Goal: Task Accomplishment & Management: Manage account settings

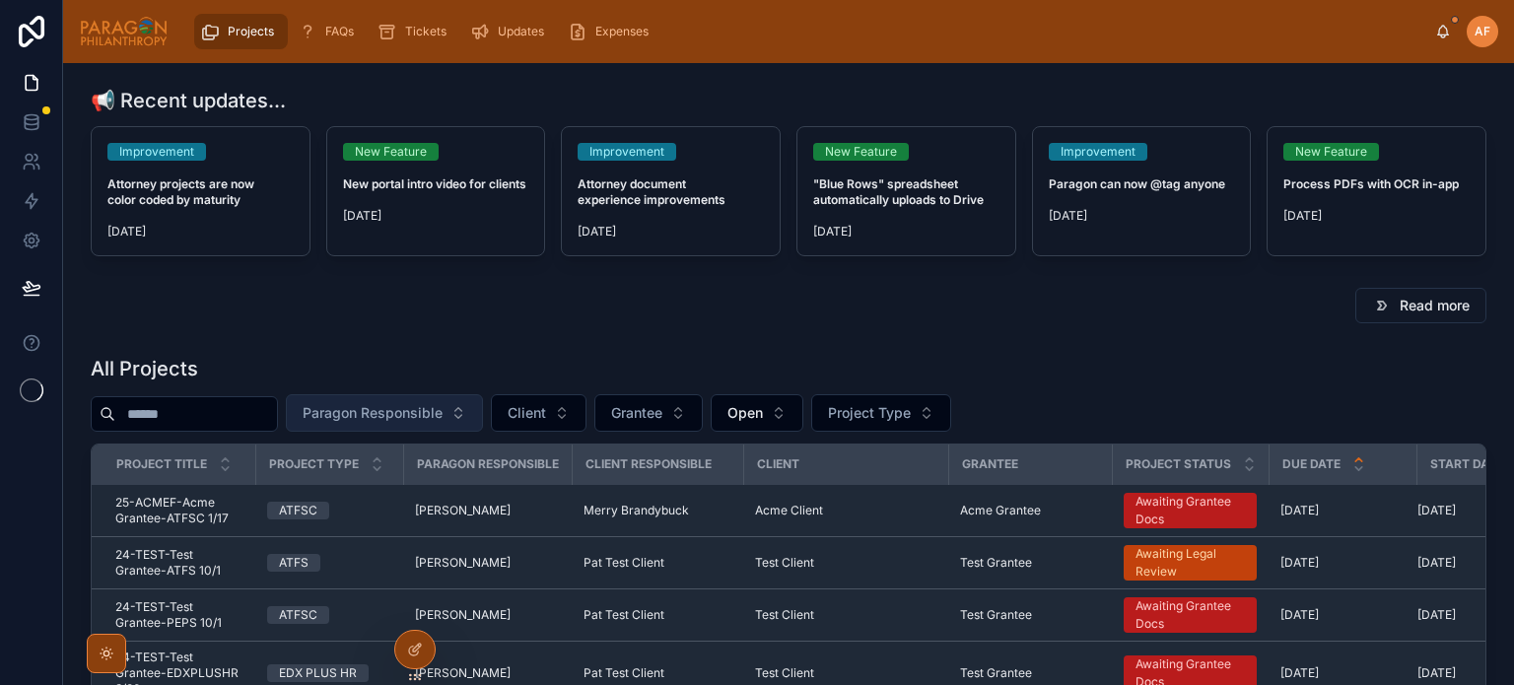
click at [442, 412] on span "Paragon Responsible" at bounding box center [373, 413] width 140 height 20
click at [483, 409] on button "Paragon Responsible" at bounding box center [384, 412] width 197 height 37
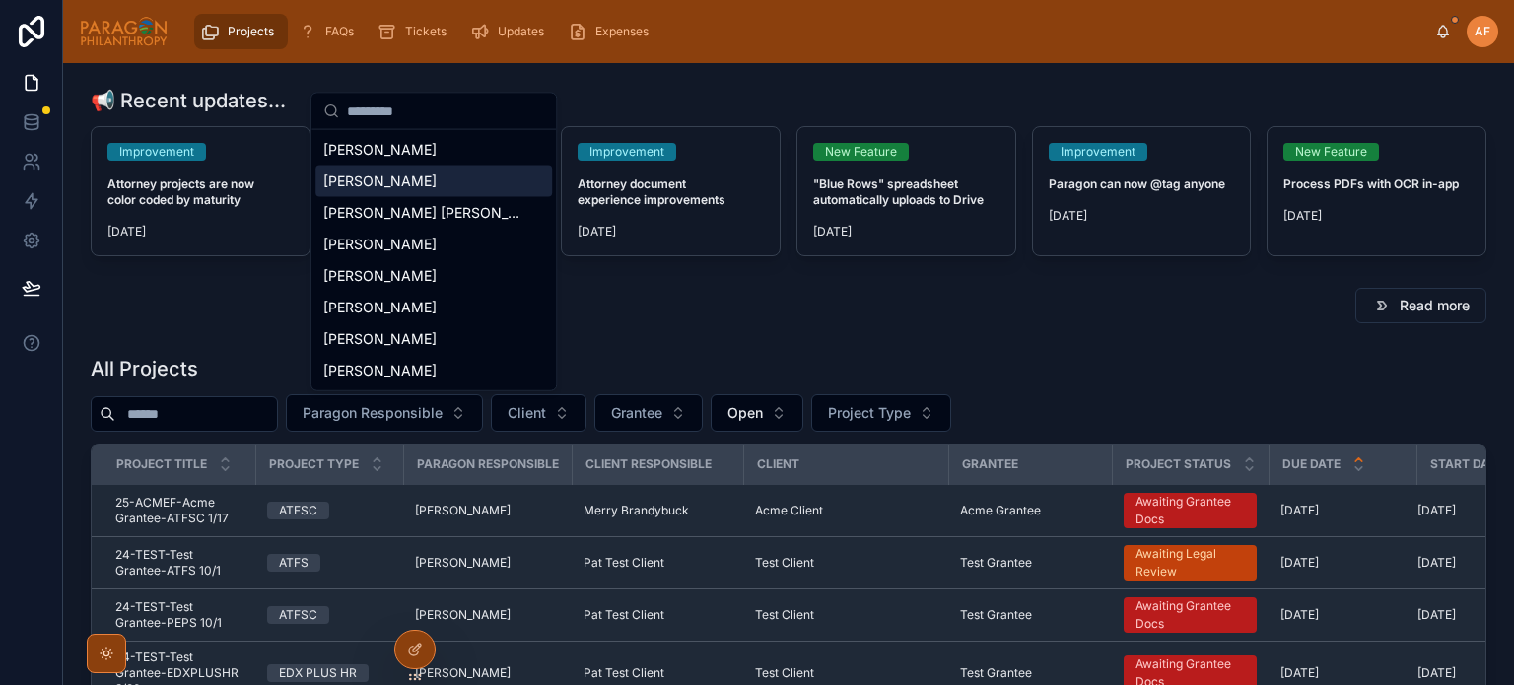
click at [412, 191] on div "[PERSON_NAME]" at bounding box center [433, 182] width 237 height 32
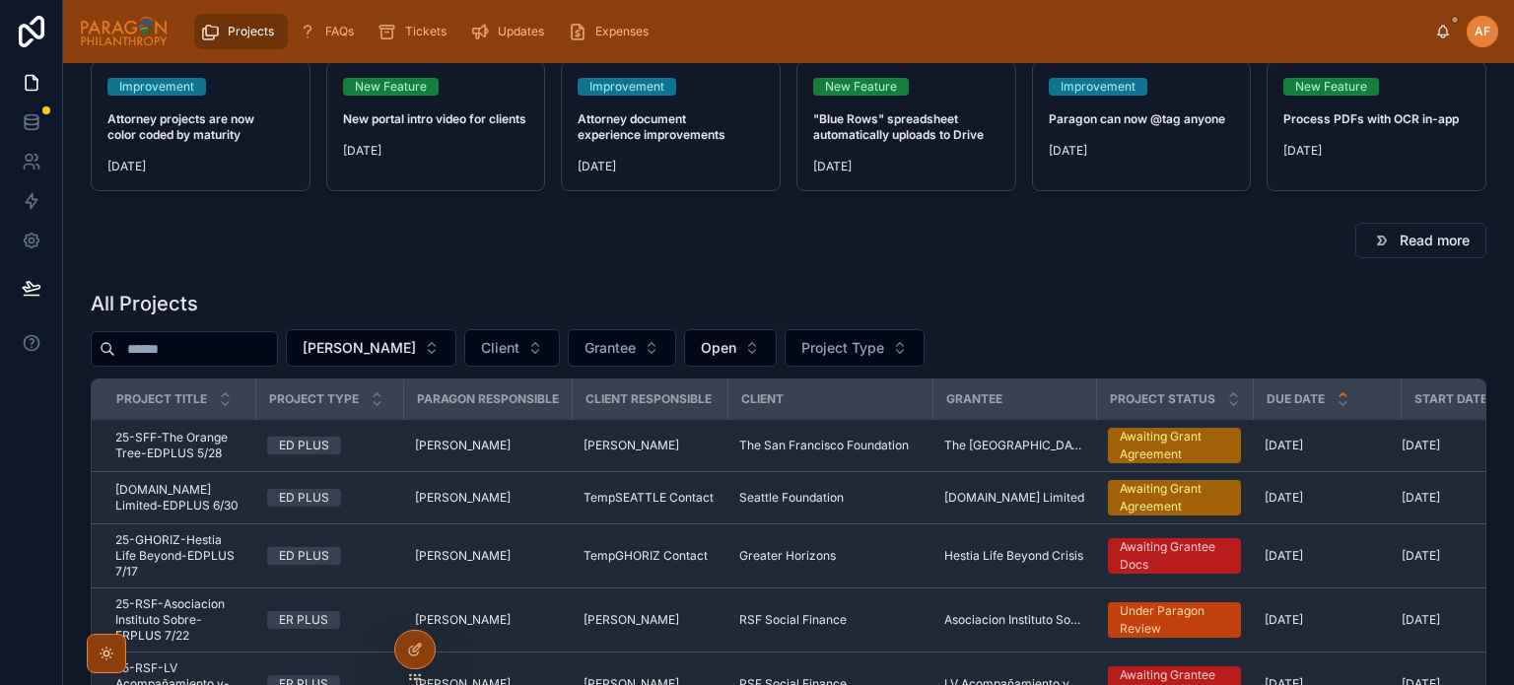
scroll to position [99, 0]
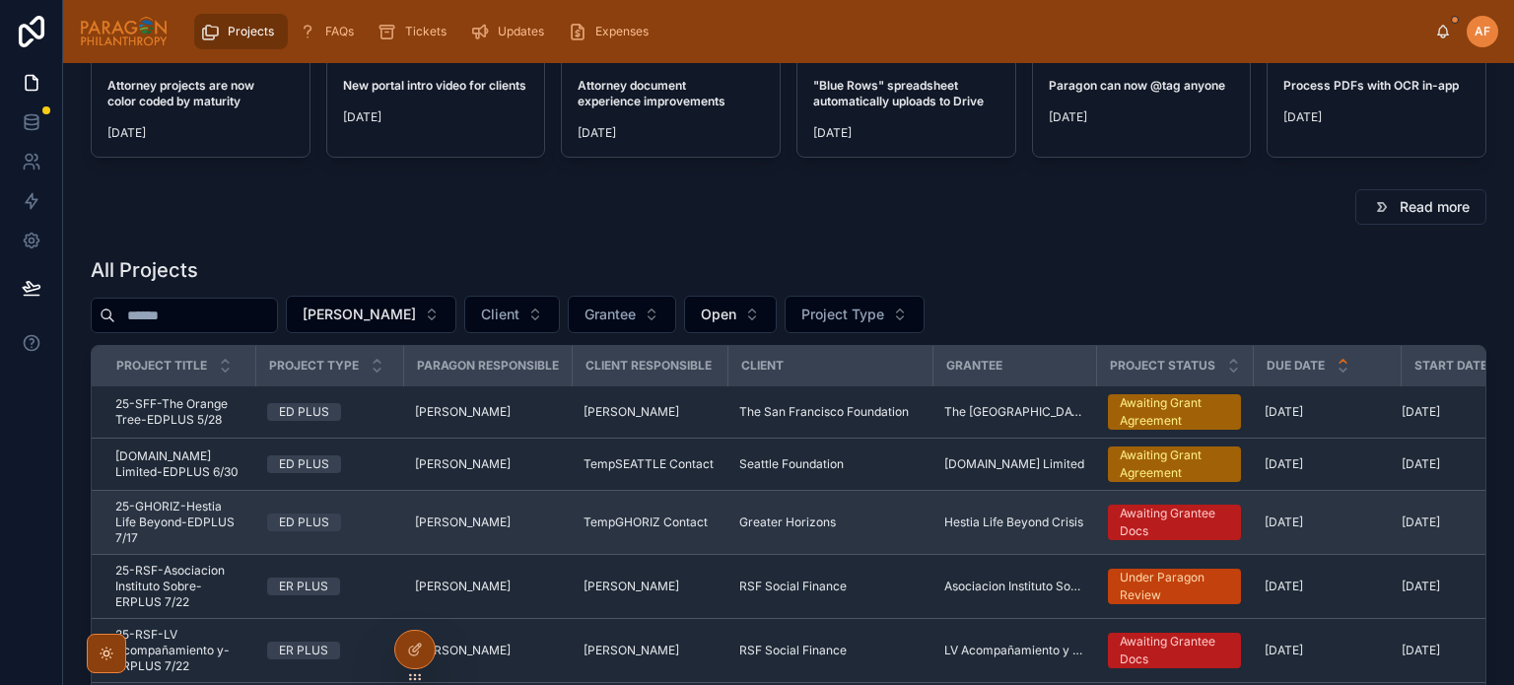
click at [374, 526] on div "ED PLUS" at bounding box center [329, 522] width 124 height 18
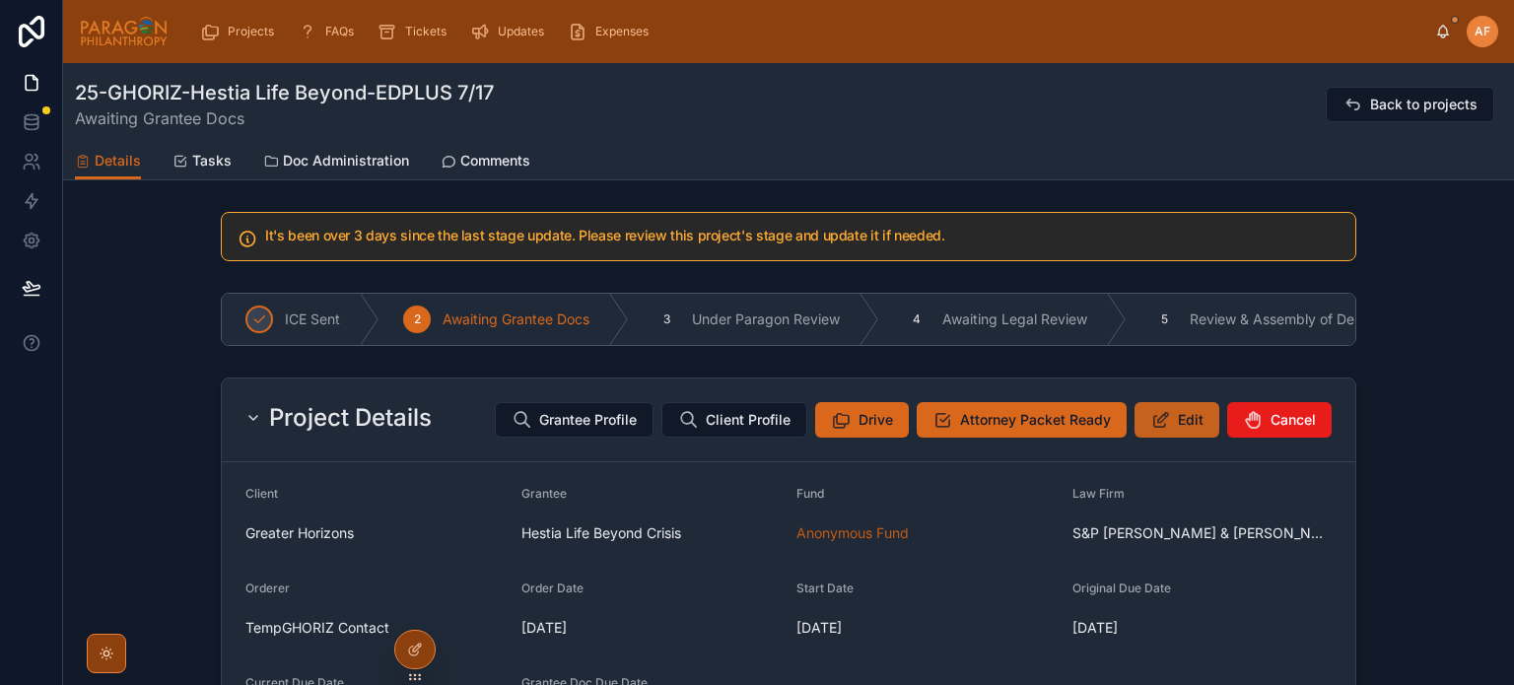
click at [1178, 430] on span "Edit" at bounding box center [1191, 420] width 26 height 20
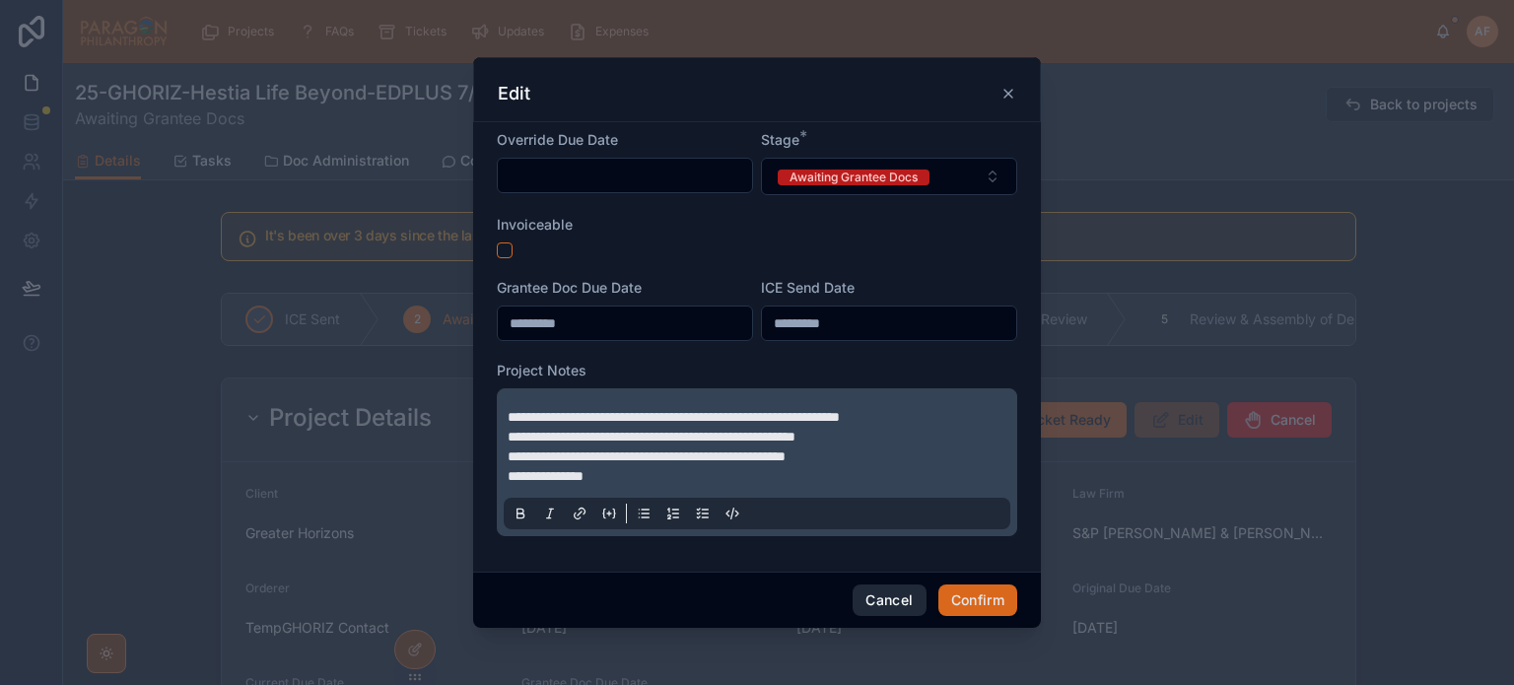
click at [888, 594] on button "Cancel" at bounding box center [888, 600] width 73 height 32
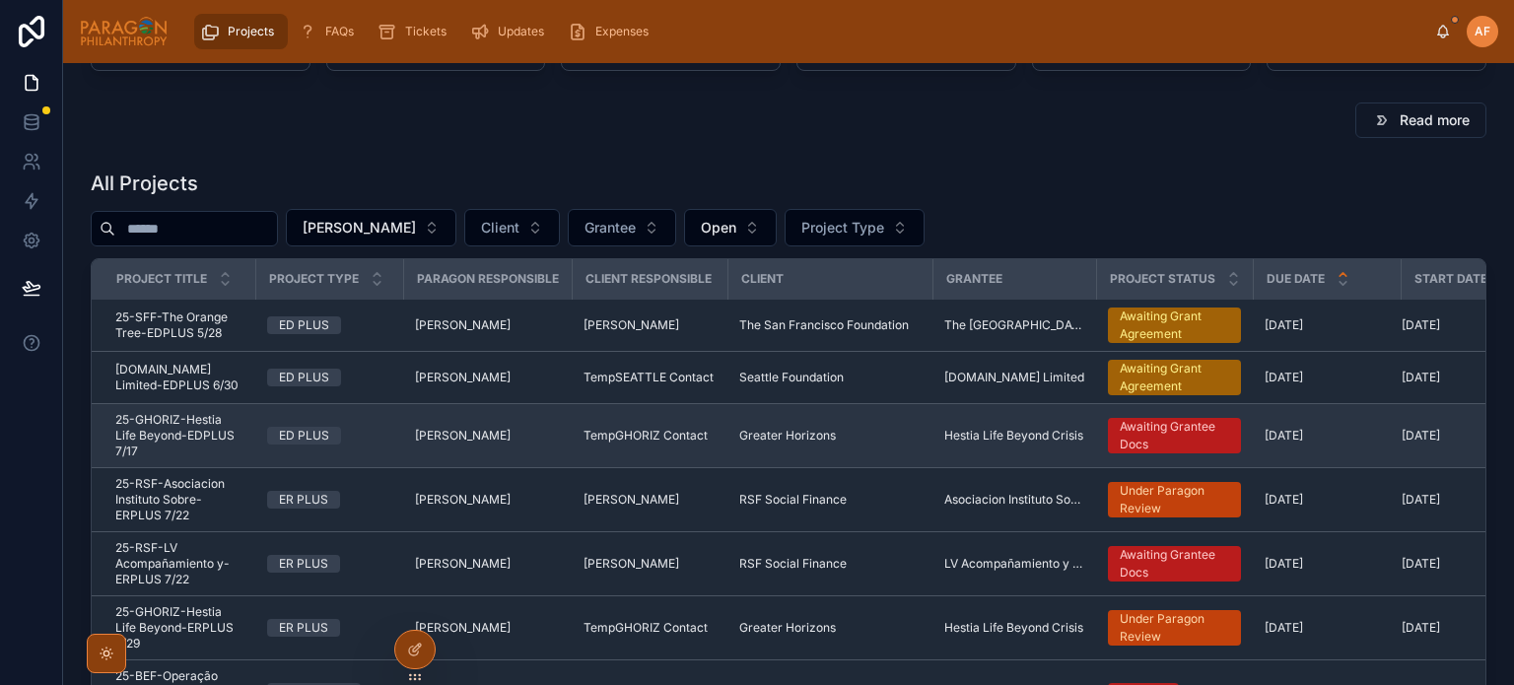
scroll to position [197, 0]
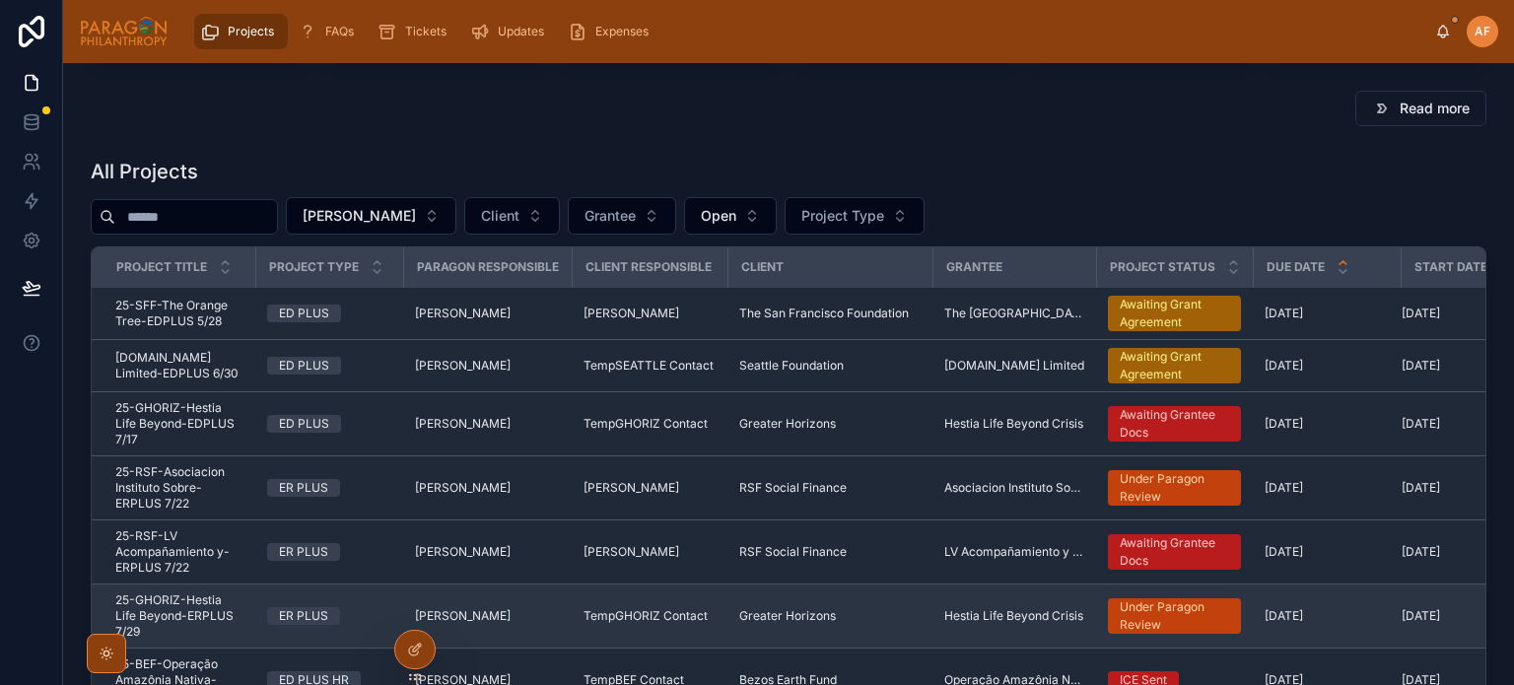
click at [362, 622] on div "ER PLUS" at bounding box center [329, 616] width 124 height 18
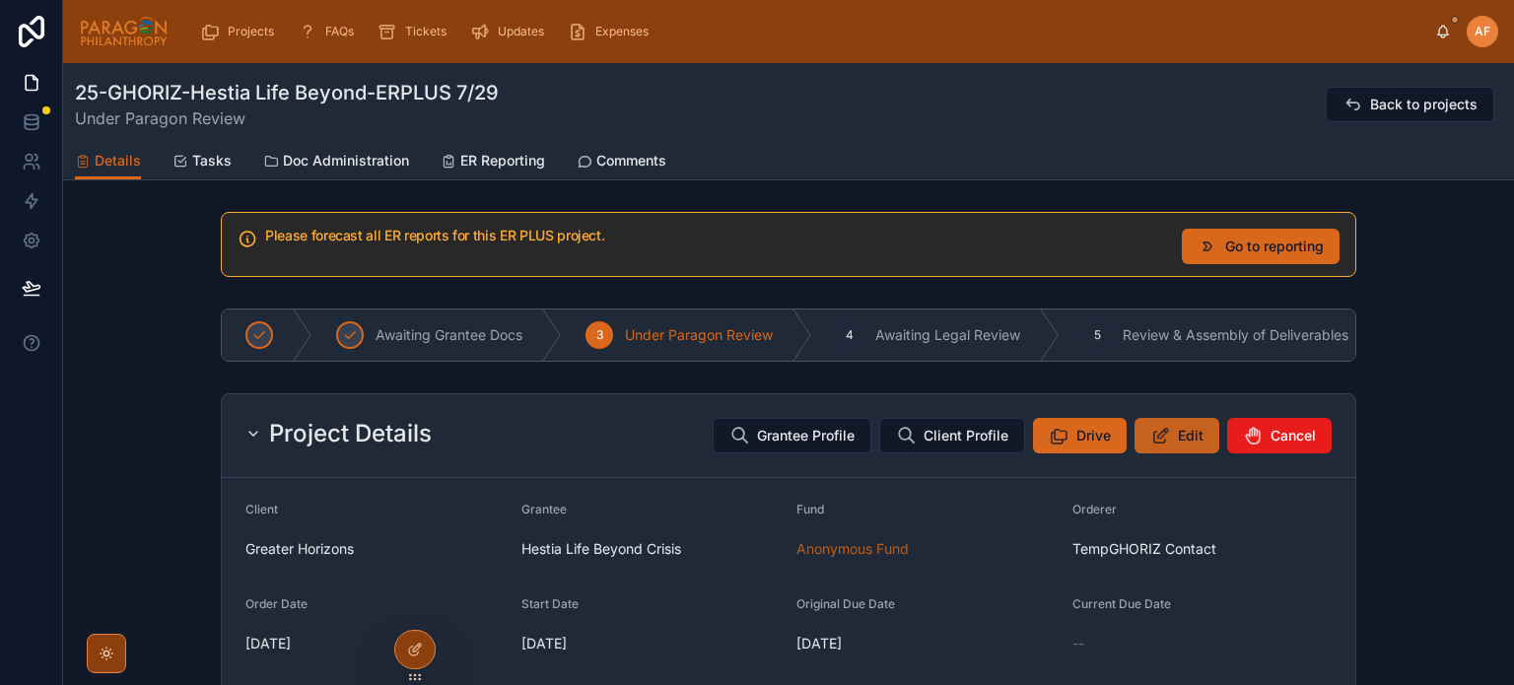
click at [1178, 445] on span "Edit" at bounding box center [1191, 436] width 26 height 20
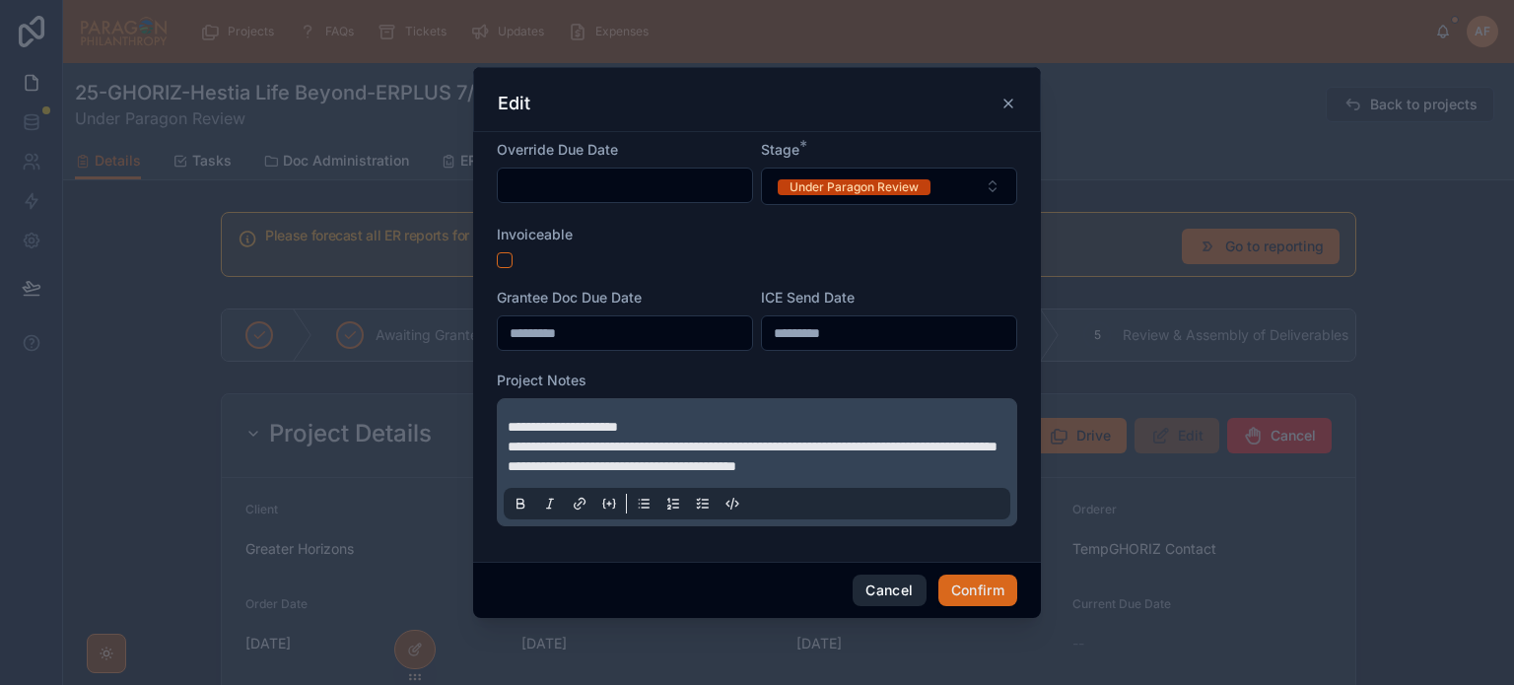
click at [895, 601] on button "Cancel" at bounding box center [888, 591] width 73 height 32
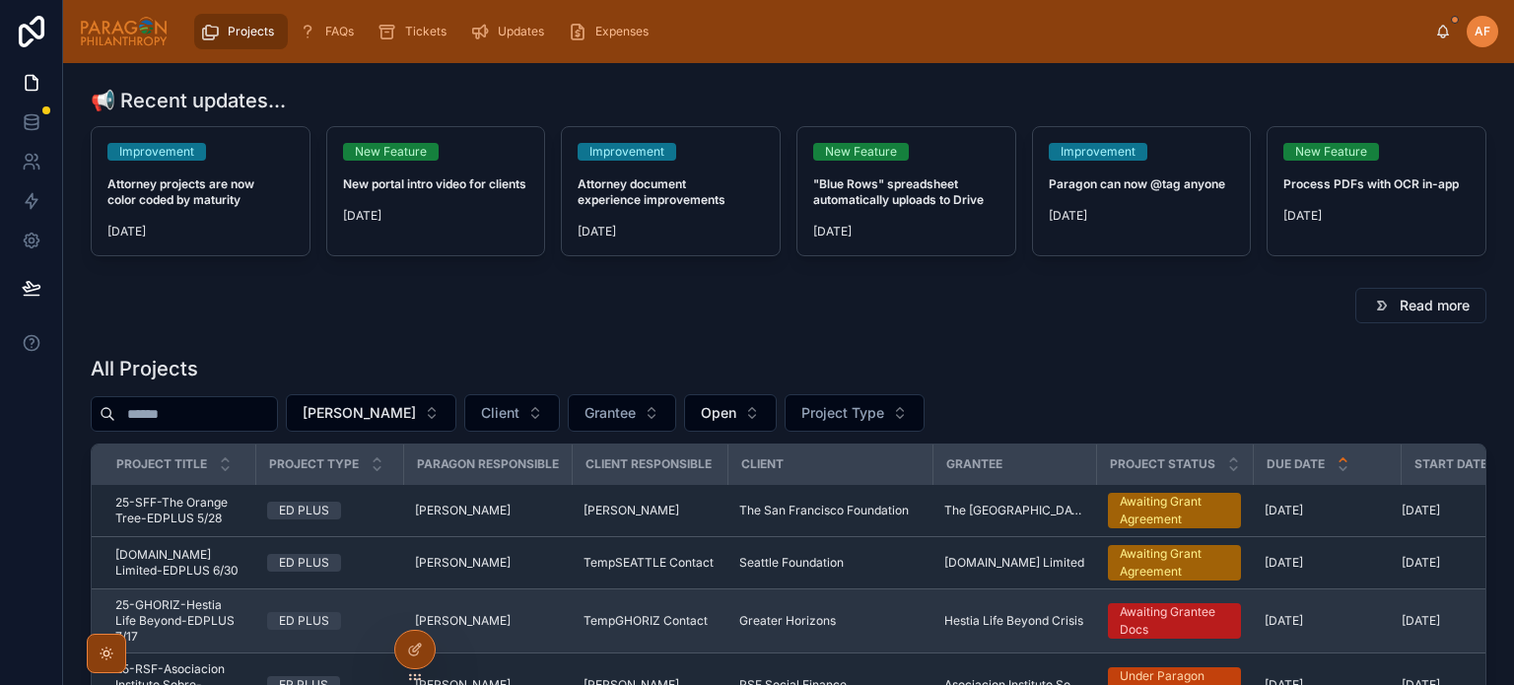
click at [362, 618] on td "ED PLUS" at bounding box center [329, 621] width 148 height 64
click at [367, 630] on div "ED PLUS" at bounding box center [329, 621] width 124 height 18
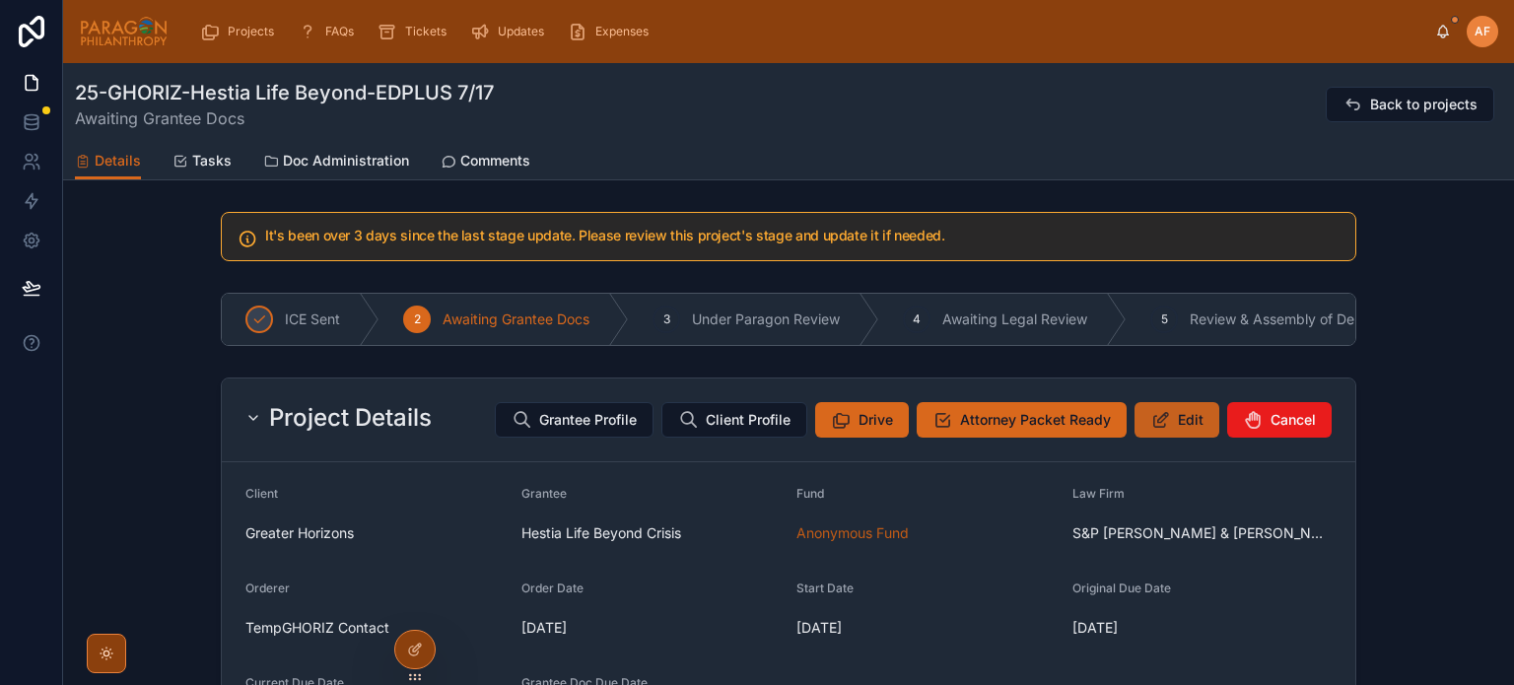
click at [1166, 430] on button "Edit" at bounding box center [1176, 419] width 85 height 35
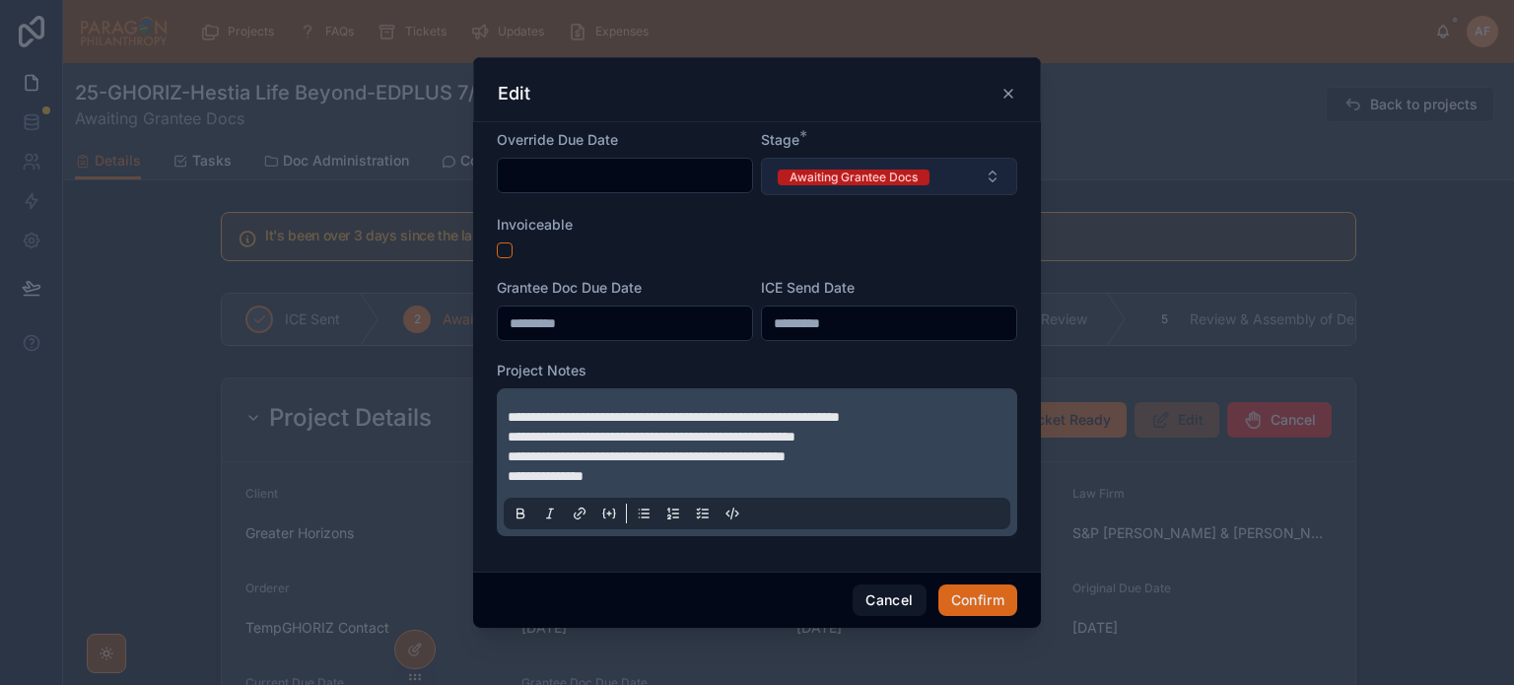
click at [930, 190] on button "Awaiting Grantee Docs" at bounding box center [889, 176] width 256 height 37
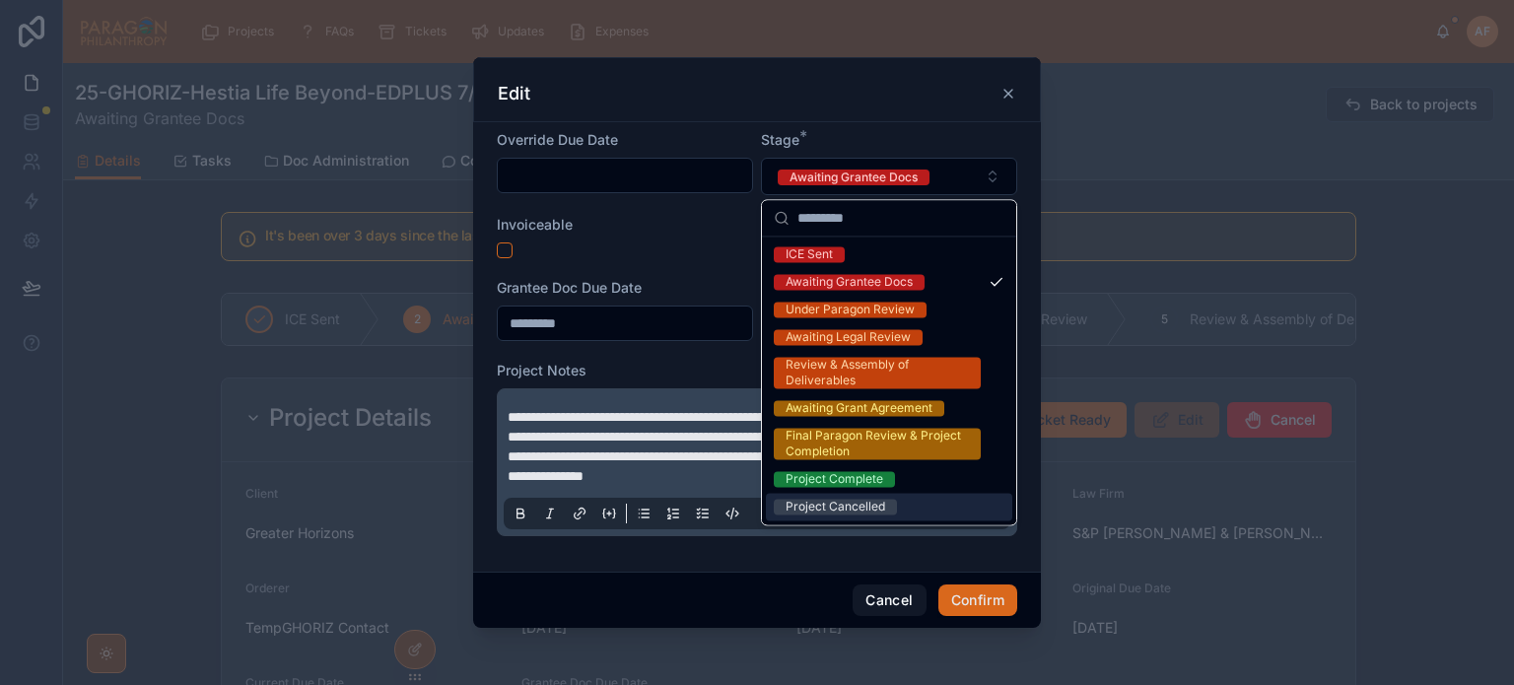
click at [844, 519] on div "Project Cancelled" at bounding box center [889, 507] width 246 height 28
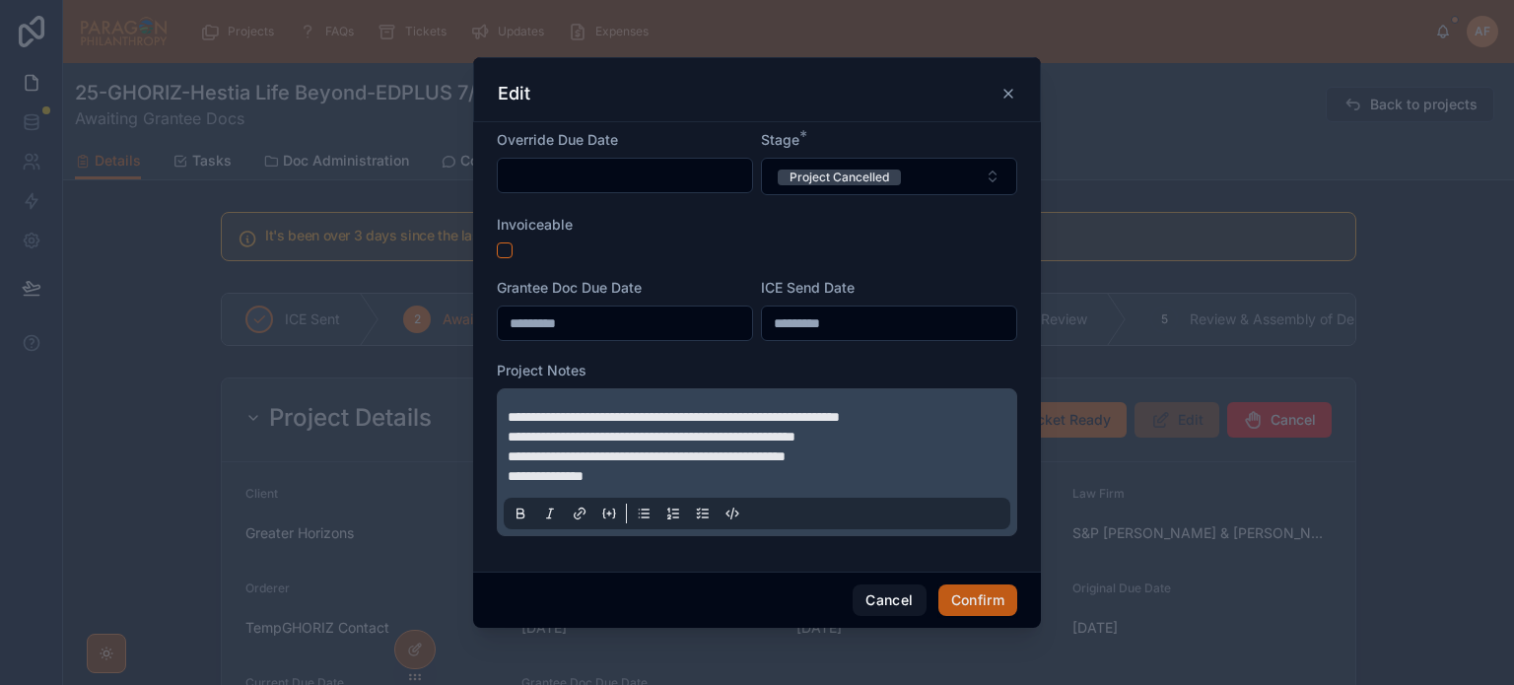
click at [970, 591] on button "Confirm" at bounding box center [977, 600] width 79 height 32
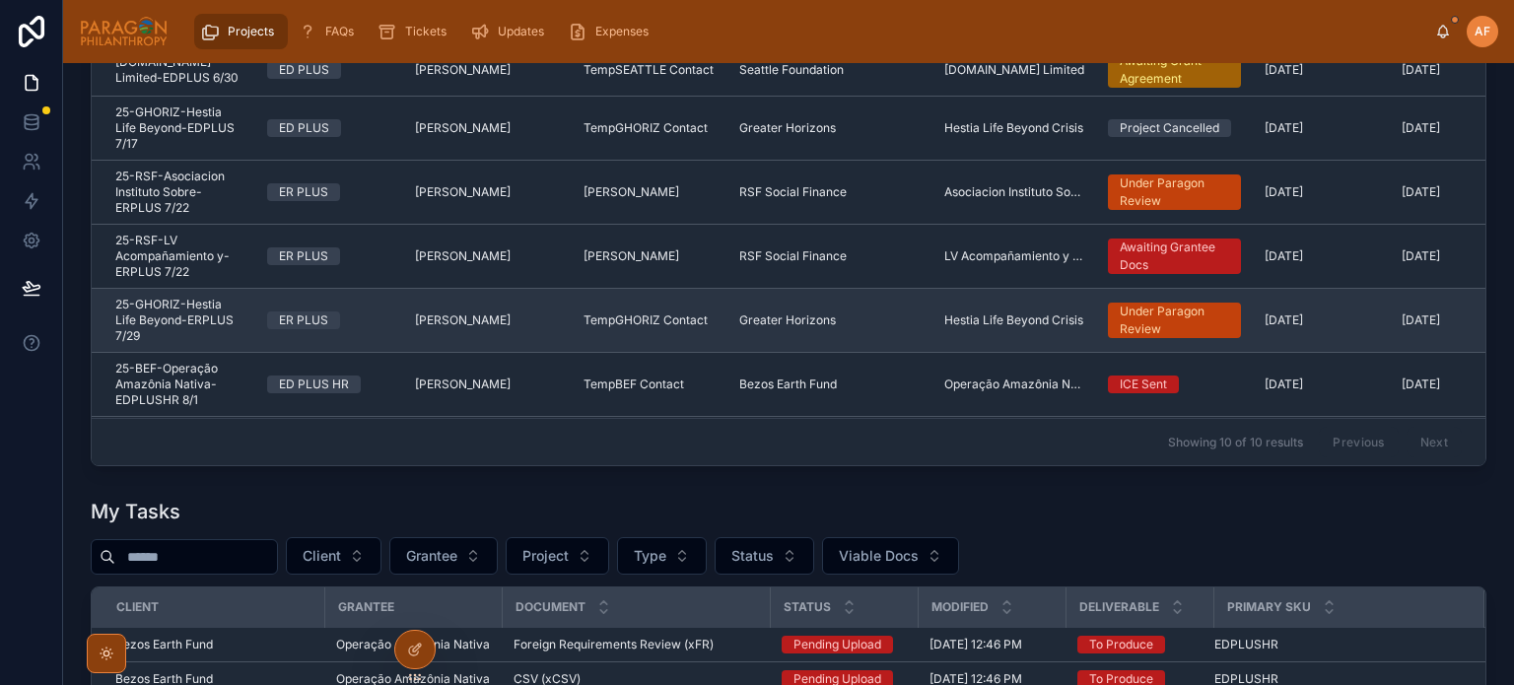
click at [388, 329] on div "ER PLUS" at bounding box center [329, 320] width 124 height 18
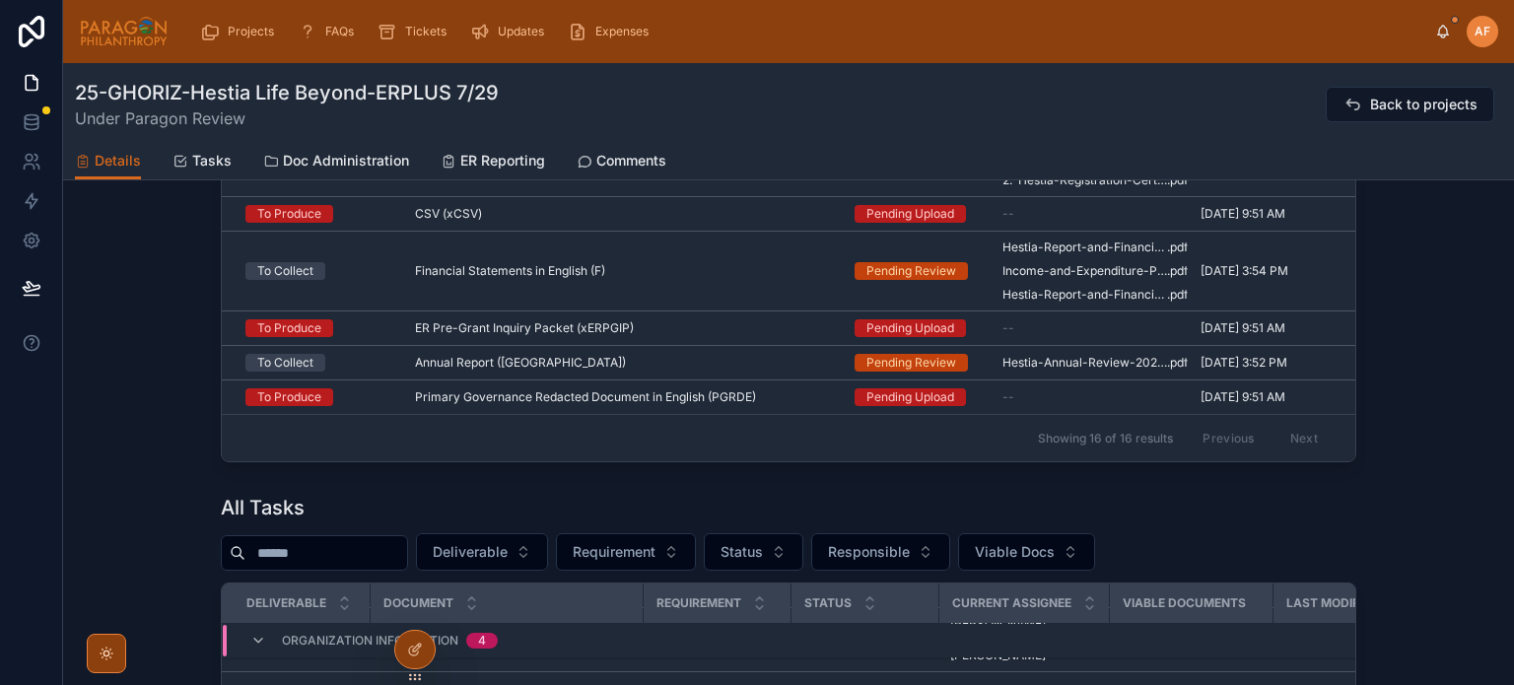
scroll to position [1838, 0]
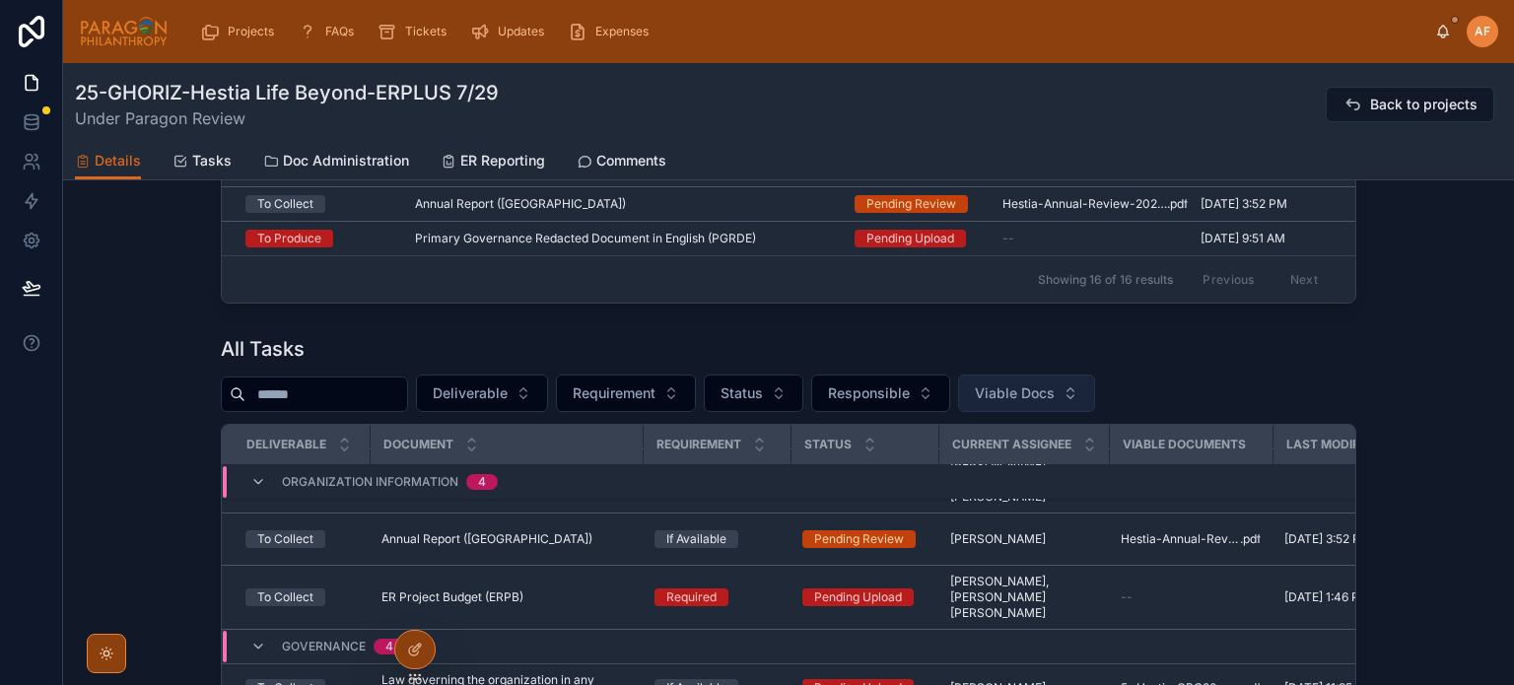
click at [1054, 403] on span "Viable Docs" at bounding box center [1015, 393] width 80 height 20
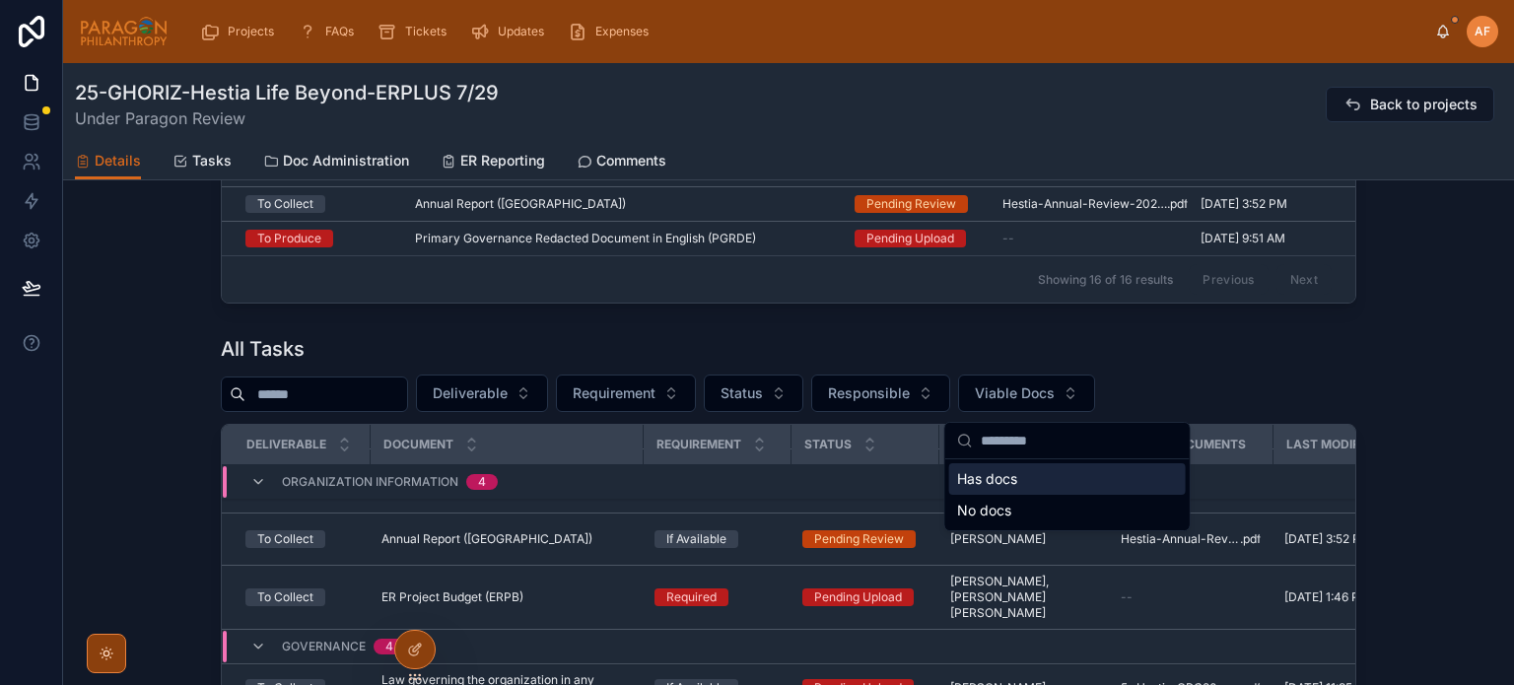
click at [955, 486] on div "Has docs" at bounding box center [1067, 479] width 237 height 32
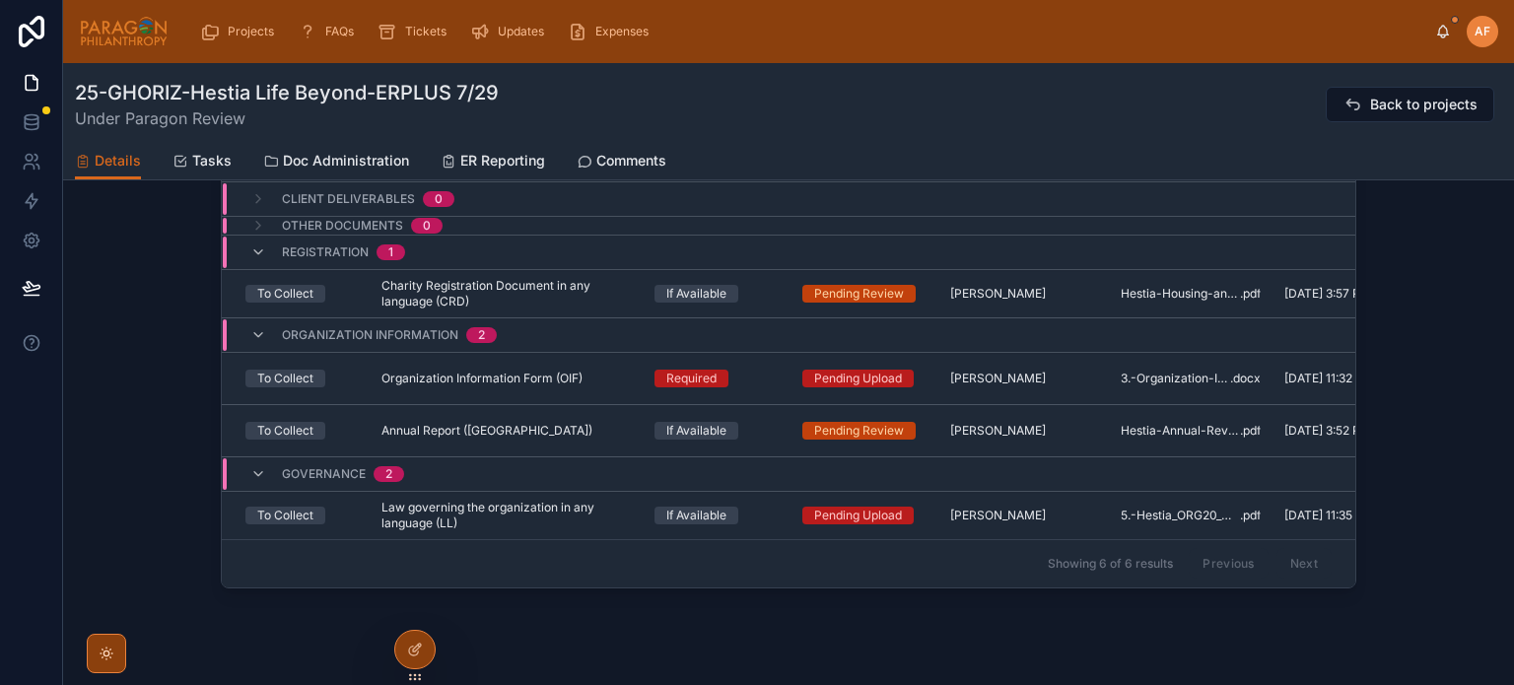
scroll to position [2200, 0]
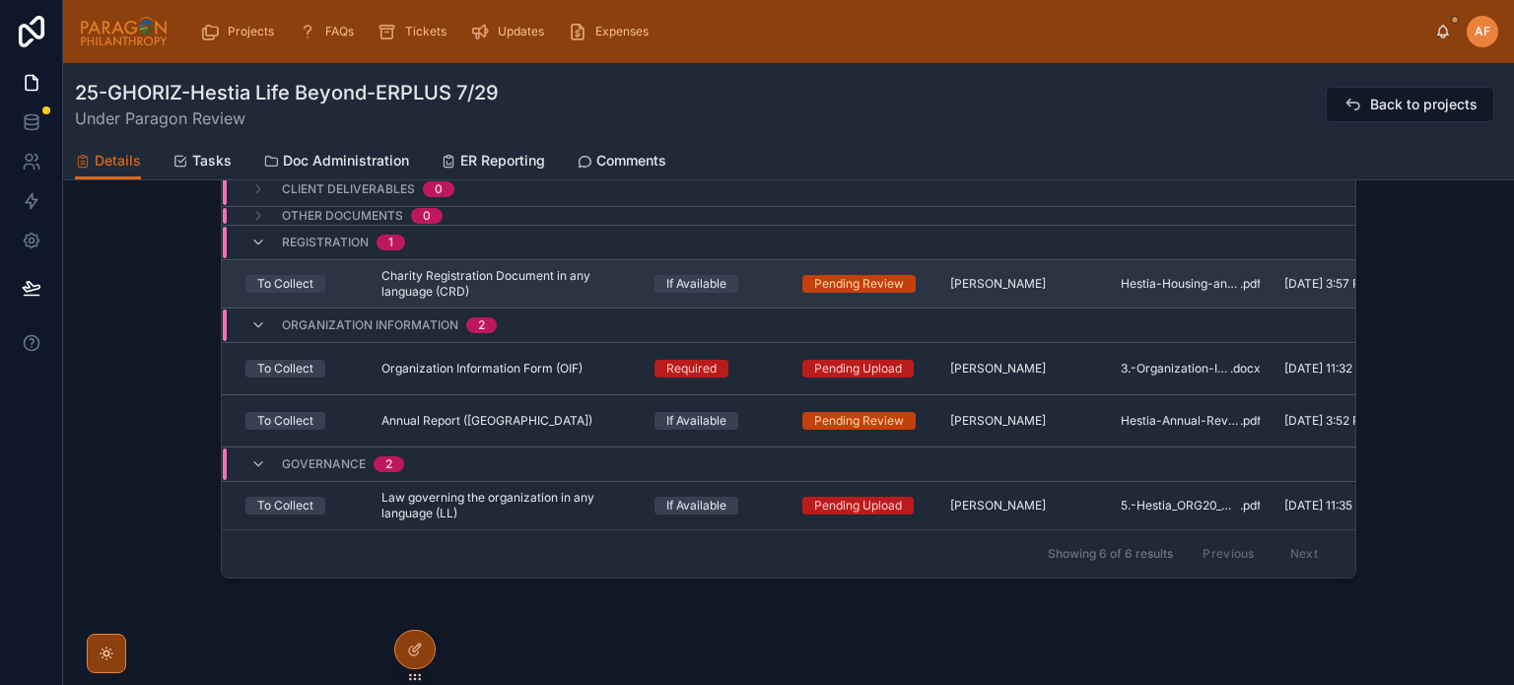
click at [609, 286] on span "Charity Registration Document in any language (CRD)" at bounding box center [505, 284] width 249 height 32
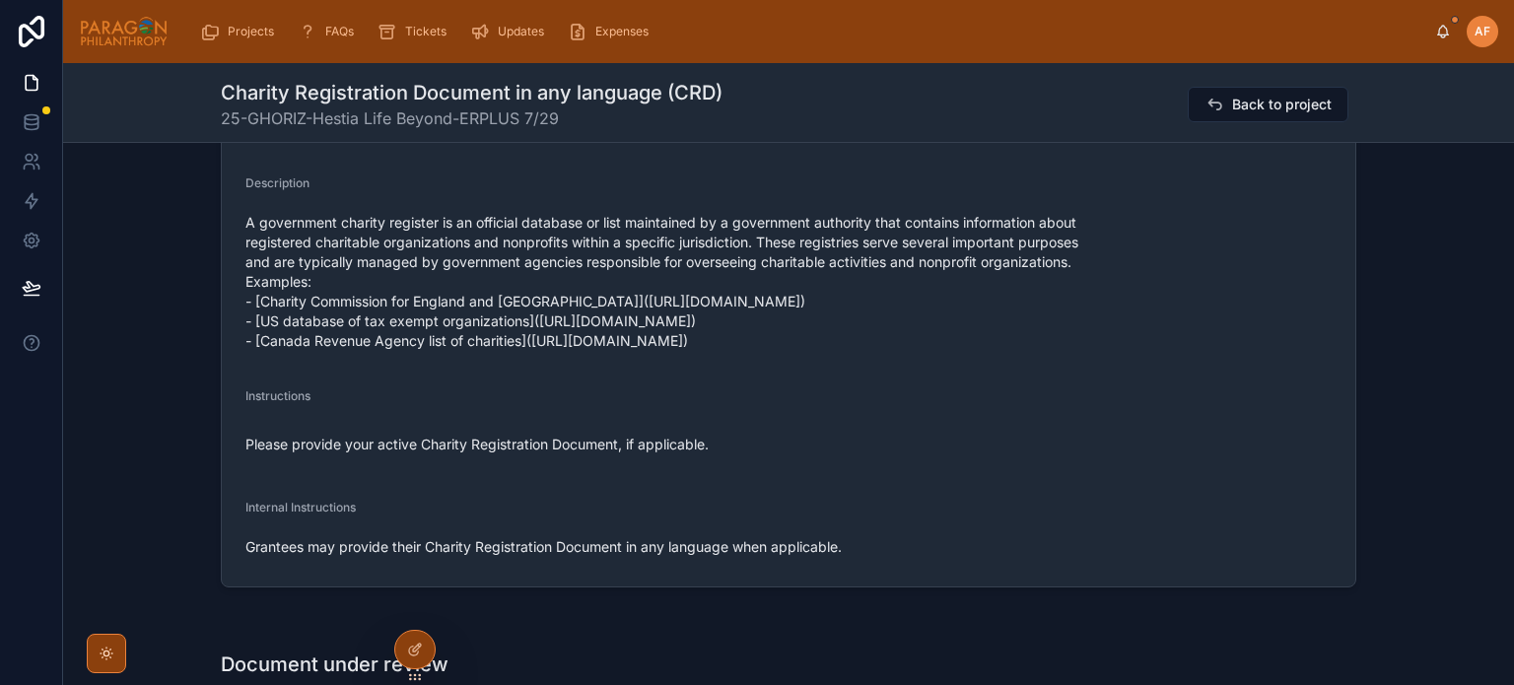
scroll to position [493, 0]
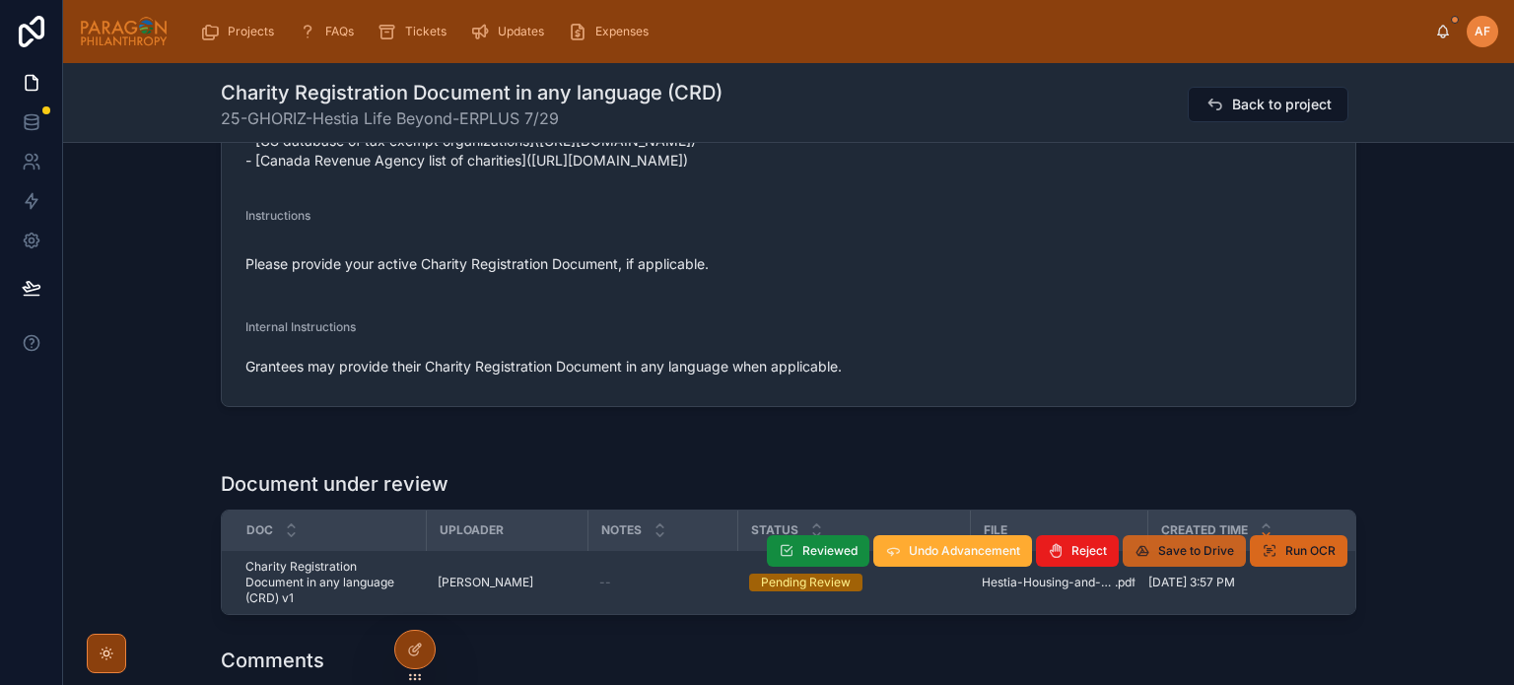
click at [1184, 549] on span "Save to Drive" at bounding box center [1196, 551] width 76 height 16
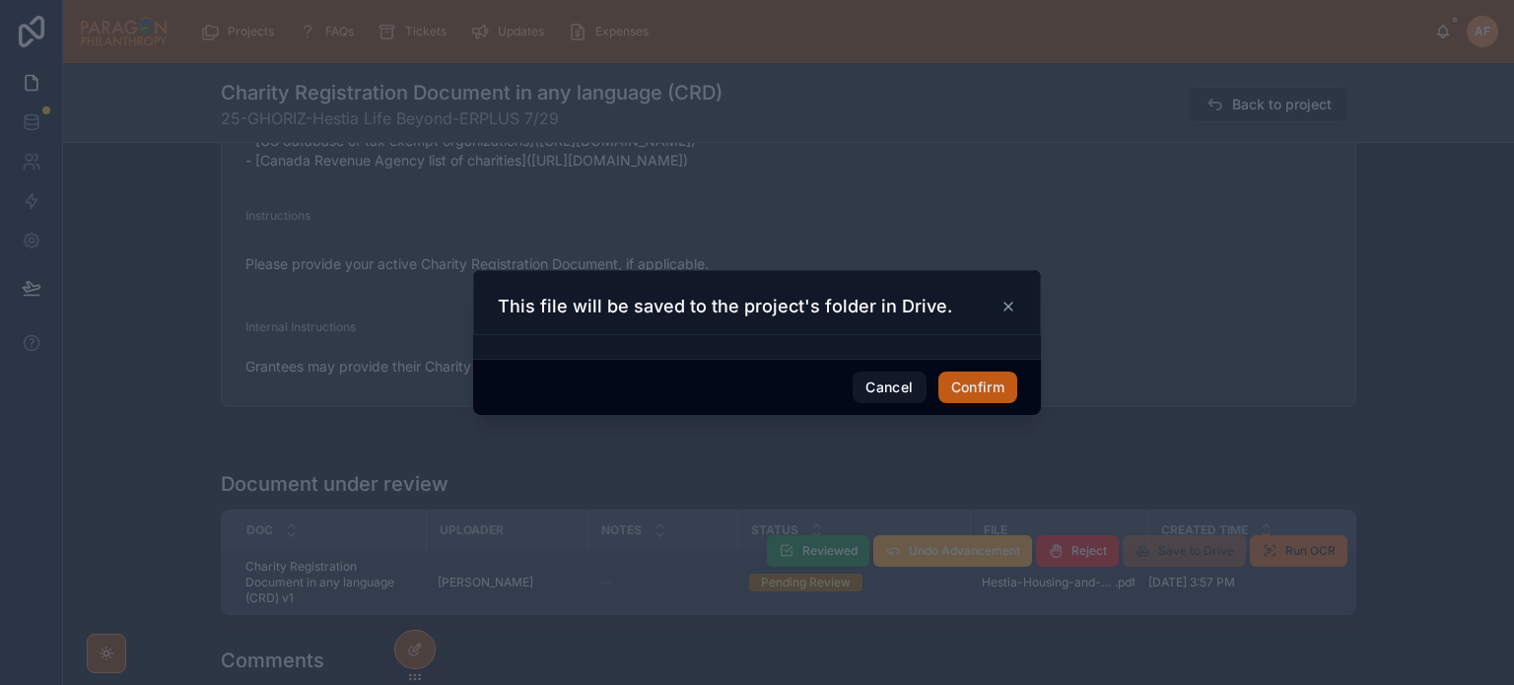
click at [992, 381] on button "Confirm" at bounding box center [977, 388] width 79 height 32
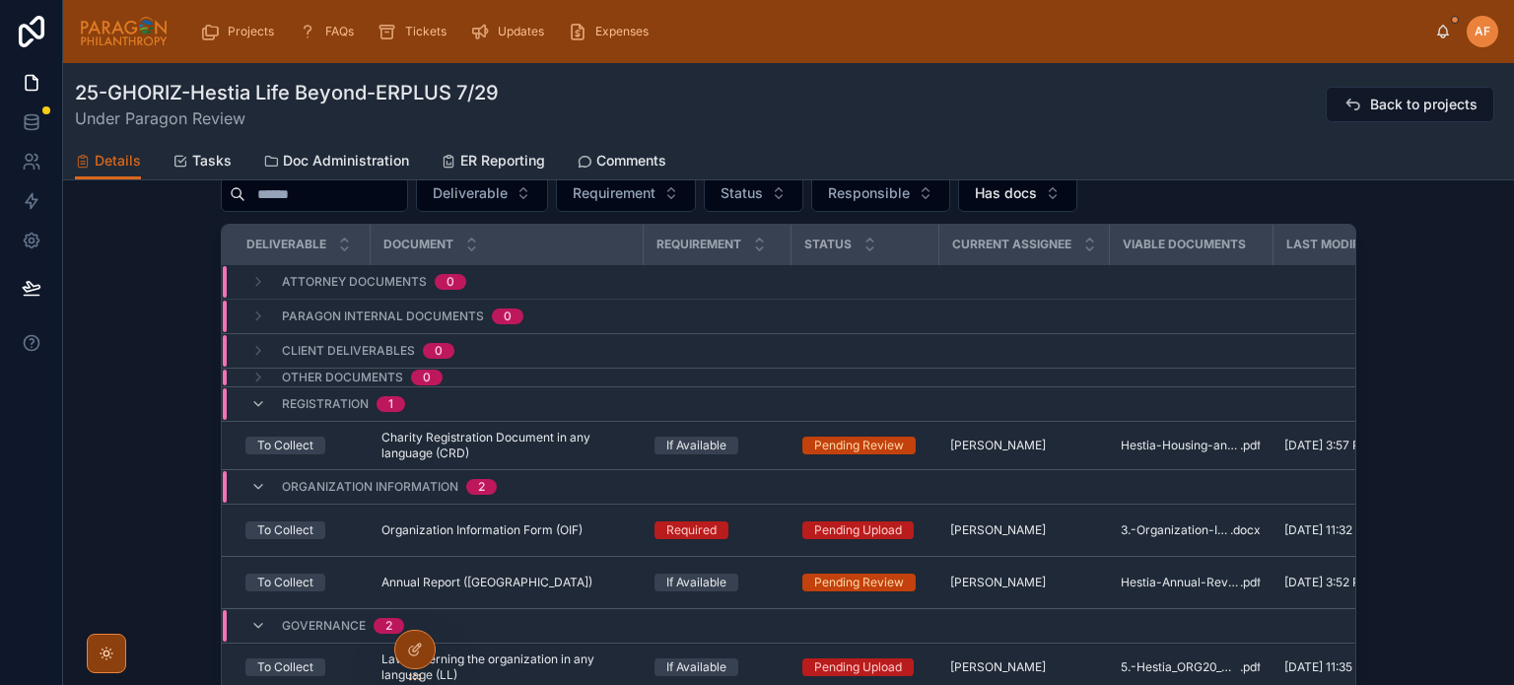
scroll to position [2035, 0]
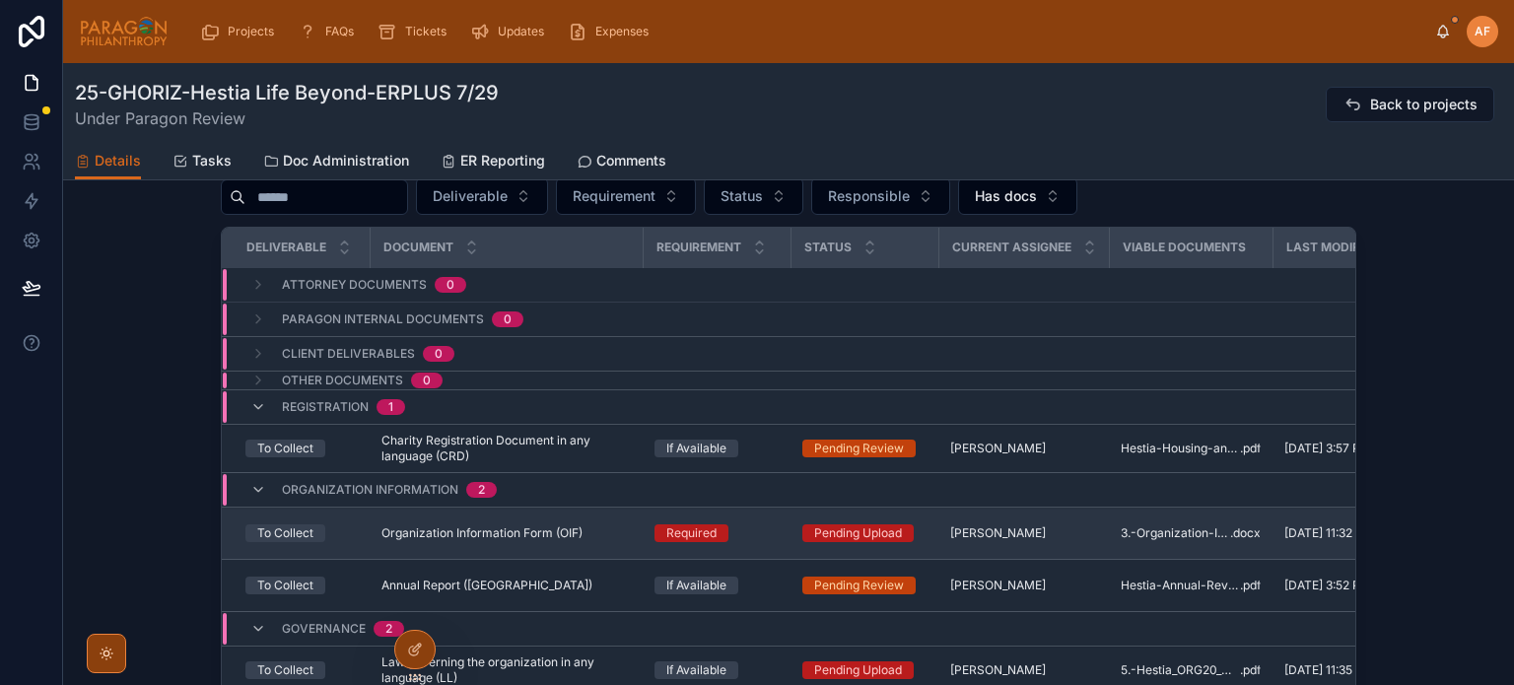
click at [753, 535] on div "Required" at bounding box center [716, 533] width 124 height 18
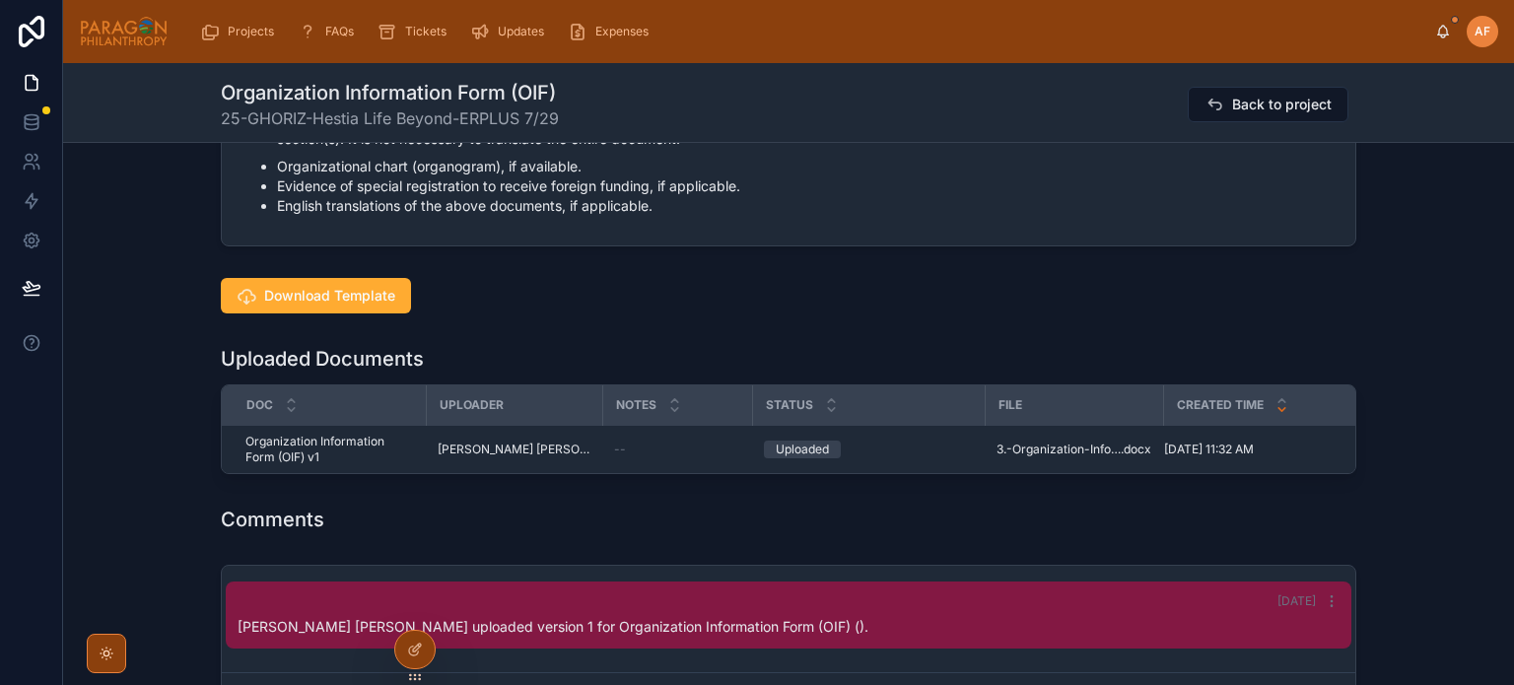
scroll to position [1774, 0]
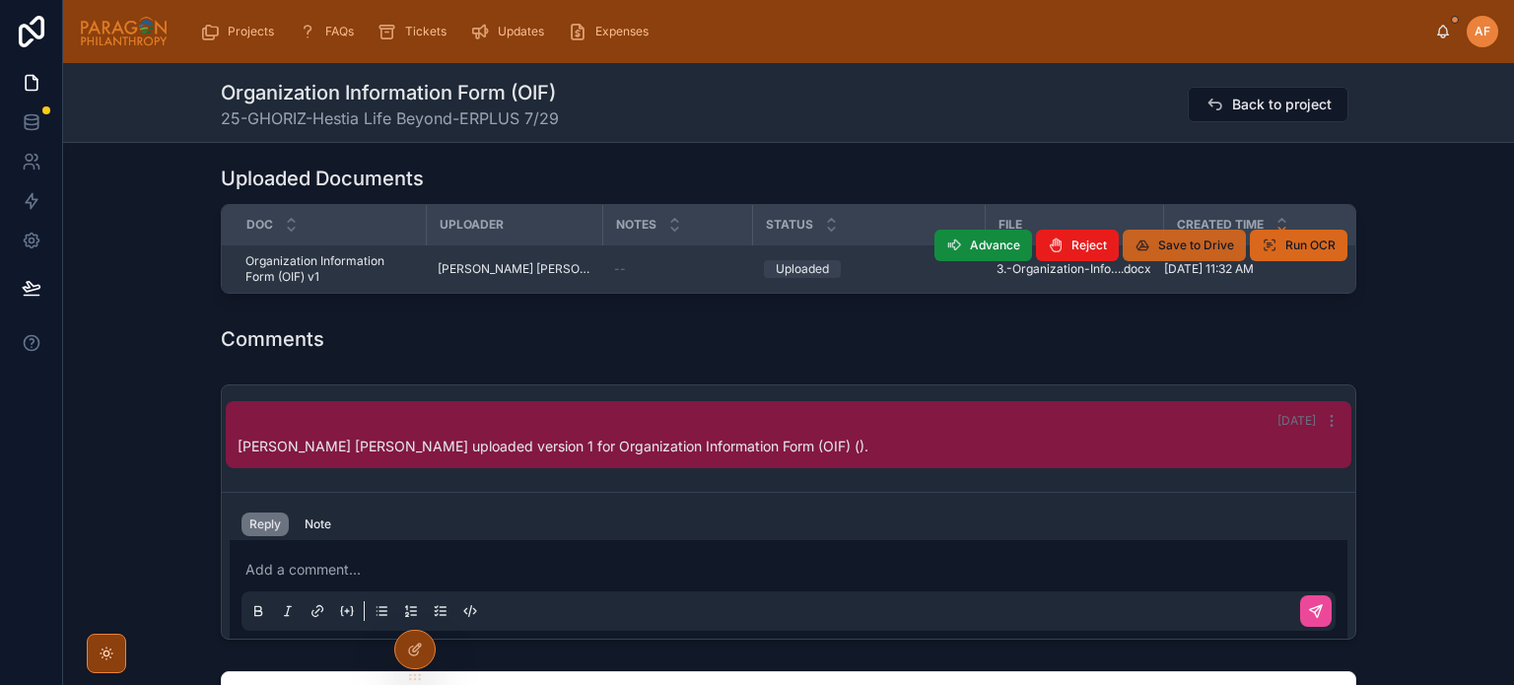
click at [1172, 253] on span "Save to Drive" at bounding box center [1196, 245] width 76 height 16
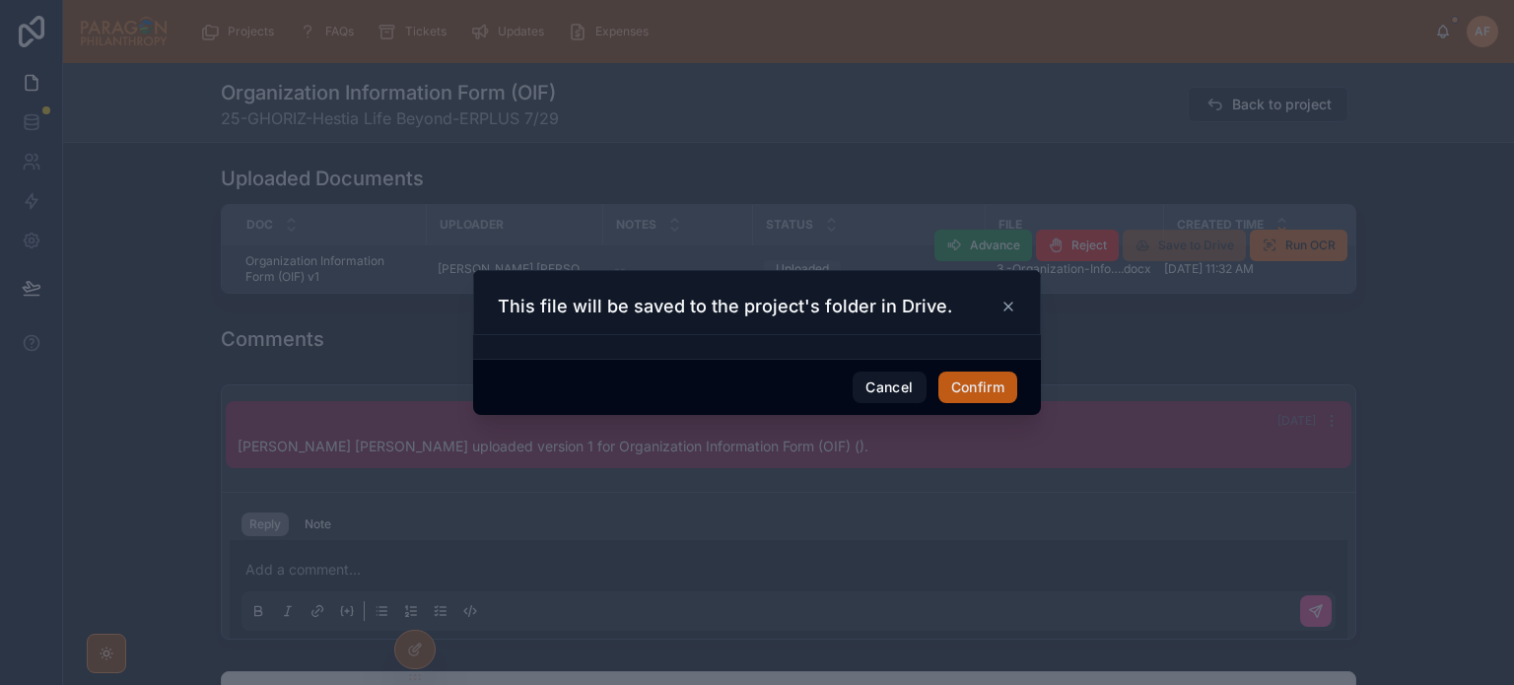
click at [972, 376] on button "Confirm" at bounding box center [977, 388] width 79 height 32
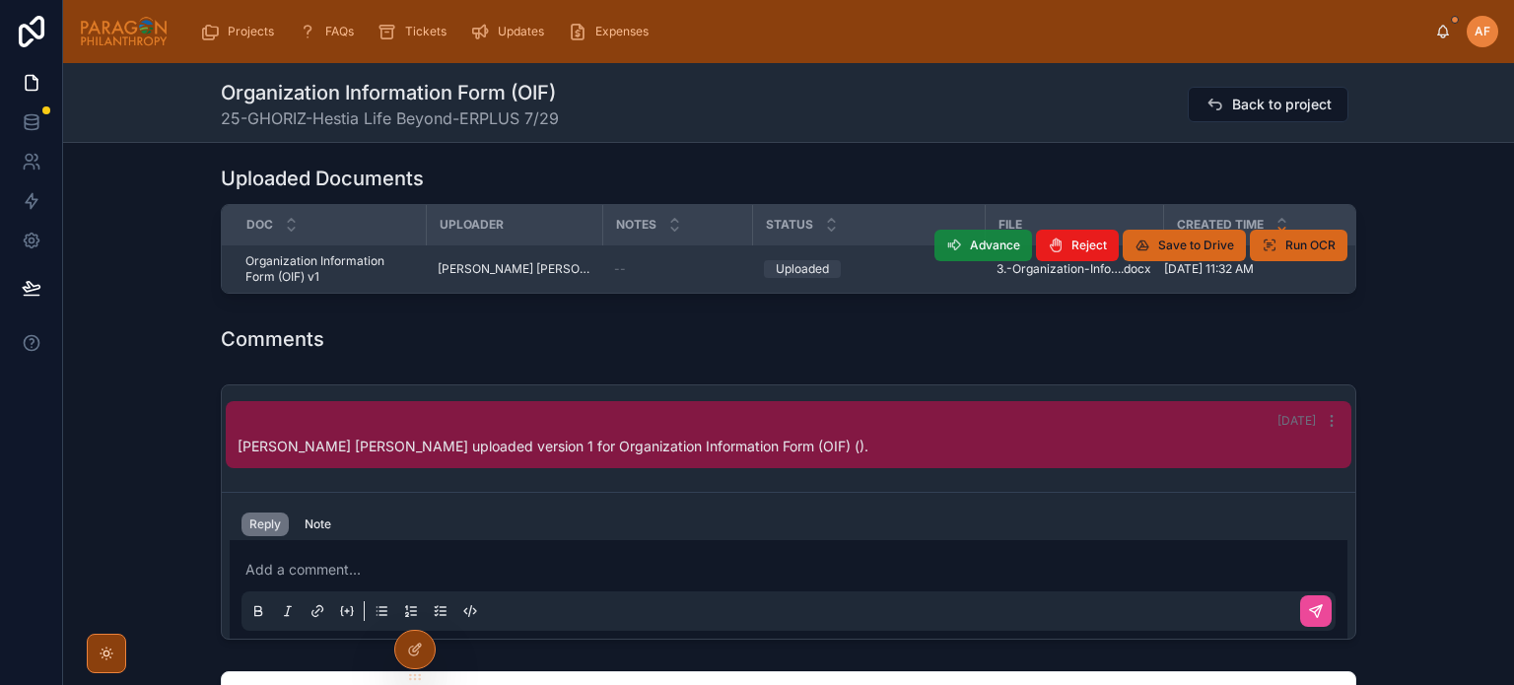
click at [946, 261] on button "Advance" at bounding box center [983, 246] width 98 height 32
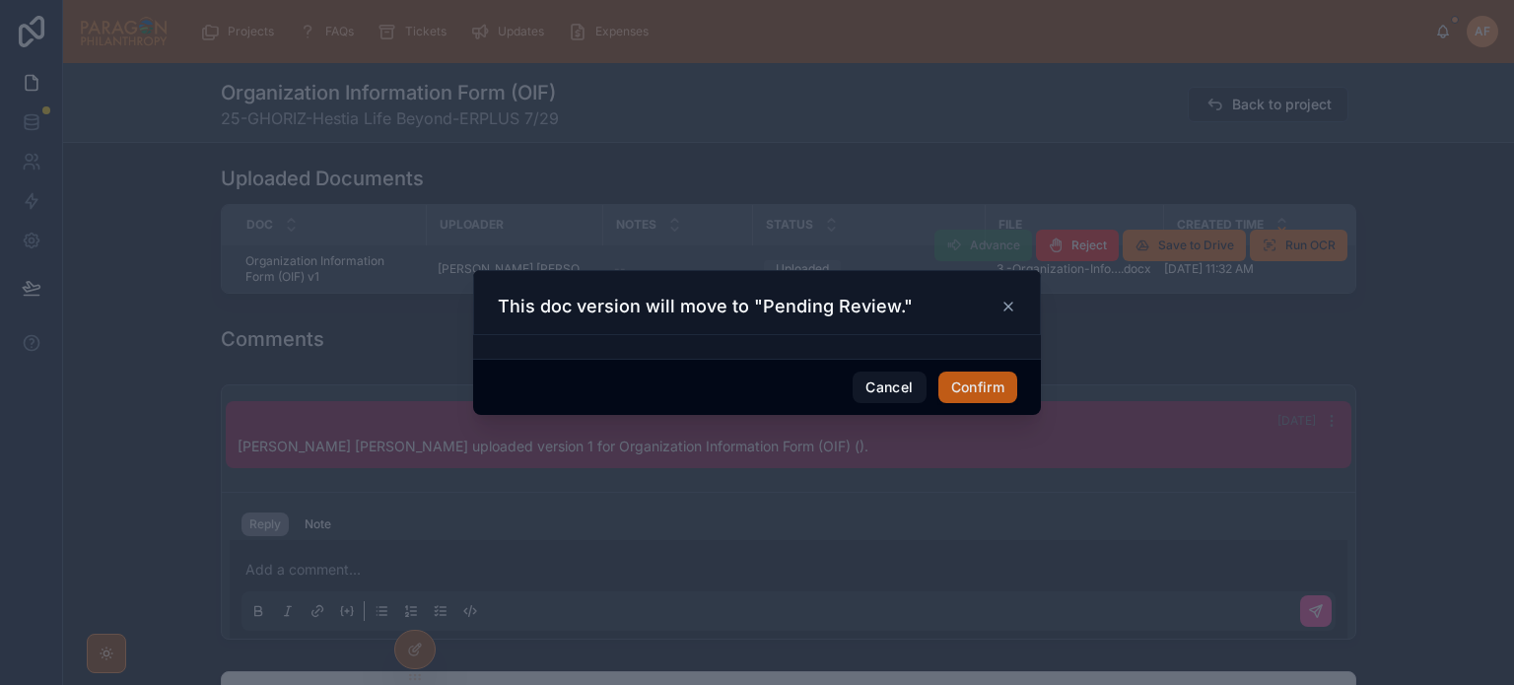
click at [971, 384] on button "Confirm" at bounding box center [977, 388] width 79 height 32
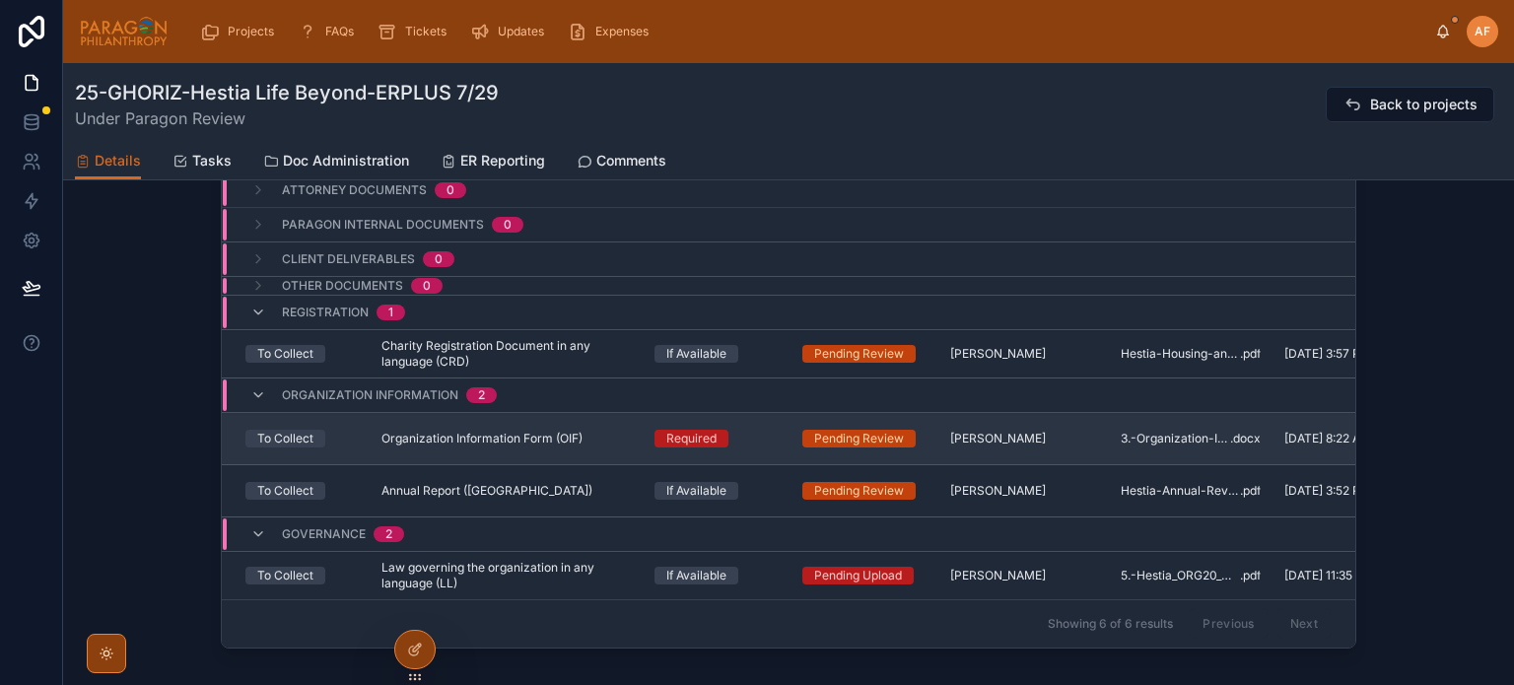
scroll to position [2168, 0]
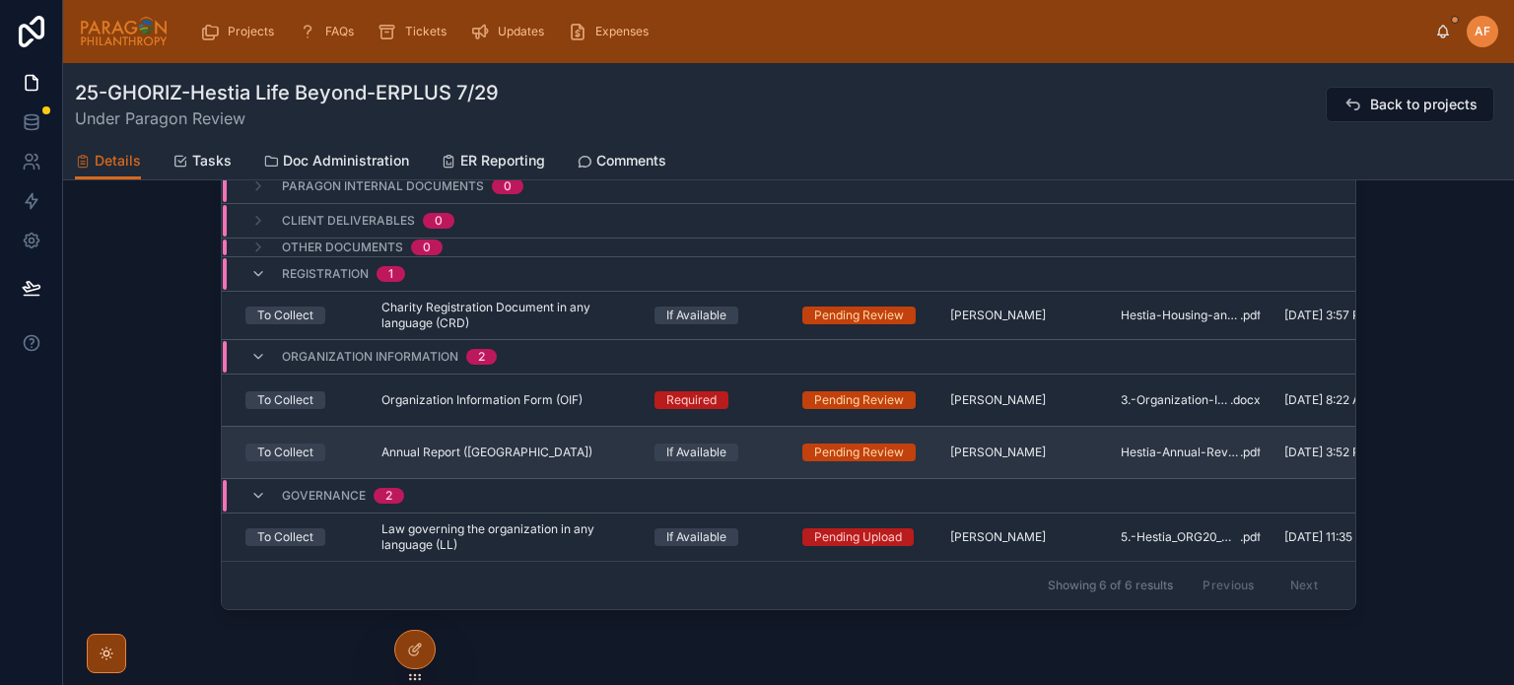
click at [749, 449] on div "If Available" at bounding box center [716, 452] width 124 height 18
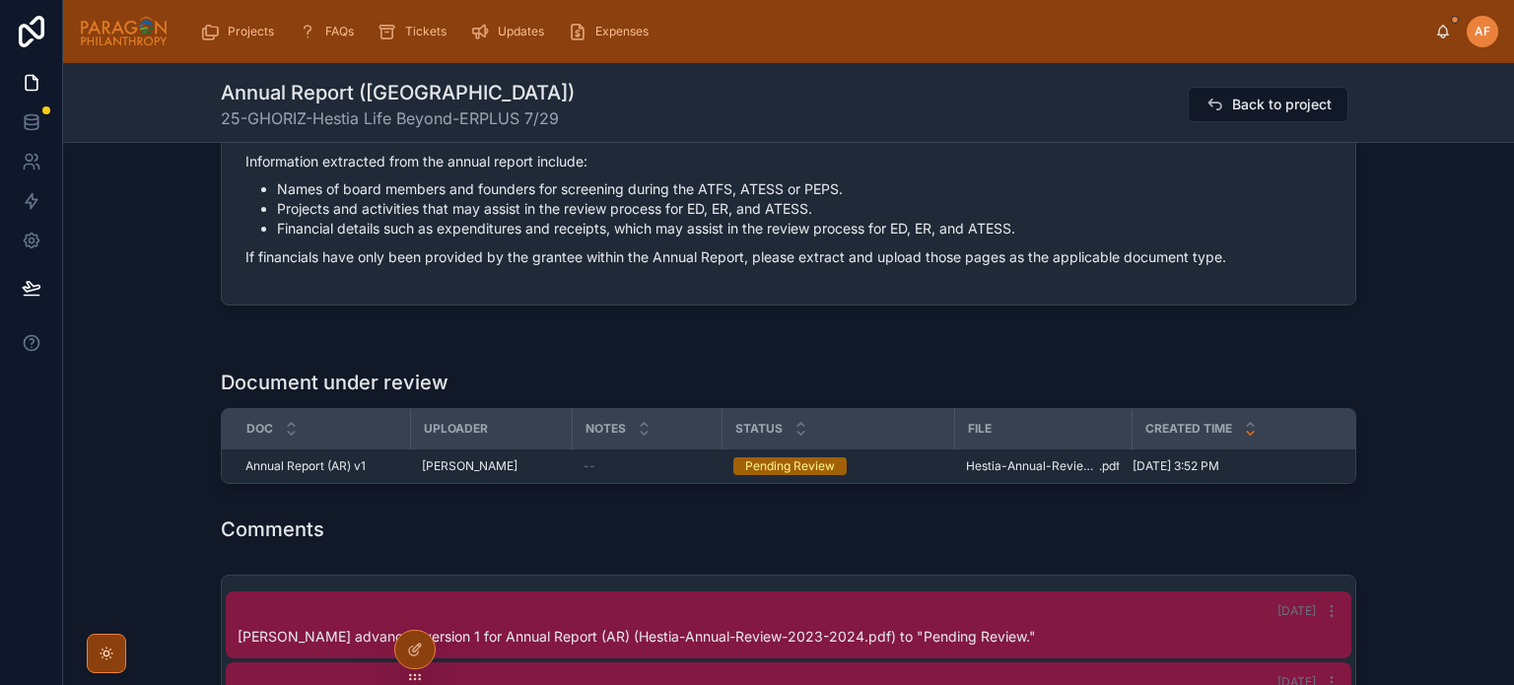
scroll to position [887, 0]
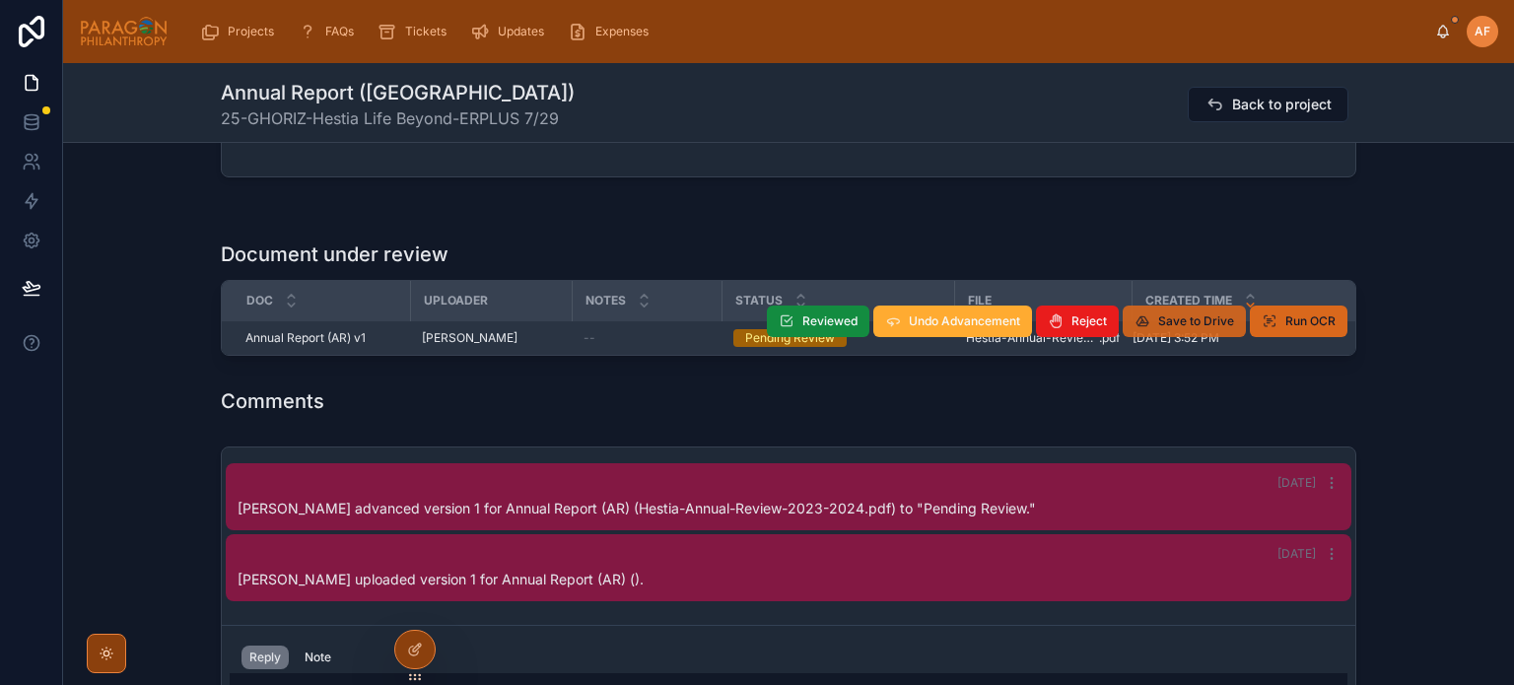
click at [1194, 313] on span "Save to Drive" at bounding box center [1196, 321] width 76 height 16
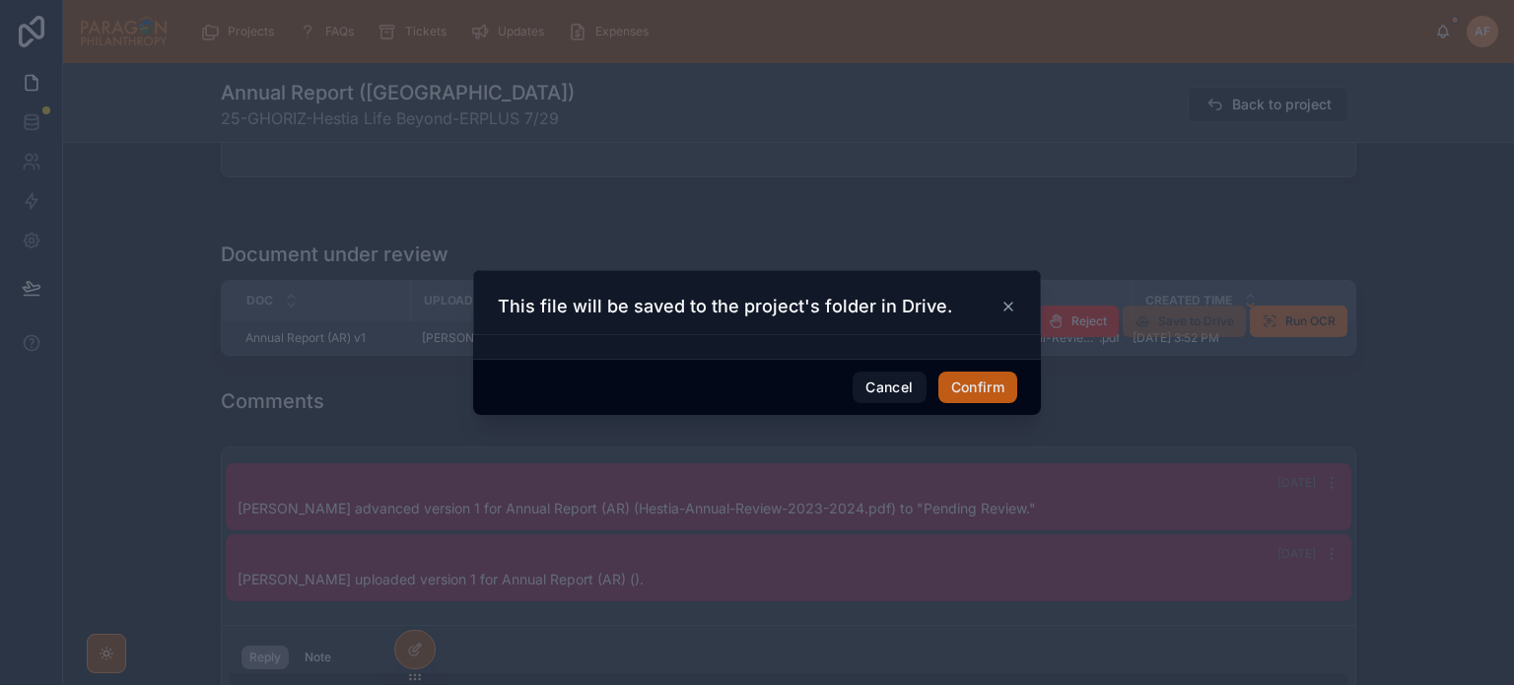
click at [1004, 385] on button "Confirm" at bounding box center [977, 388] width 79 height 32
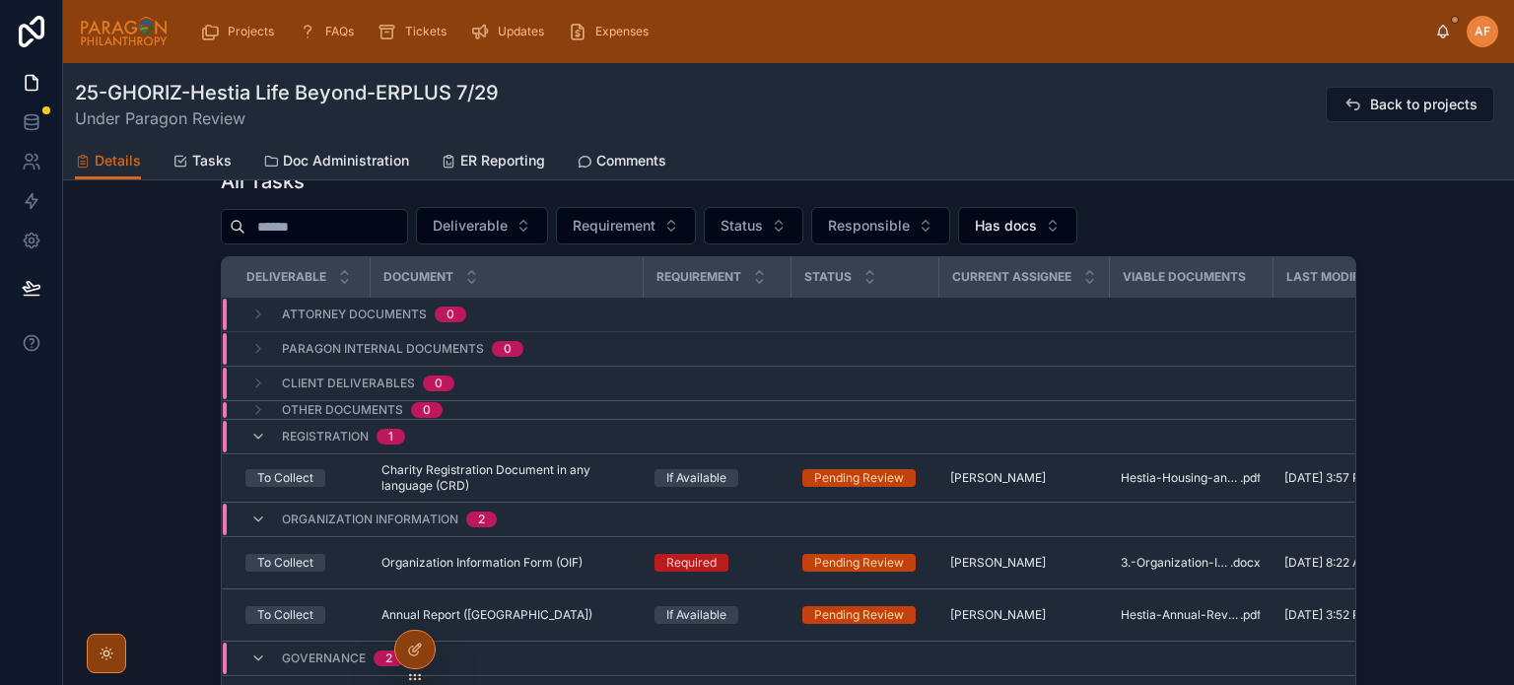
scroll to position [2168, 0]
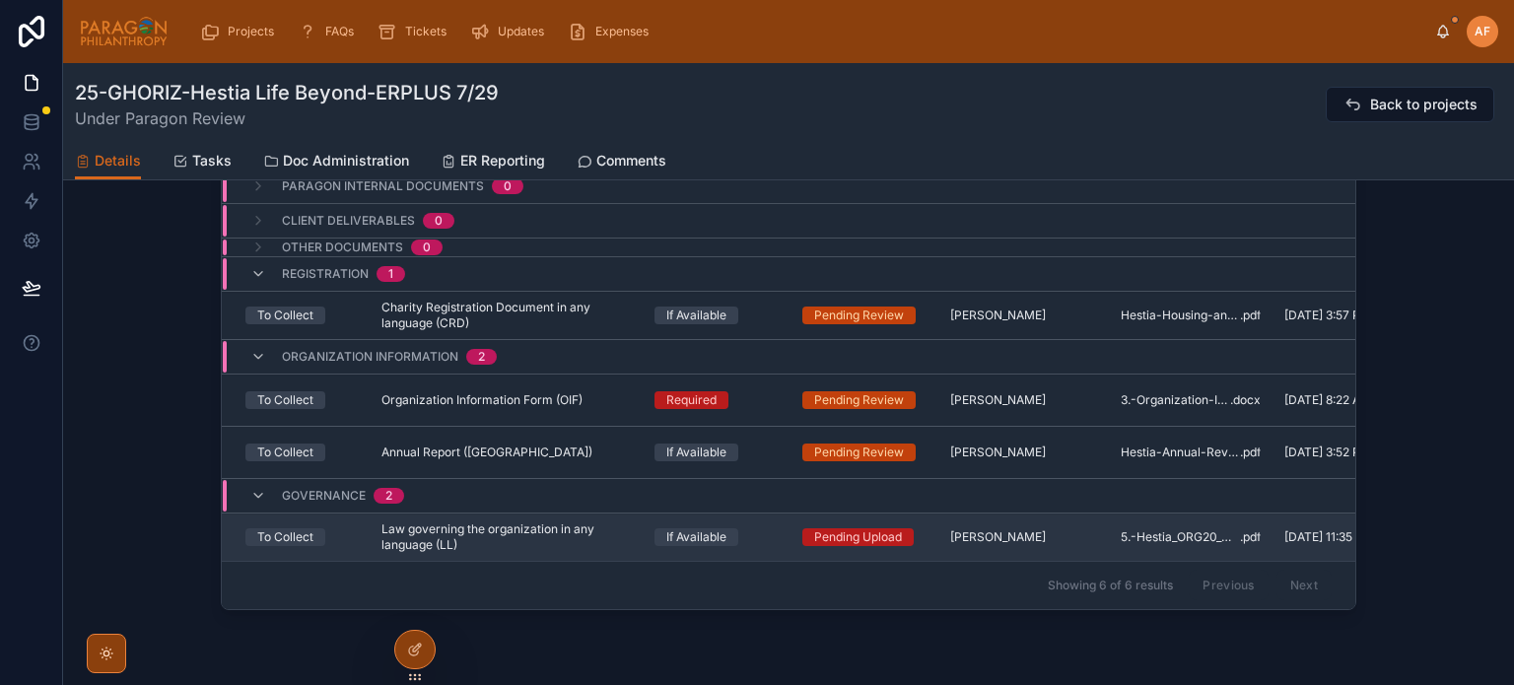
click at [769, 535] on div "If Available" at bounding box center [716, 537] width 124 height 18
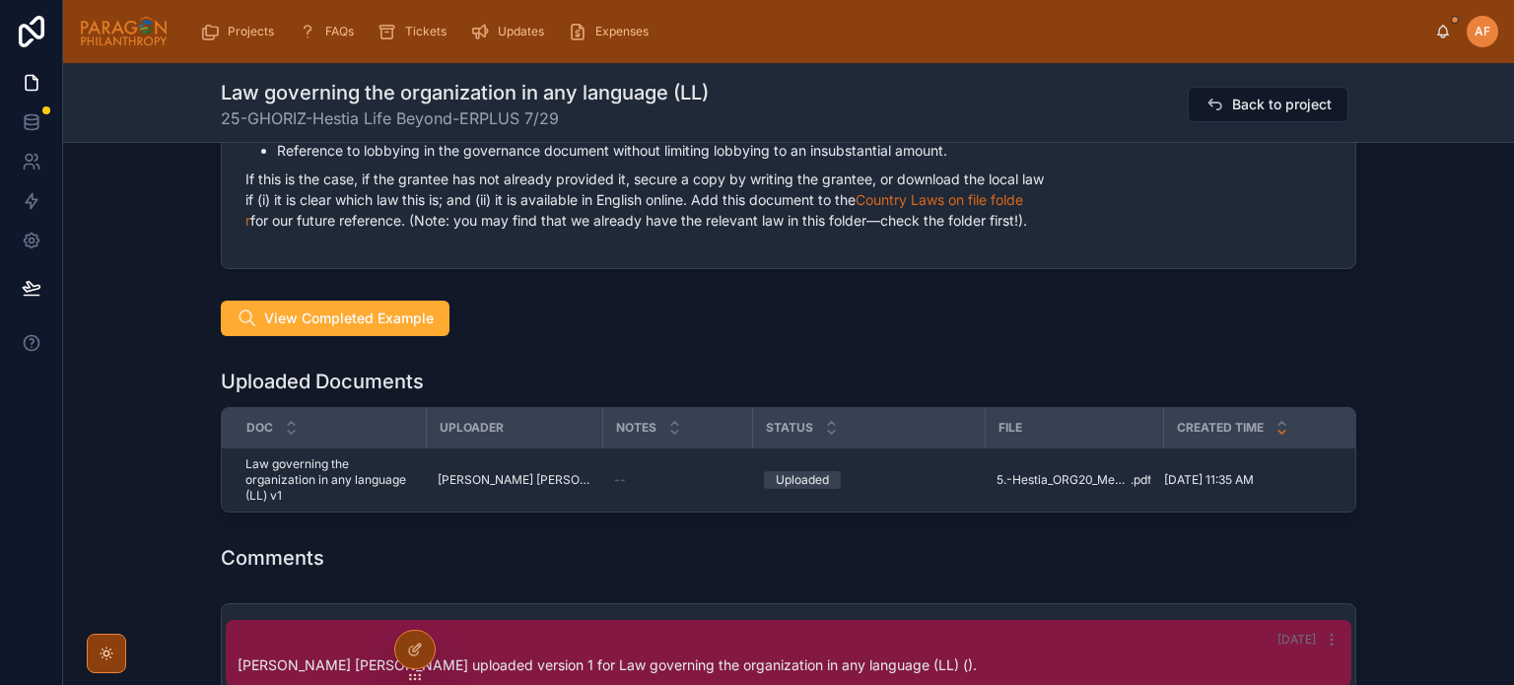
scroll to position [887, 0]
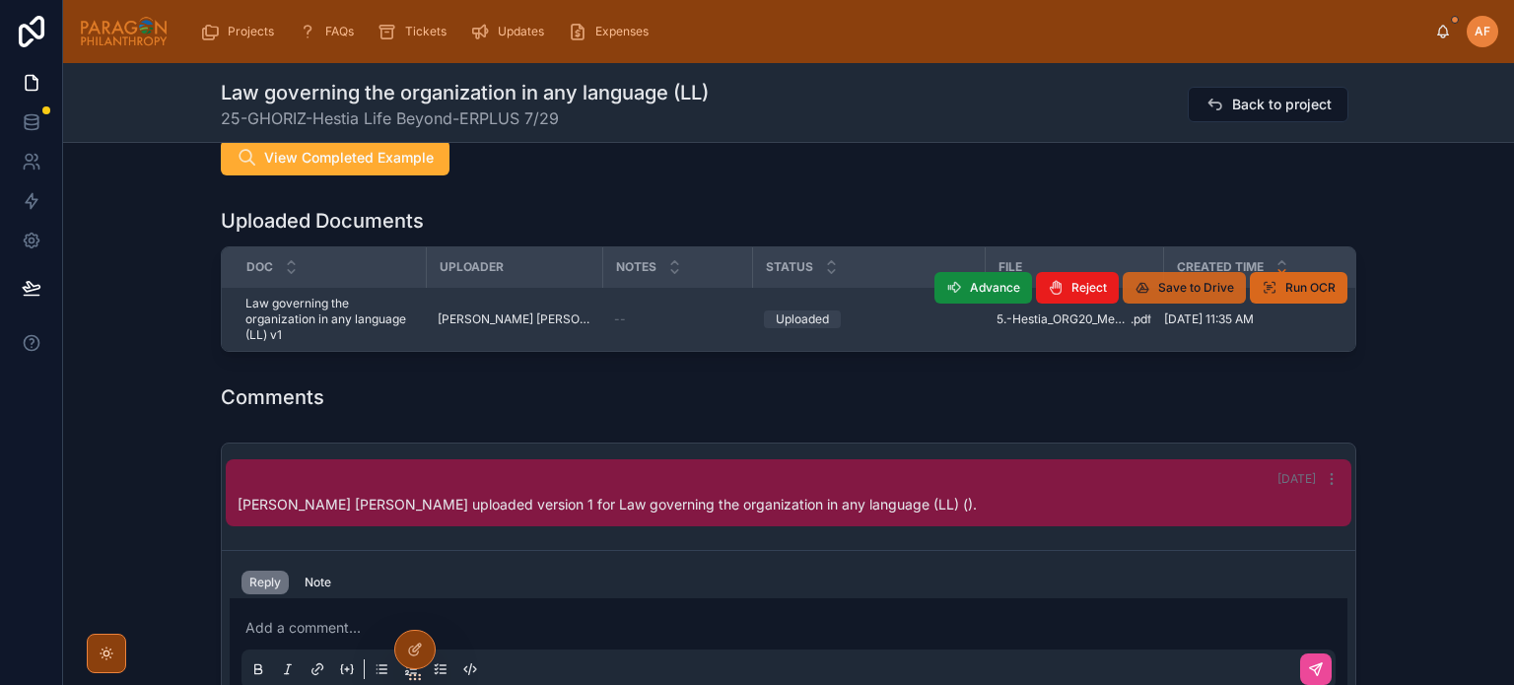
click at [1163, 291] on span "Save to Drive" at bounding box center [1196, 288] width 76 height 16
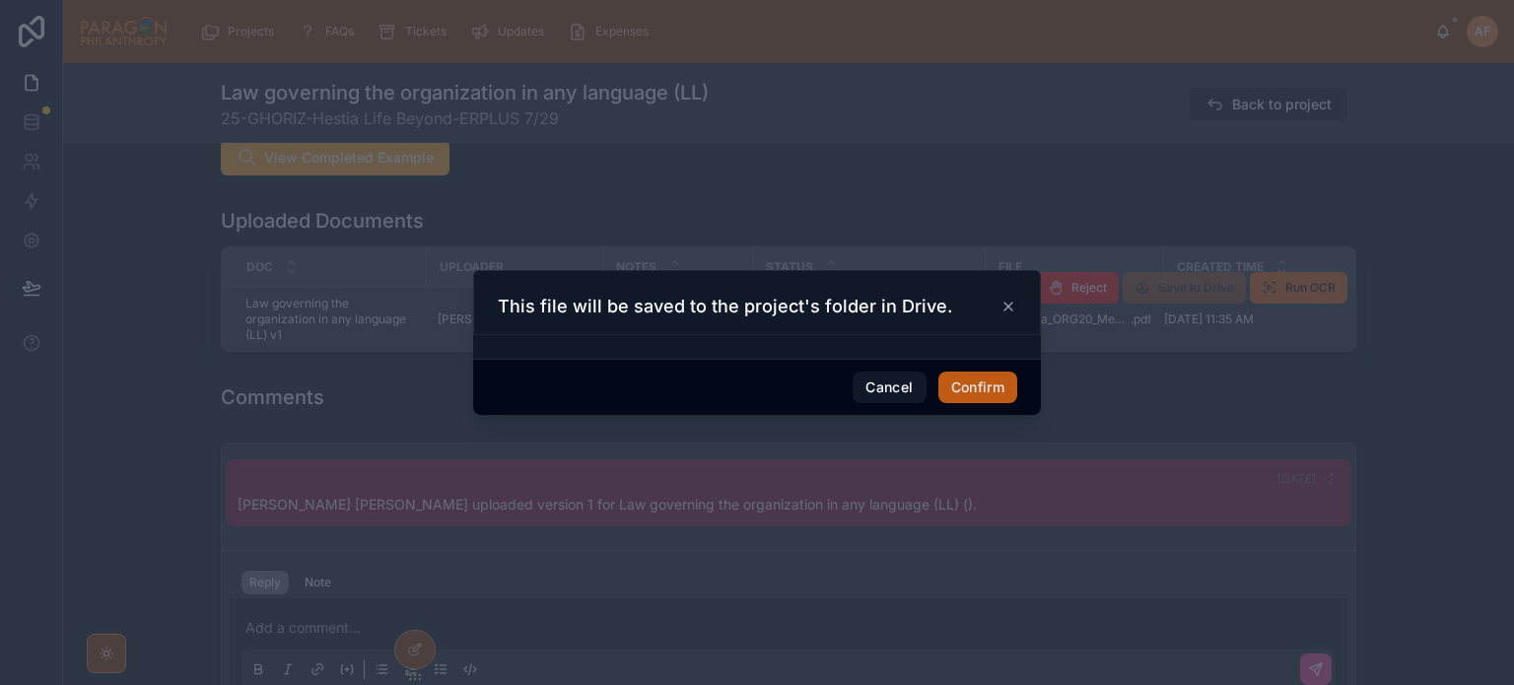
click at [1000, 386] on button "Confirm" at bounding box center [977, 388] width 79 height 32
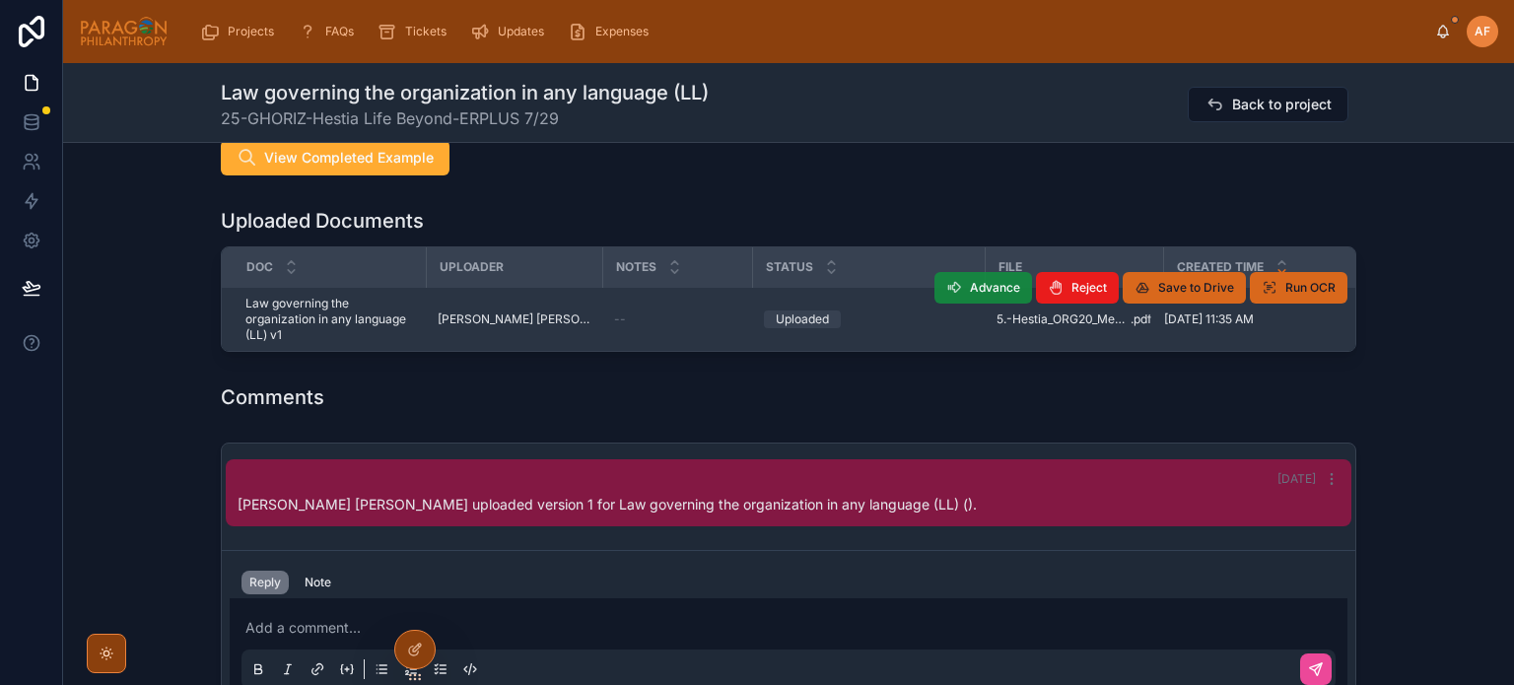
click at [956, 283] on icon at bounding box center [954, 288] width 16 height 16
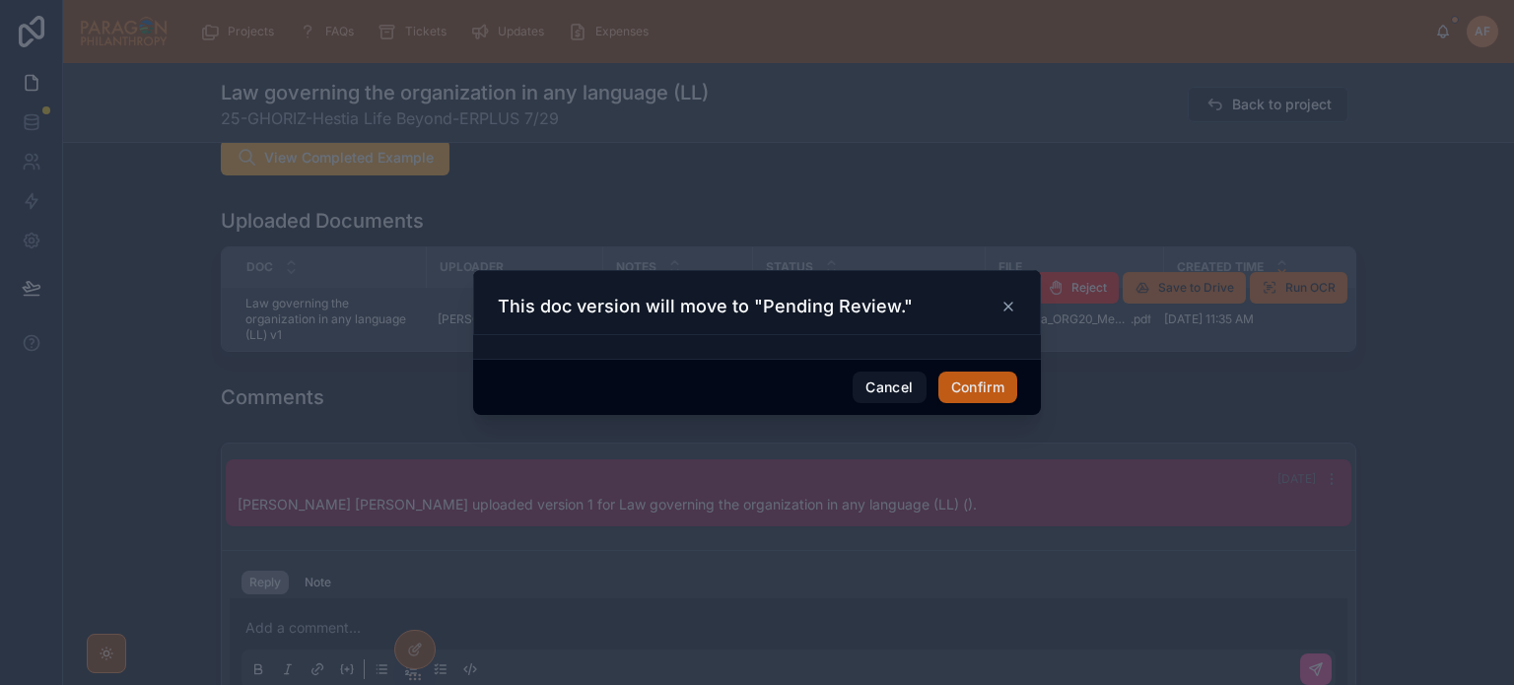
click at [966, 372] on button "Confirm" at bounding box center [977, 388] width 79 height 32
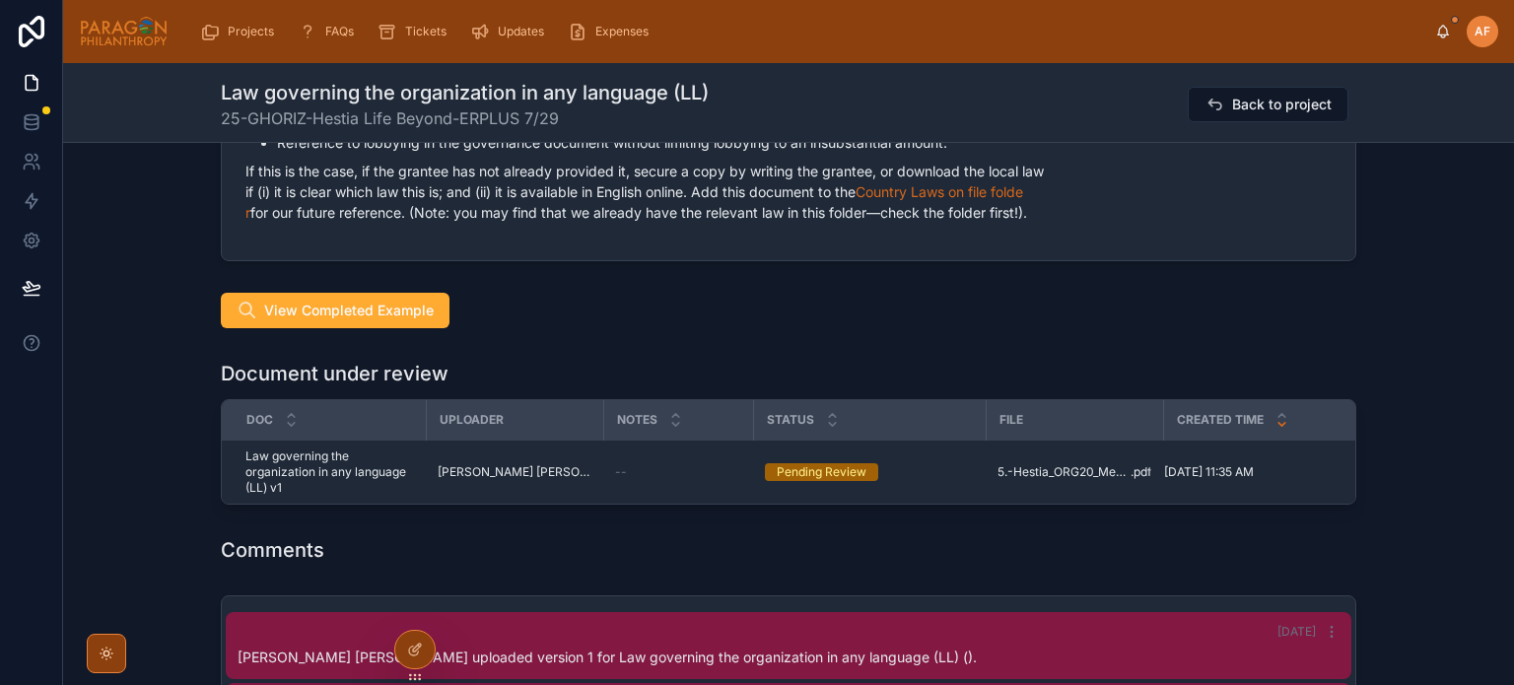
scroll to position [690, 0]
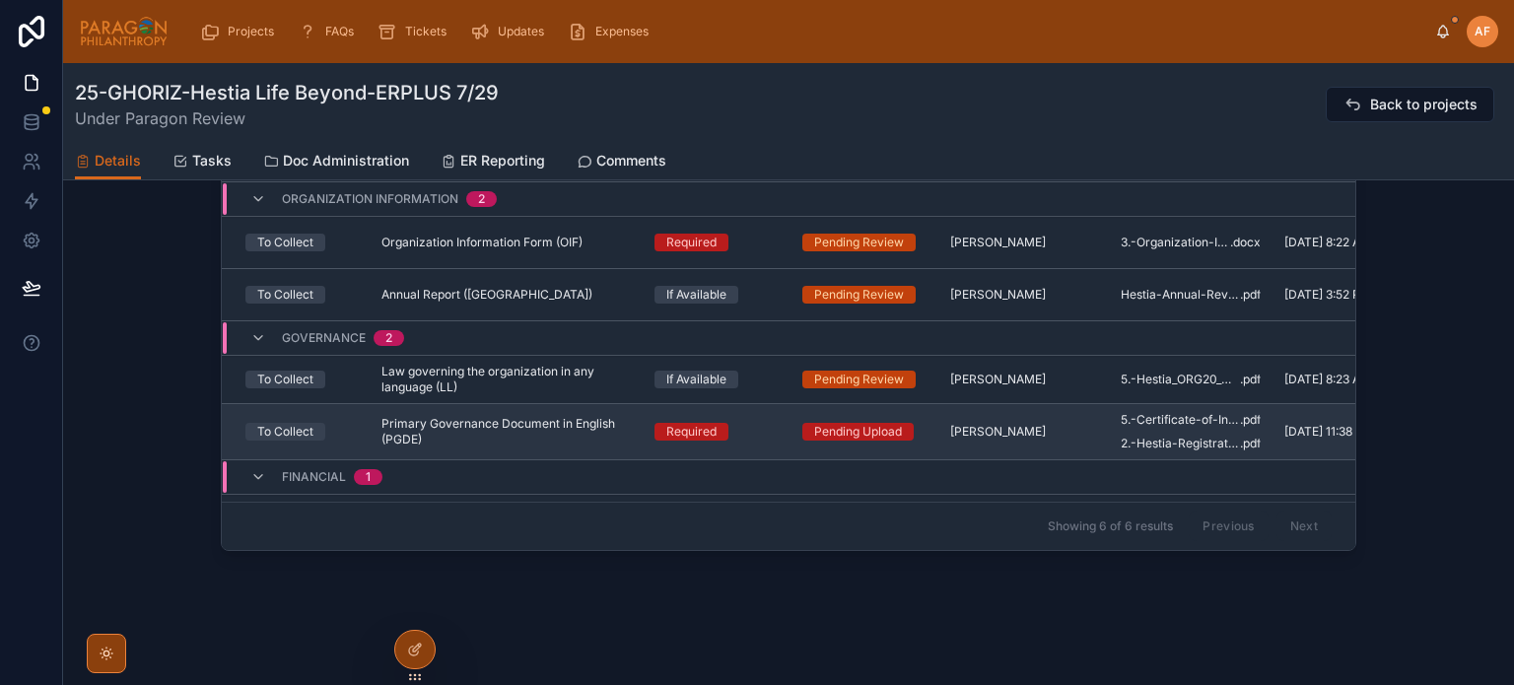
scroll to position [197, 0]
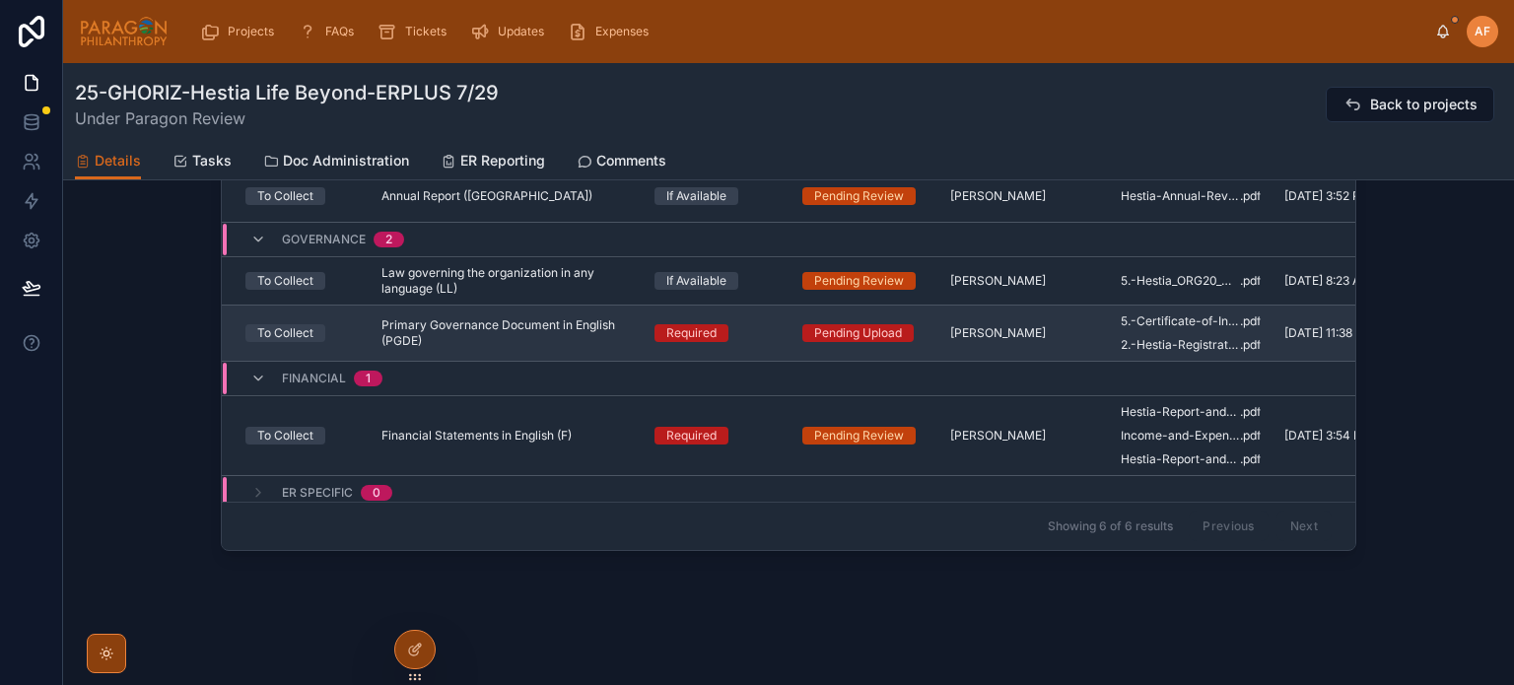
click at [747, 324] on div "Required" at bounding box center [716, 333] width 124 height 18
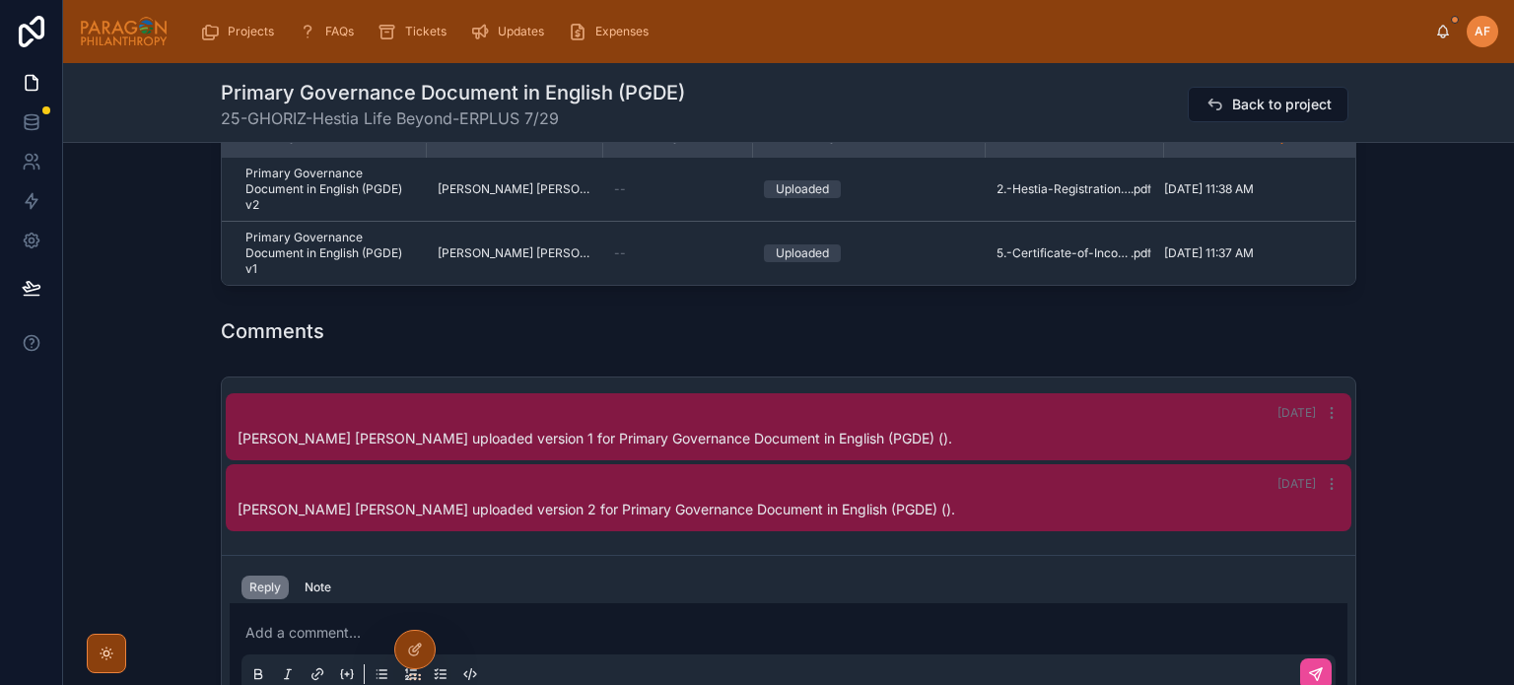
scroll to position [788, 0]
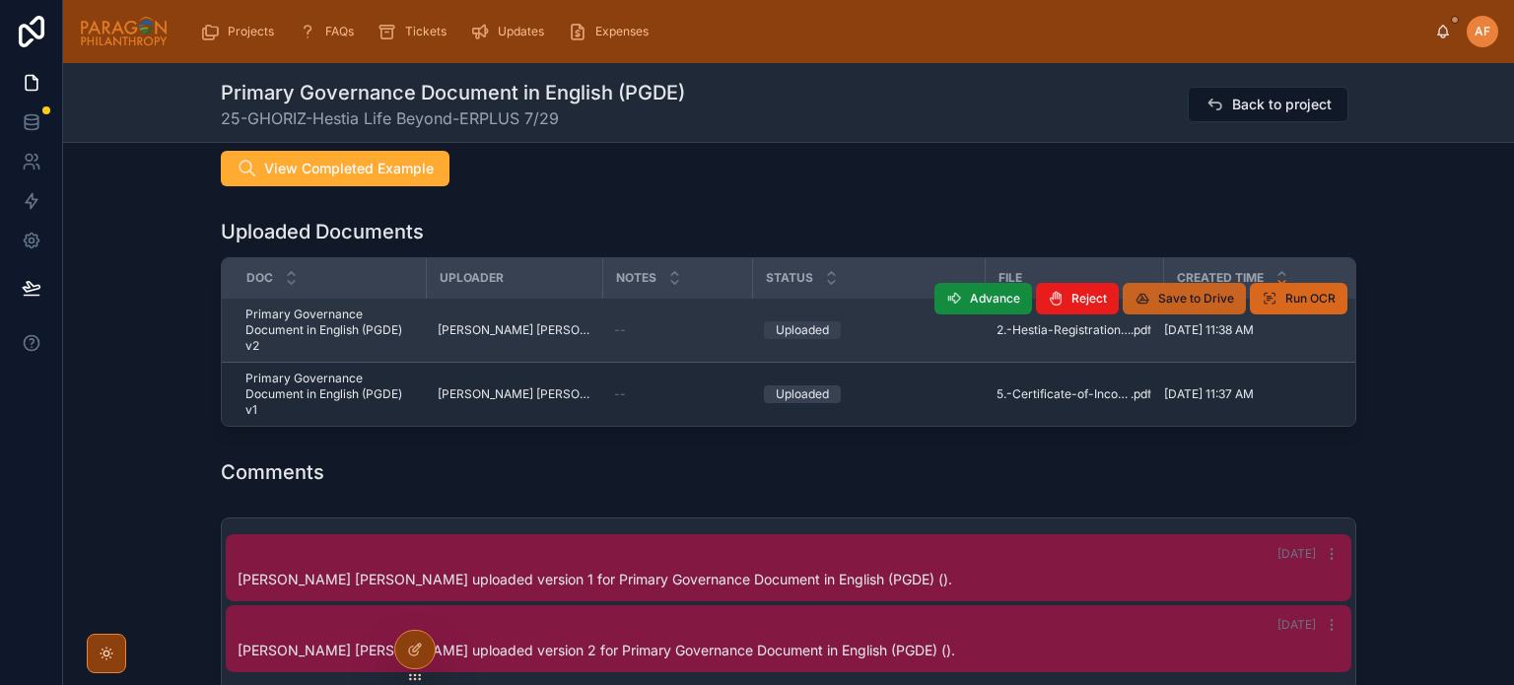
click at [1159, 291] on span "Save to Drive" at bounding box center [1196, 299] width 76 height 16
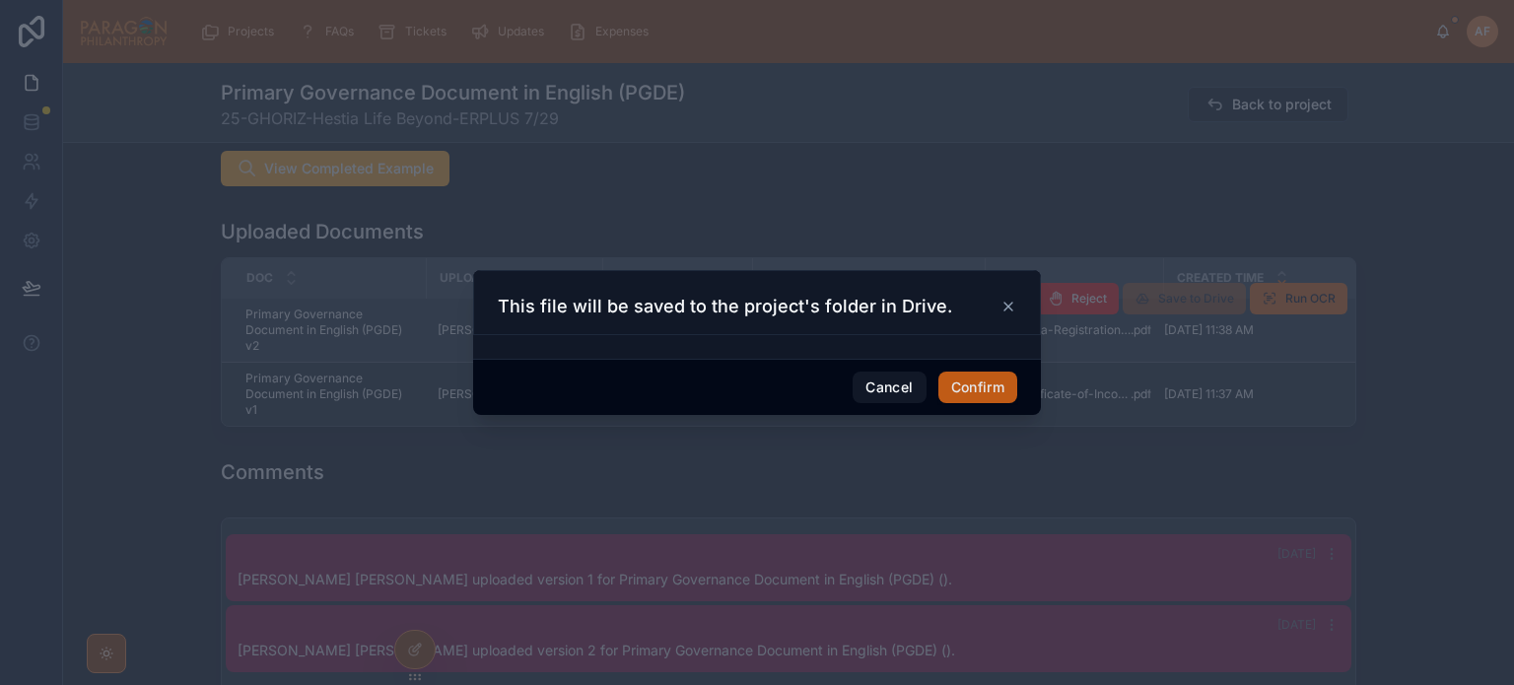
click at [972, 394] on button "Confirm" at bounding box center [977, 388] width 79 height 32
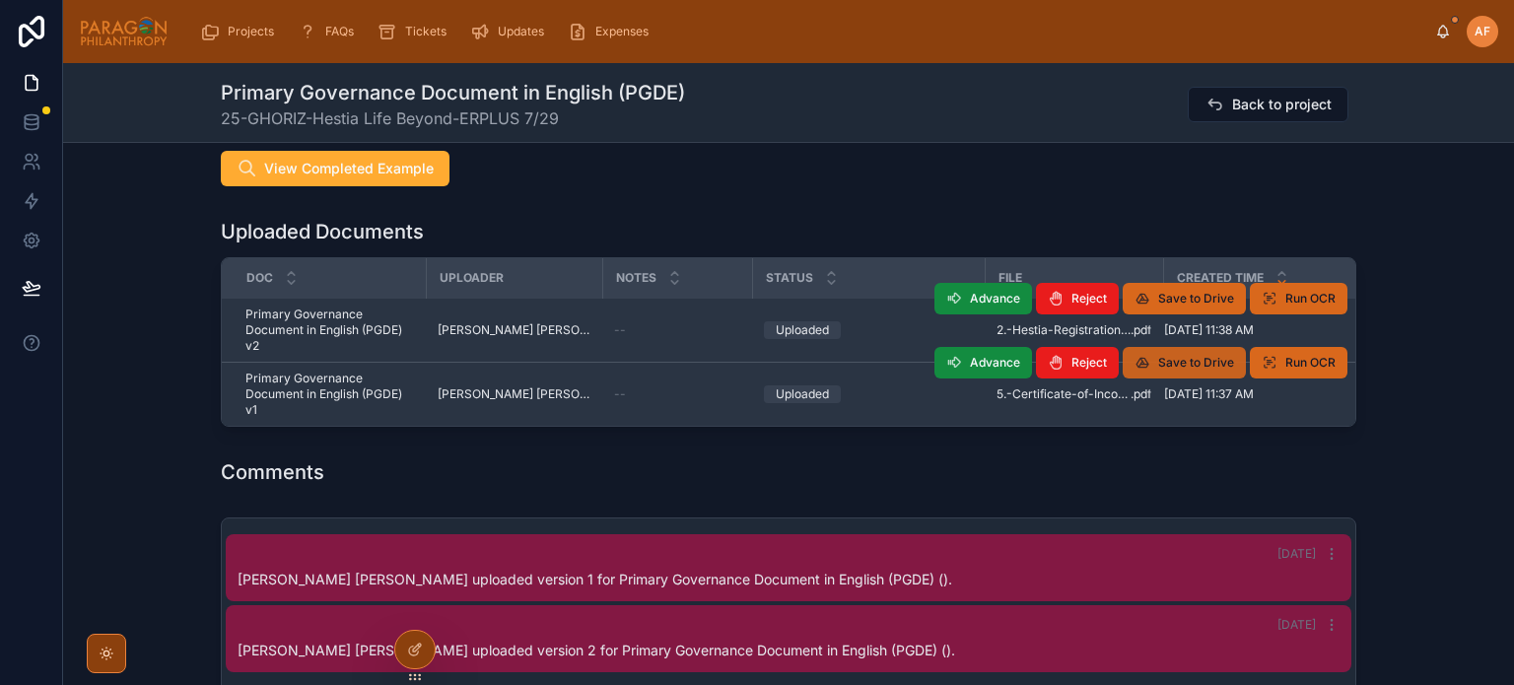
click at [1179, 352] on button "Save to Drive" at bounding box center [1183, 363] width 123 height 32
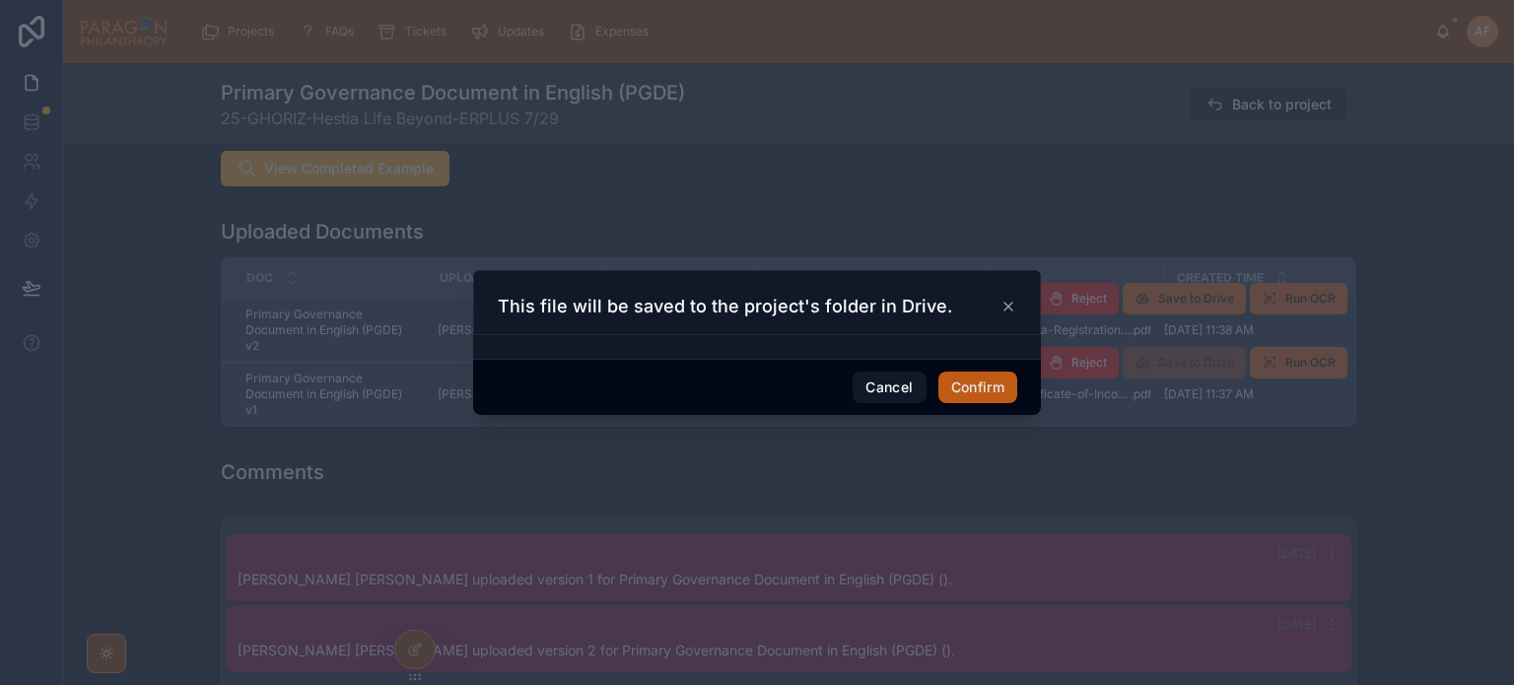
drag, startPoint x: 993, startPoint y: 388, endPoint x: 915, endPoint y: 488, distance: 127.0
click at [994, 389] on button "Confirm" at bounding box center [977, 388] width 79 height 32
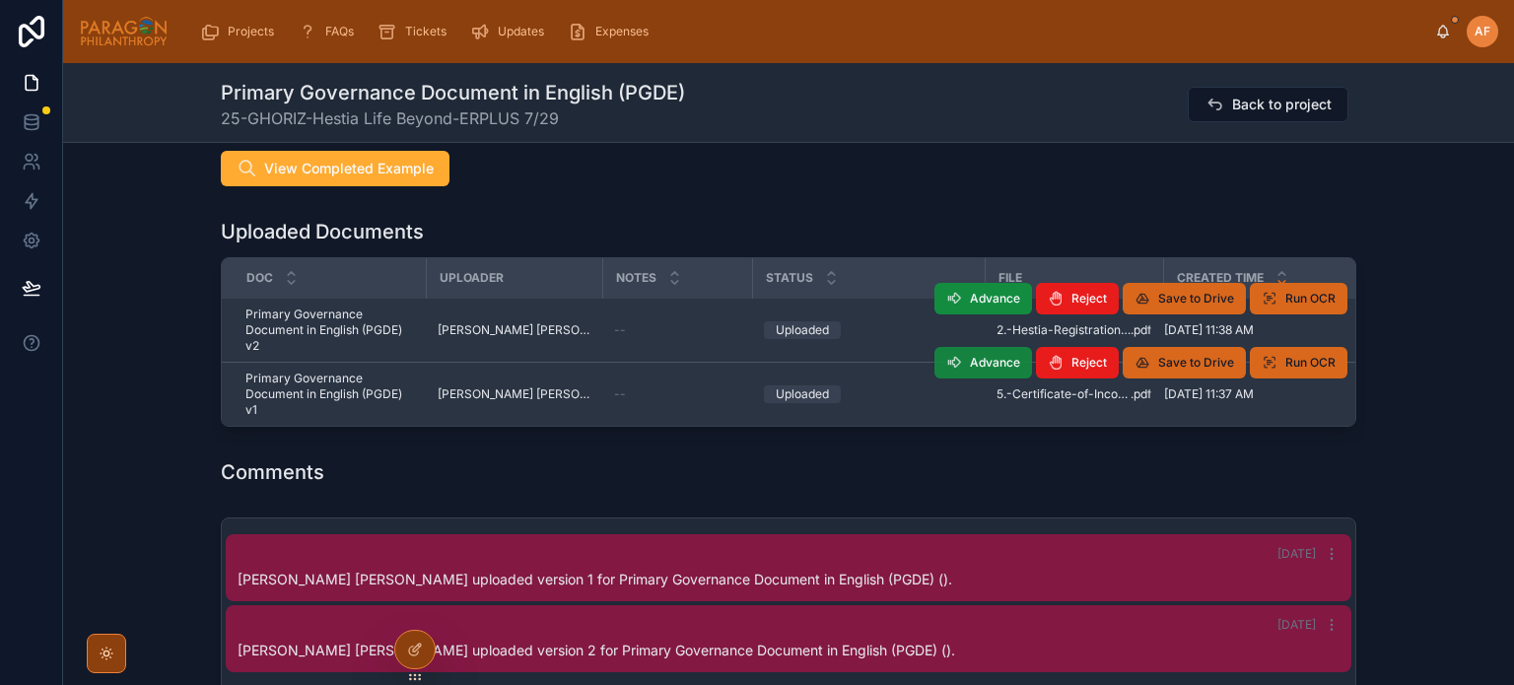
click at [998, 359] on span "Advance" at bounding box center [995, 363] width 50 height 16
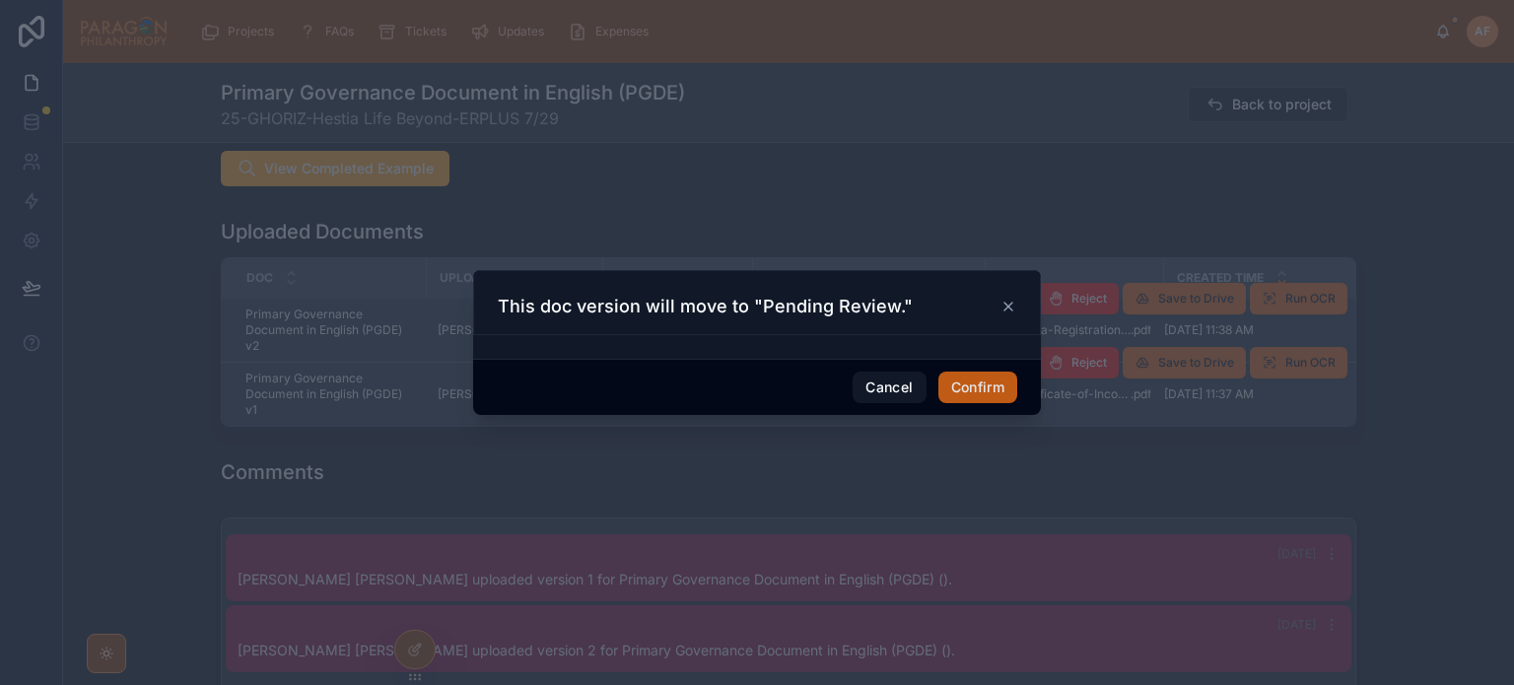
click at [974, 393] on button "Confirm" at bounding box center [977, 388] width 79 height 32
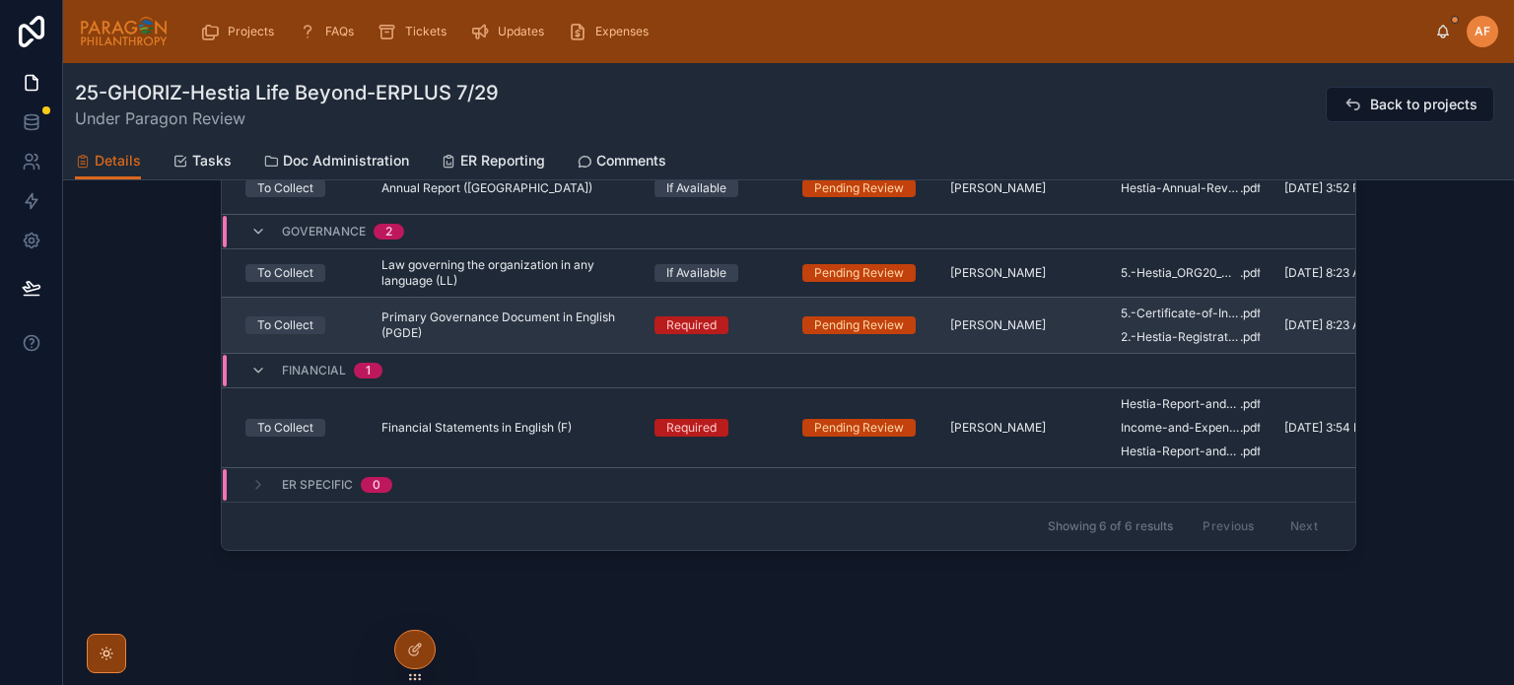
scroll to position [210, 0]
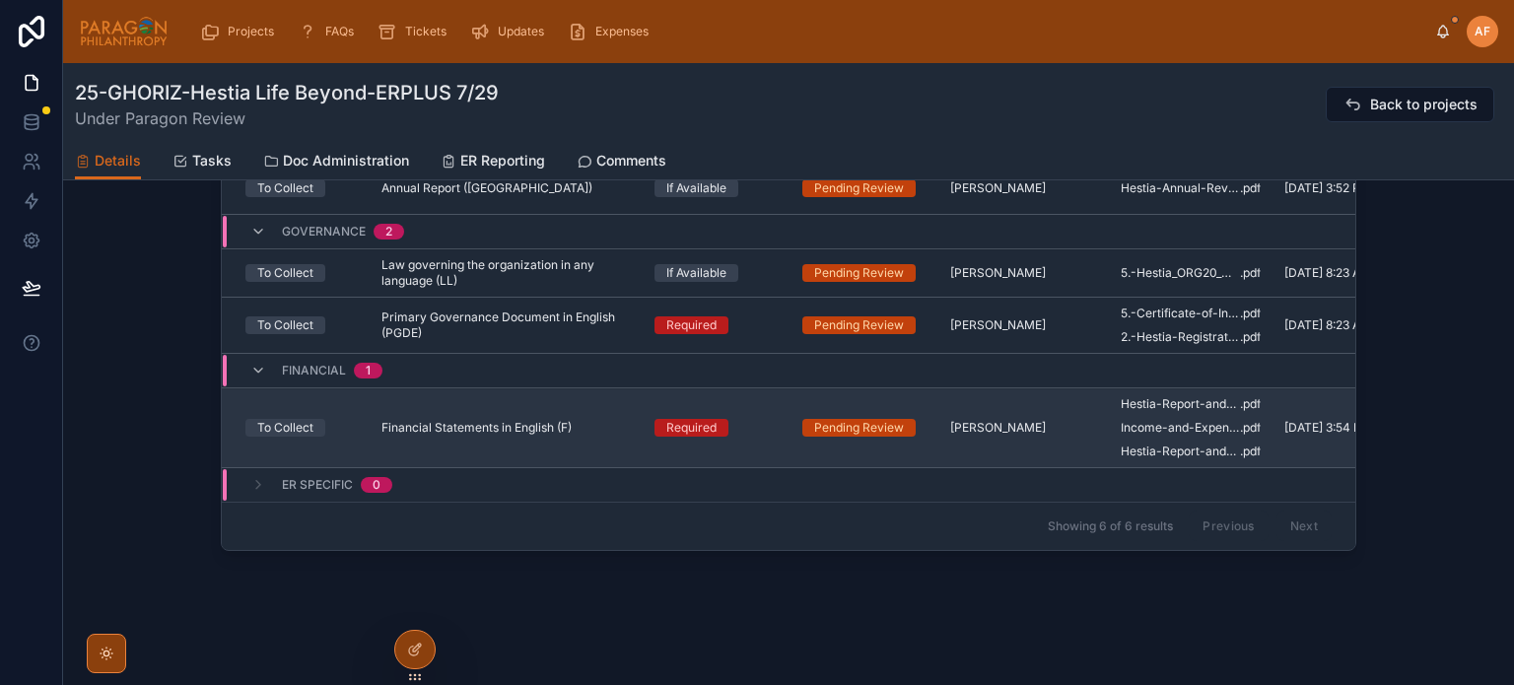
click at [743, 419] on div "Required" at bounding box center [716, 428] width 124 height 18
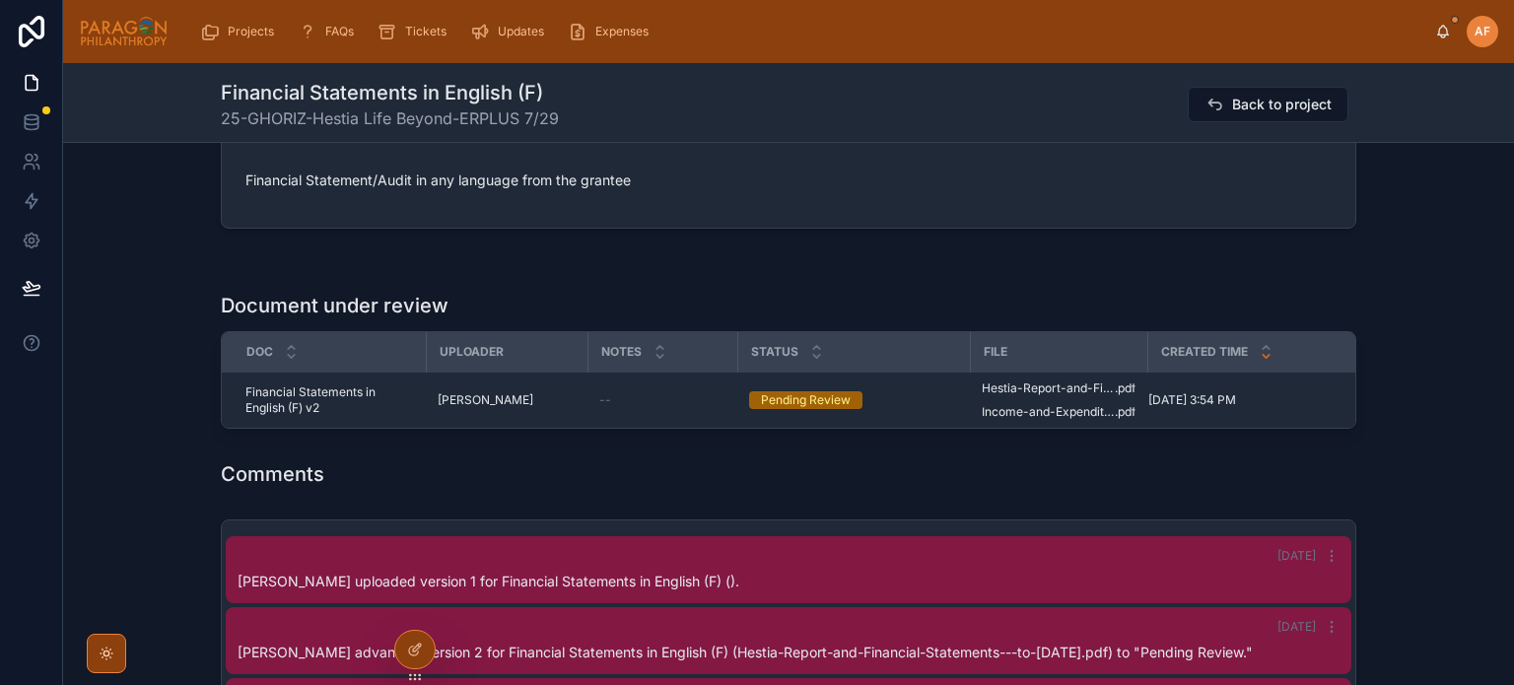
scroll to position [591, 0]
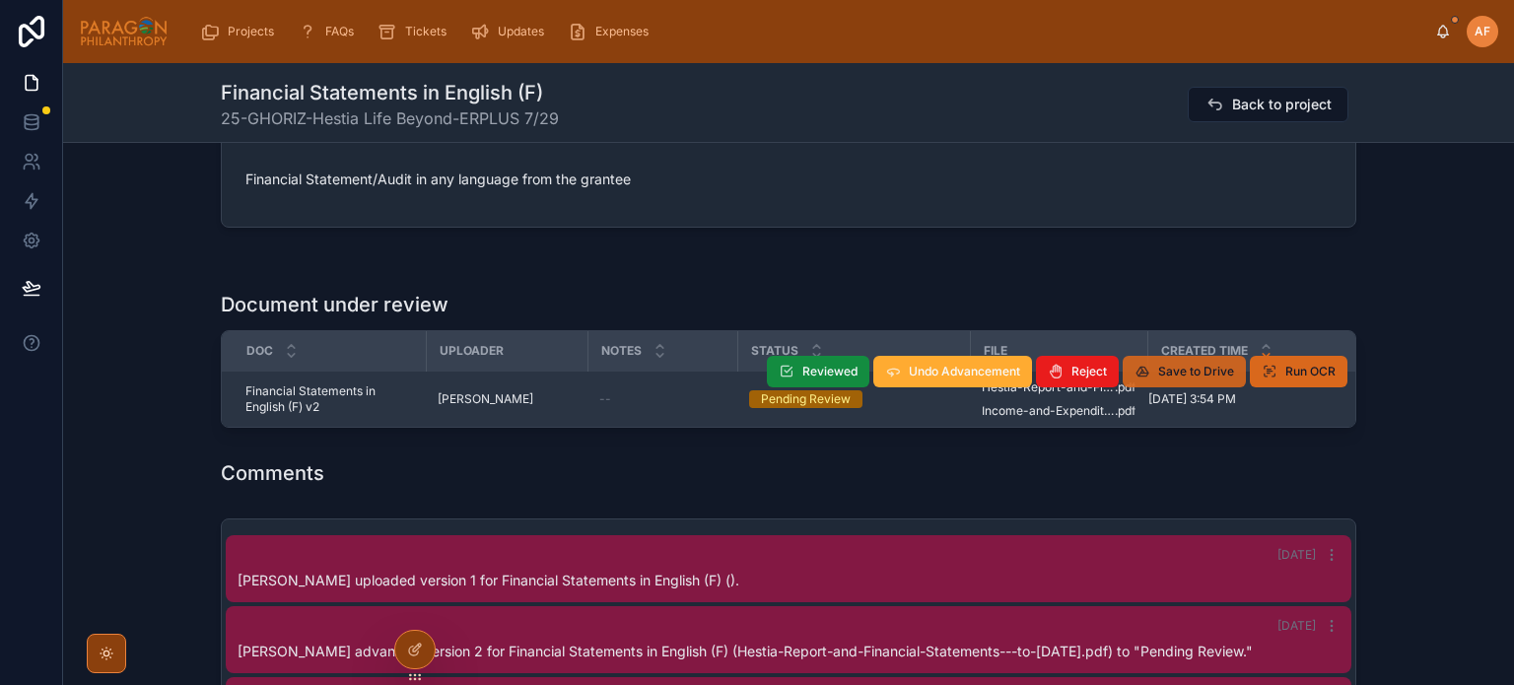
click at [1159, 371] on span "Save to Drive" at bounding box center [1196, 372] width 76 height 16
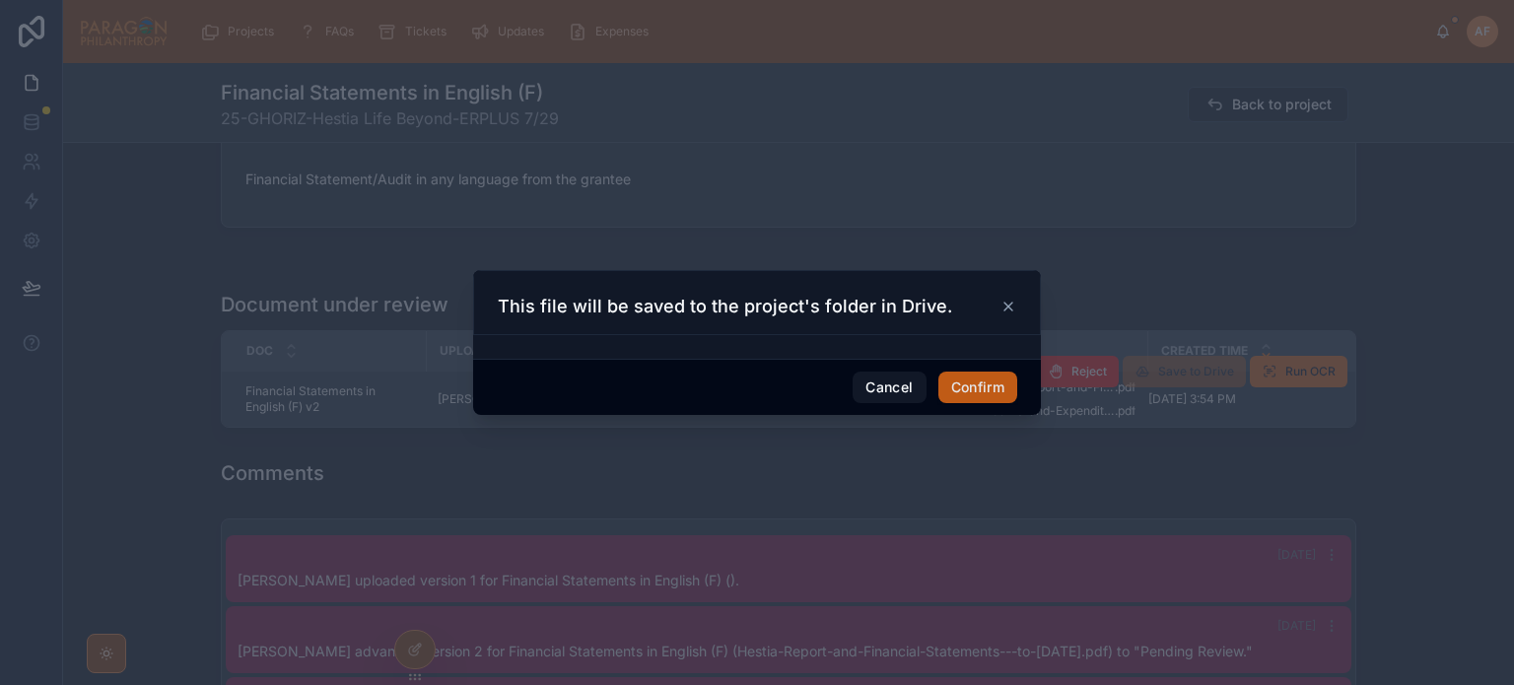
click at [1008, 381] on button "Confirm" at bounding box center [977, 388] width 79 height 32
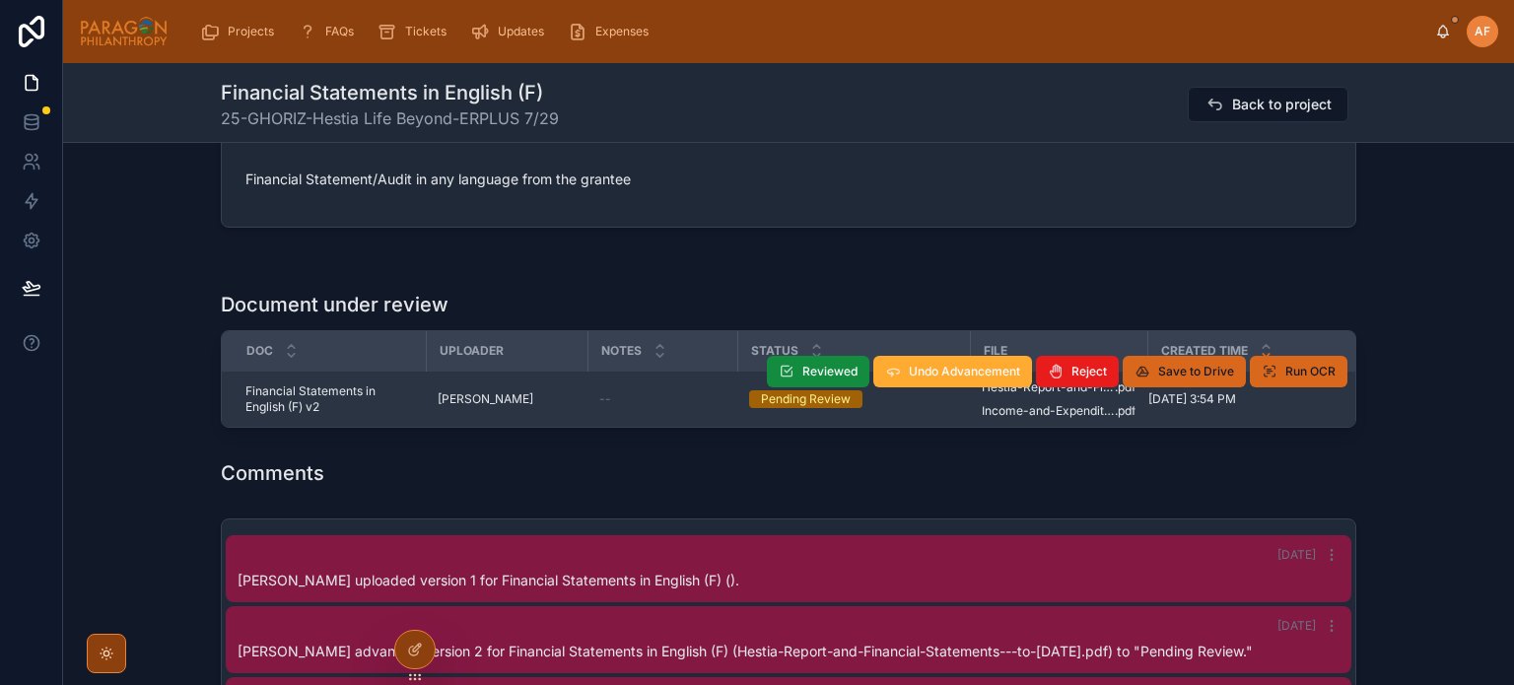
click at [861, 478] on div "Comments" at bounding box center [788, 473] width 1135 height 28
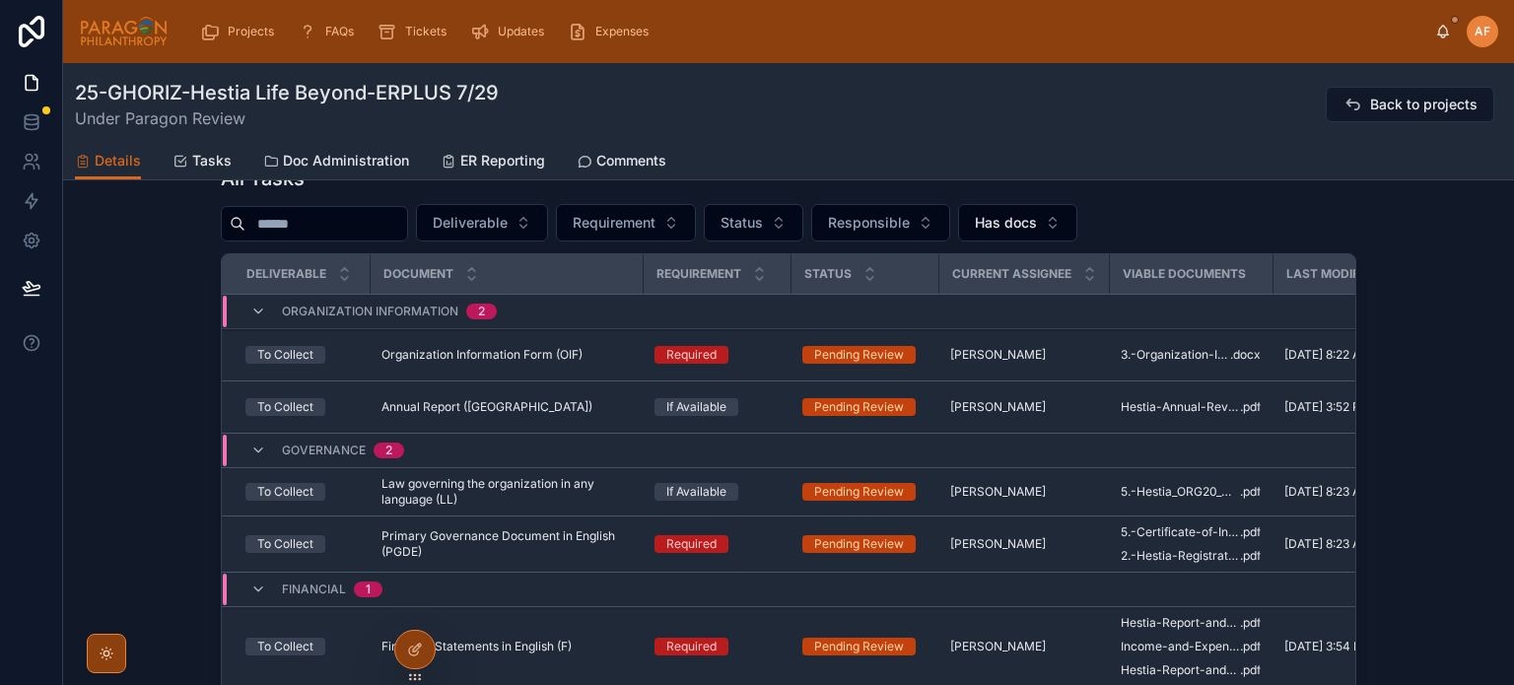
scroll to position [2232, 0]
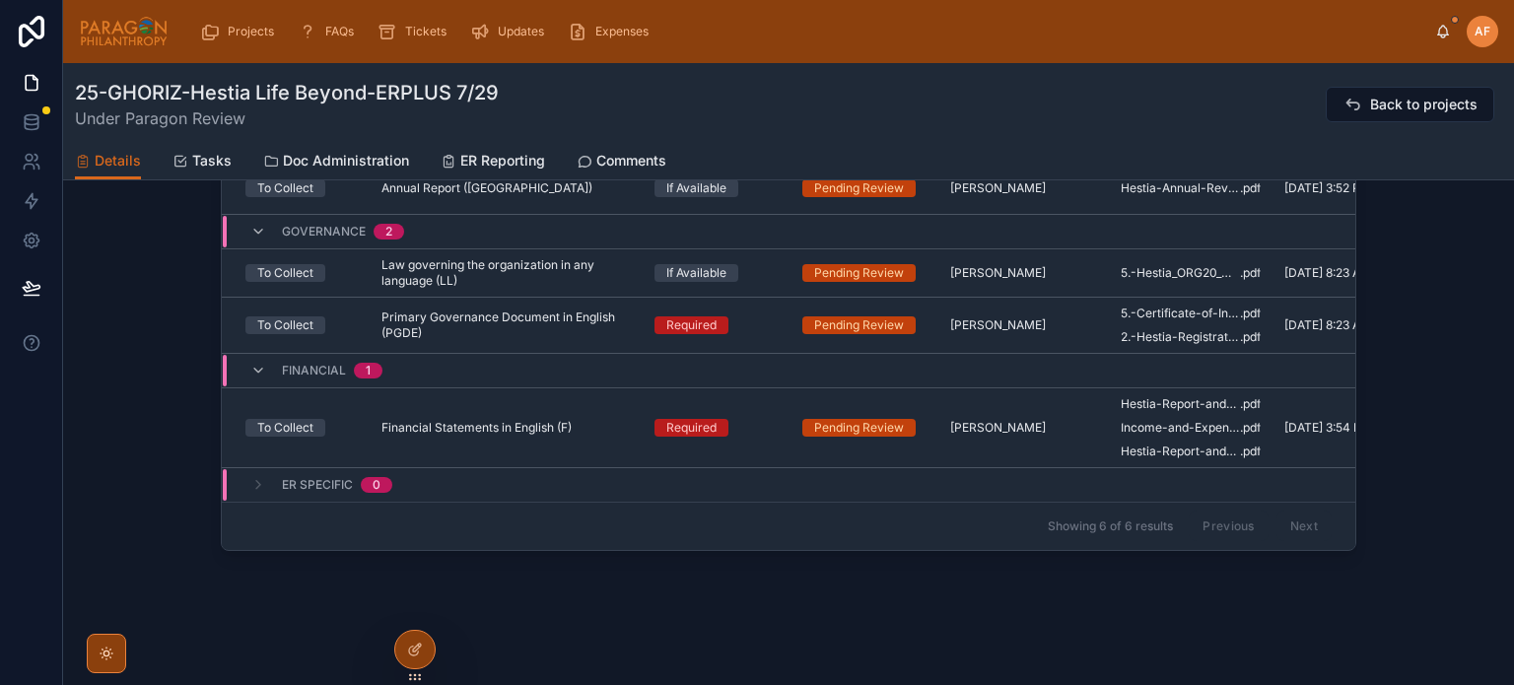
click at [284, 482] on span "ER Specific" at bounding box center [317, 485] width 71 height 16
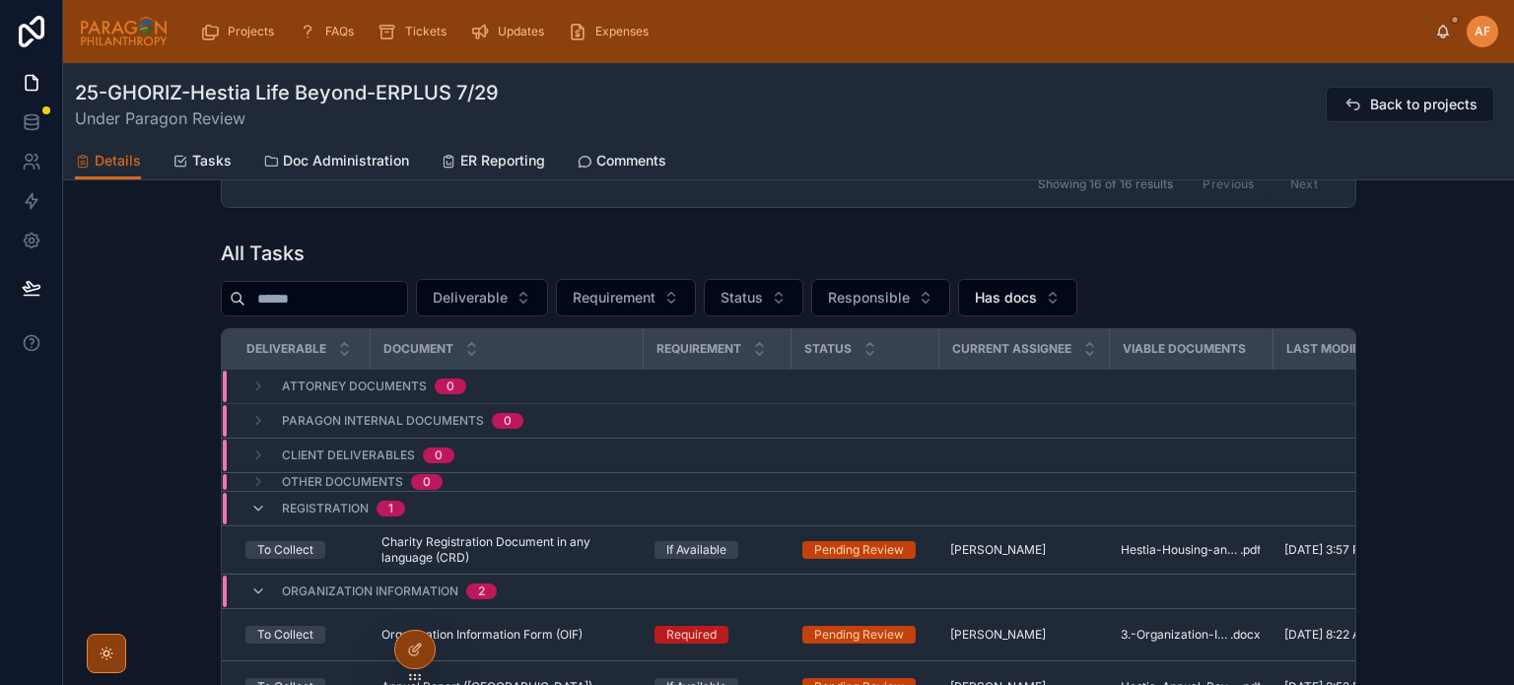
scroll to position [1936, 0]
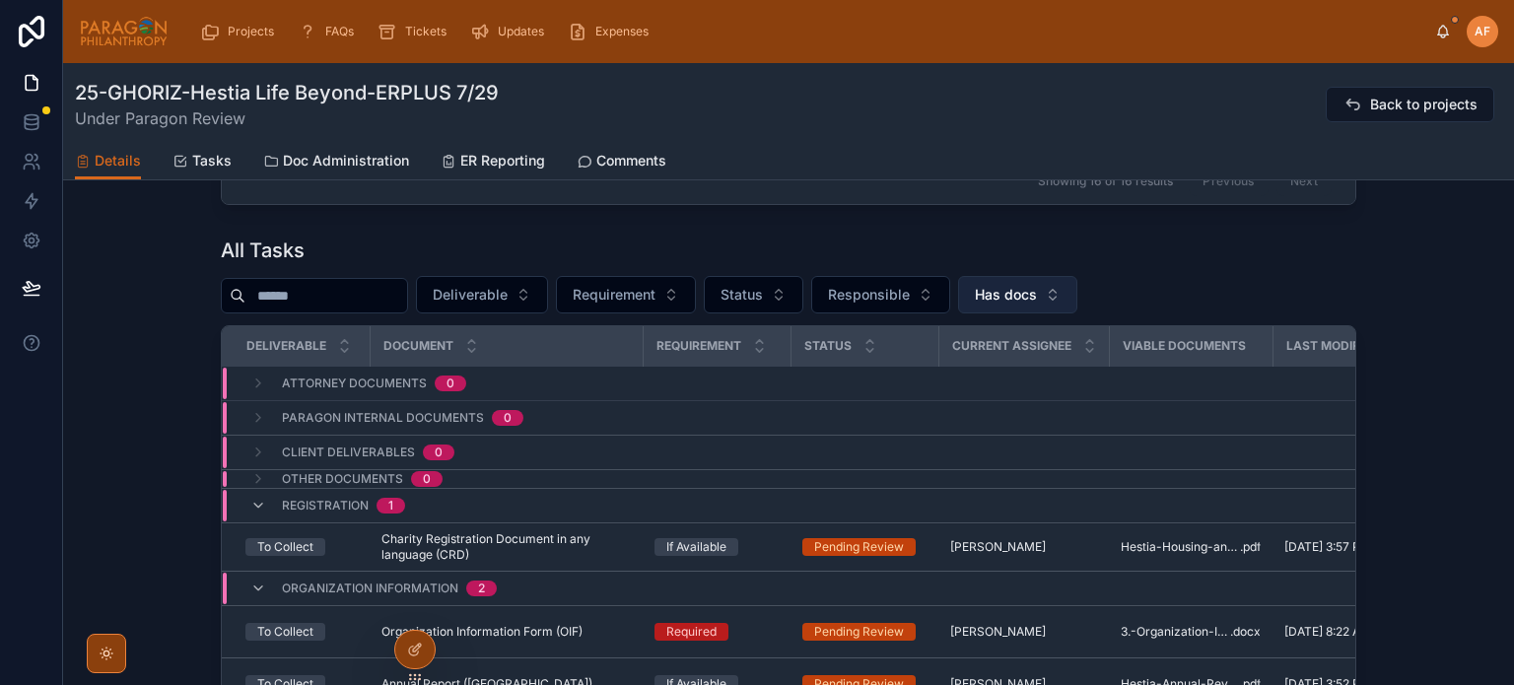
click at [1029, 295] on span "Has docs" at bounding box center [1006, 295] width 62 height 20
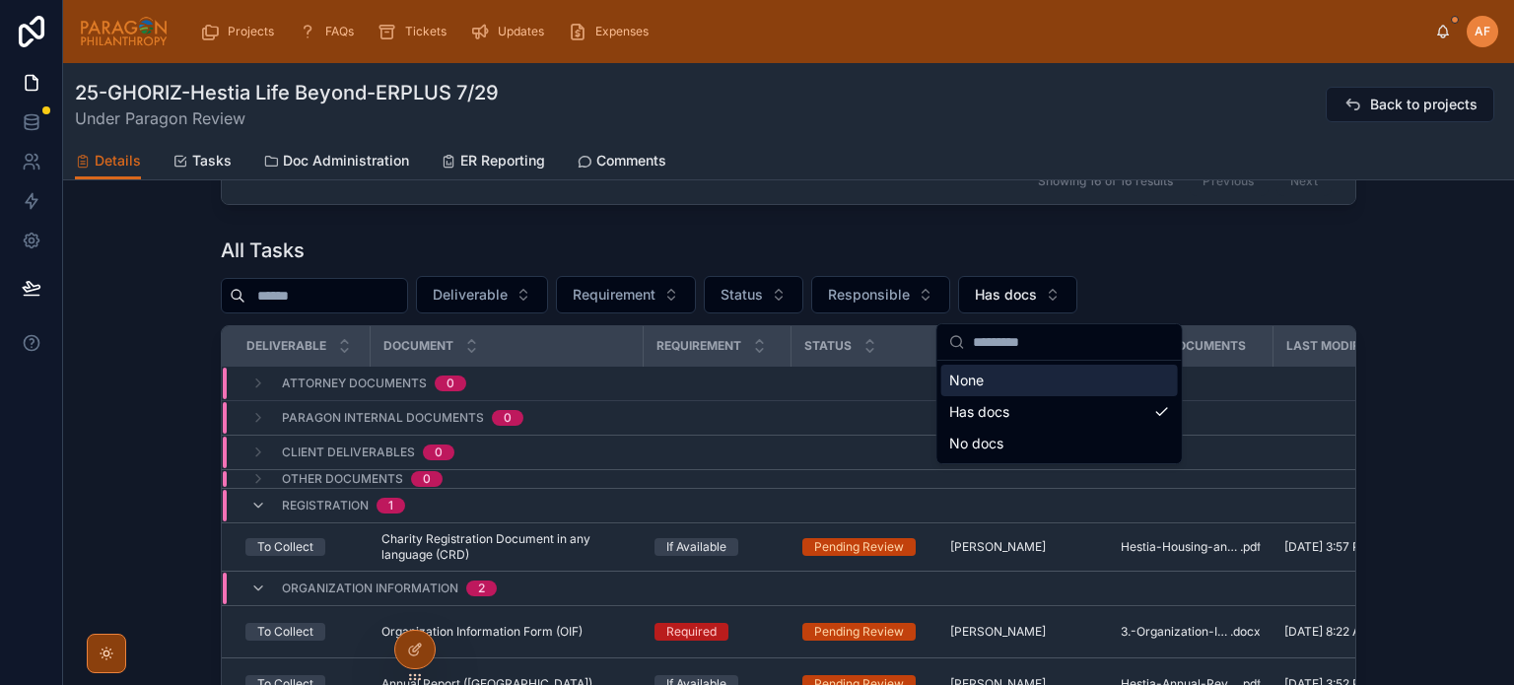
click at [1005, 384] on div "None" at bounding box center [1059, 381] width 237 height 32
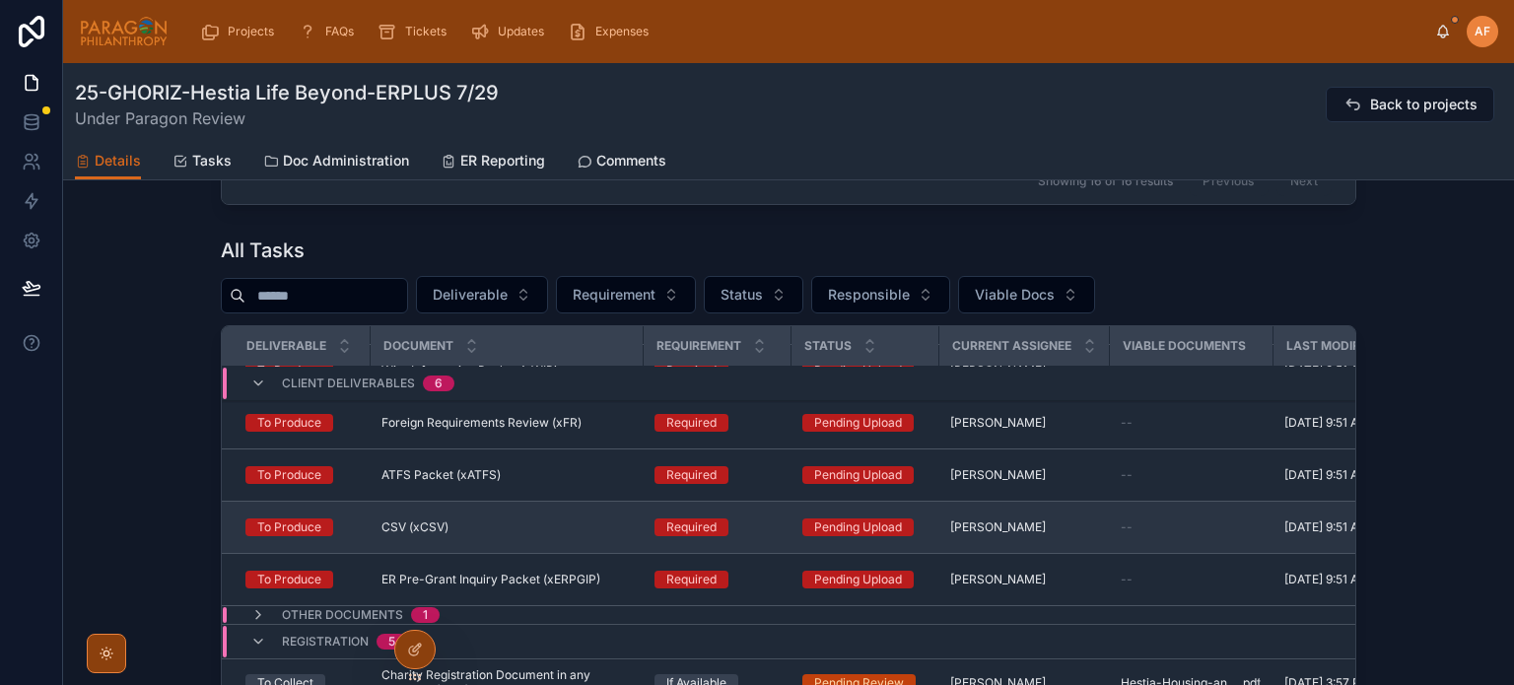
scroll to position [394, 0]
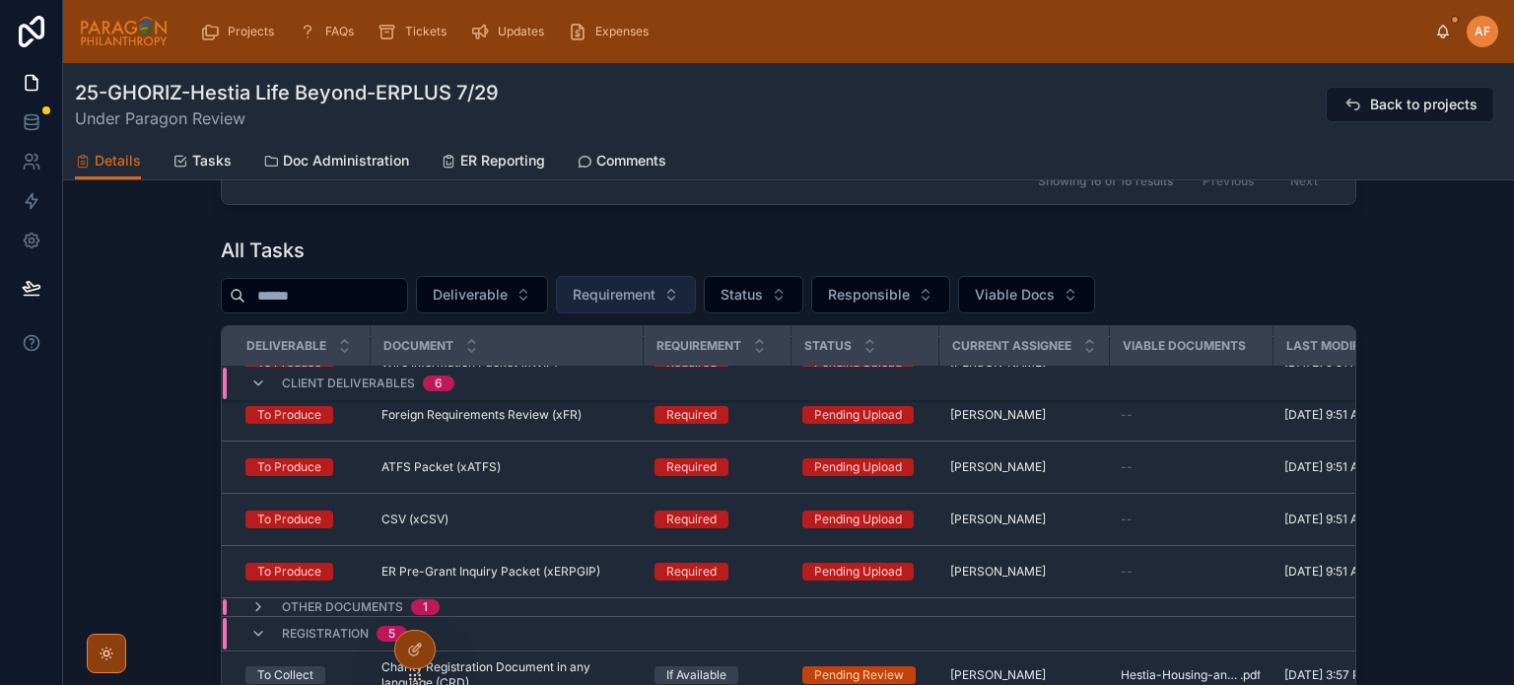
click at [646, 313] on button "Requirement" at bounding box center [626, 294] width 140 height 37
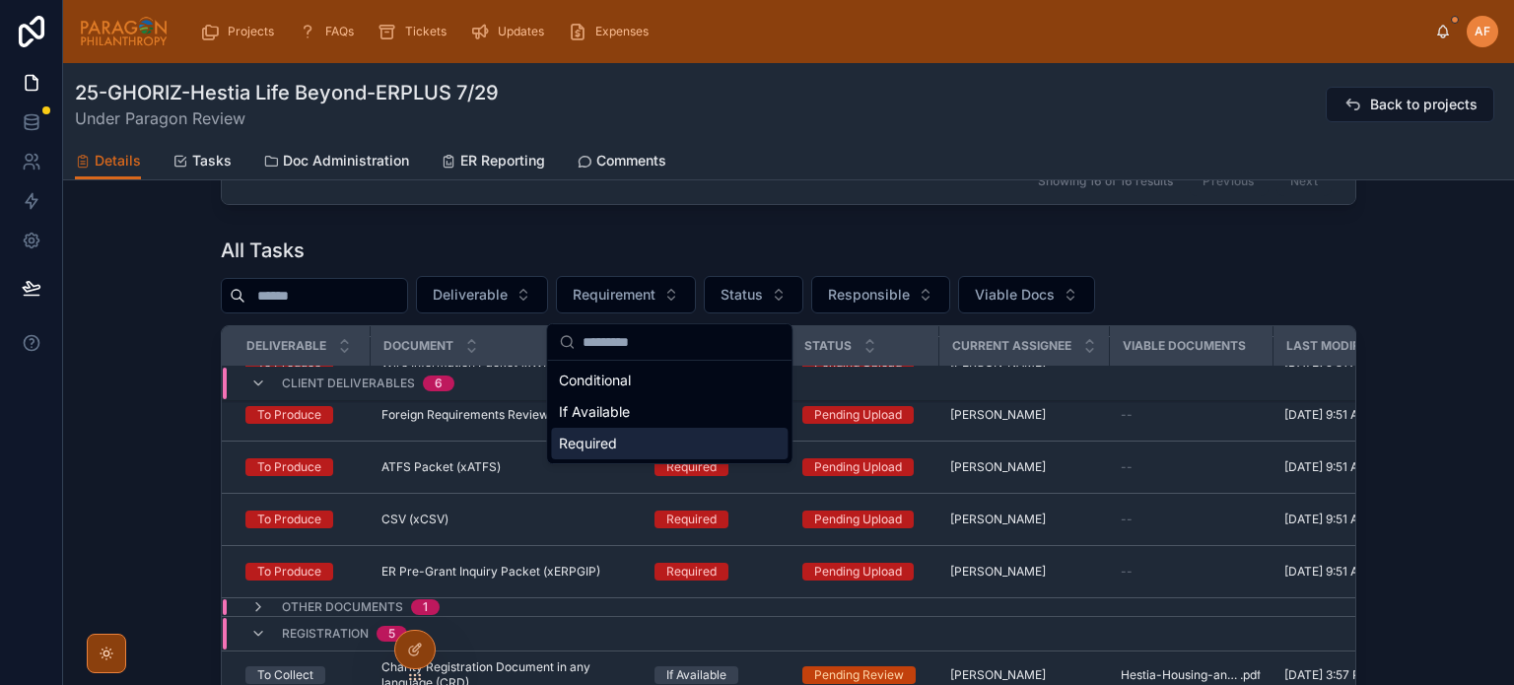
click at [616, 437] on div "Required" at bounding box center [669, 444] width 237 height 32
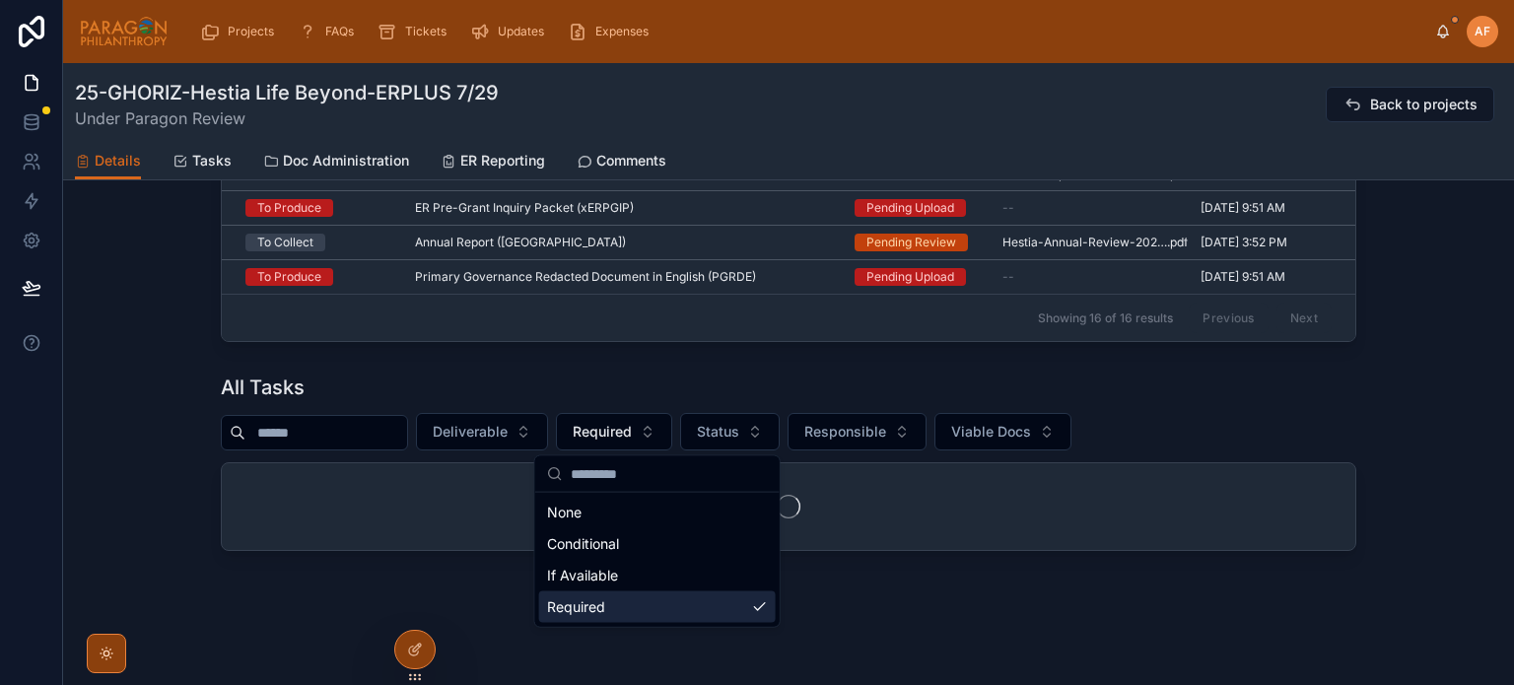
scroll to position [1805, 0]
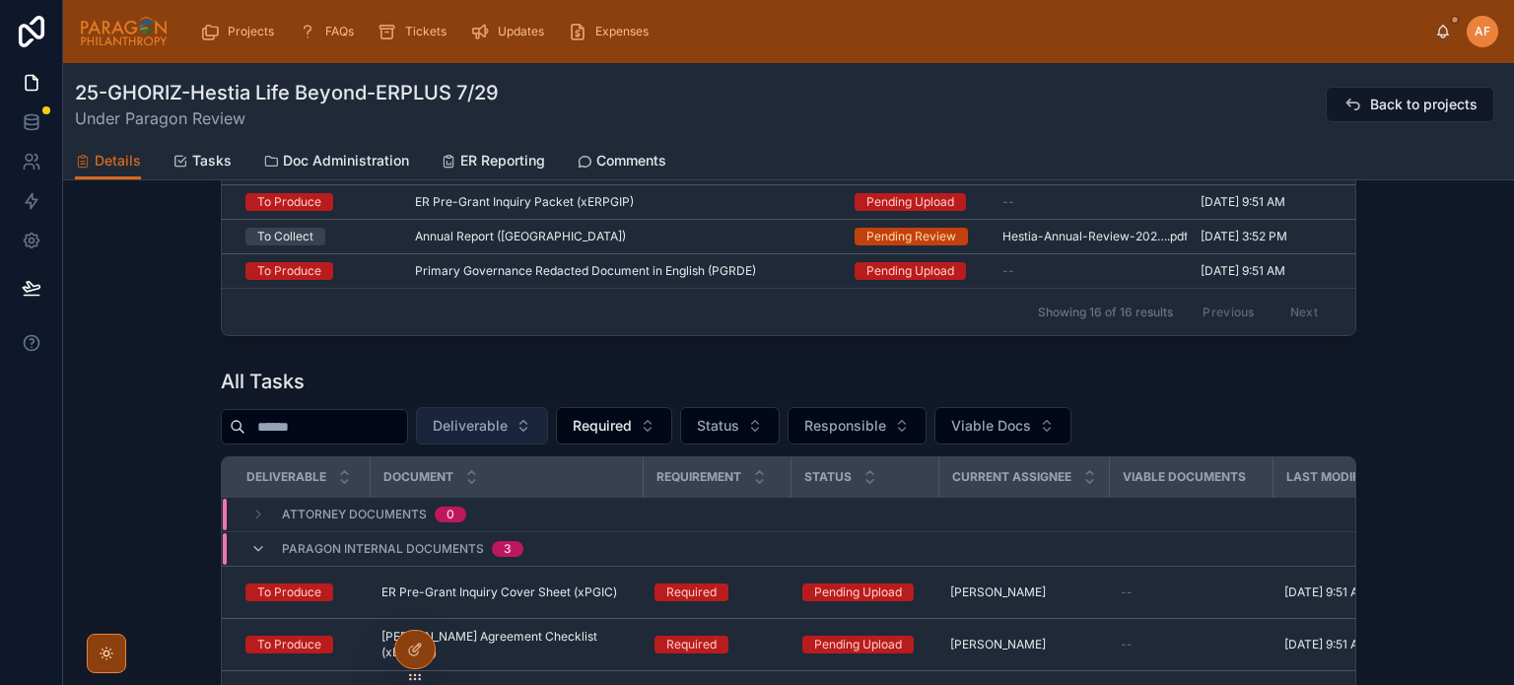
click at [508, 429] on span "Deliverable" at bounding box center [470, 426] width 75 height 20
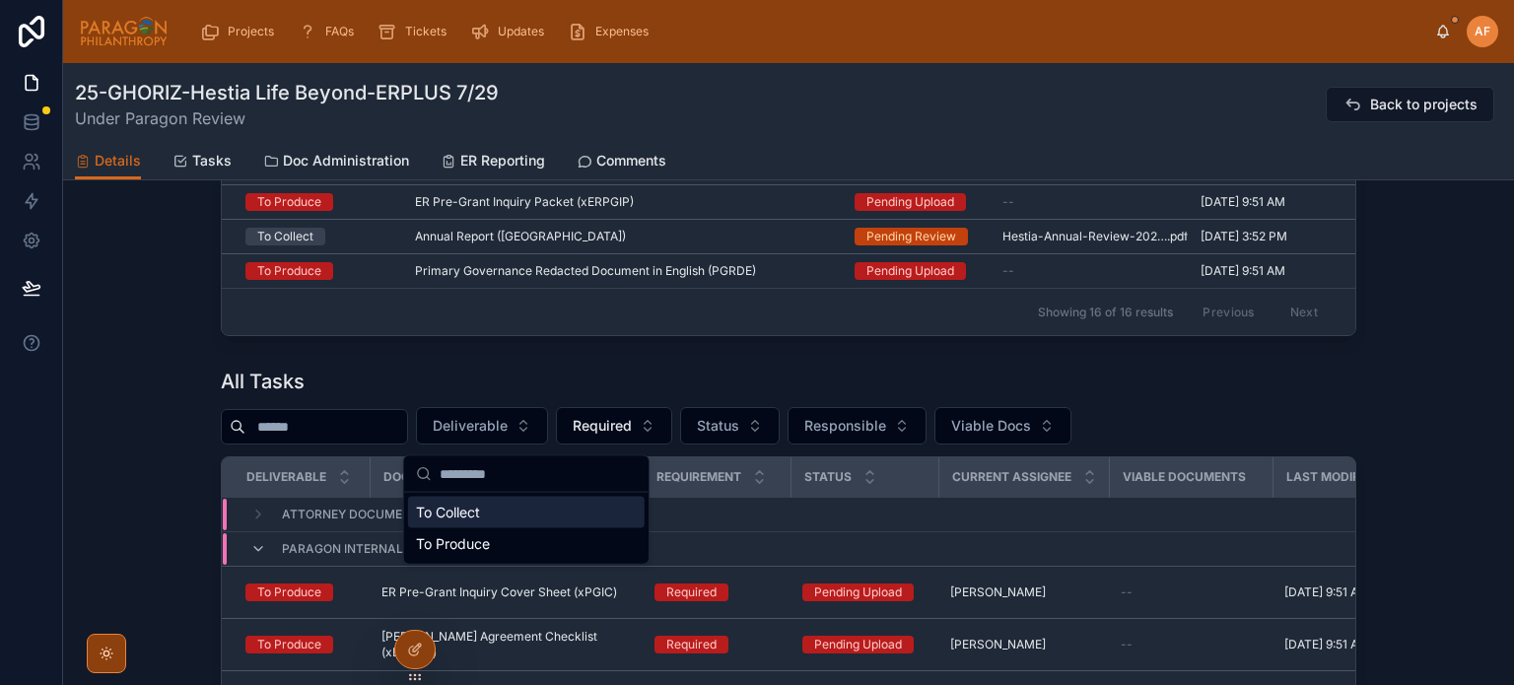
click at [485, 501] on div "To Collect" at bounding box center [526, 513] width 237 height 32
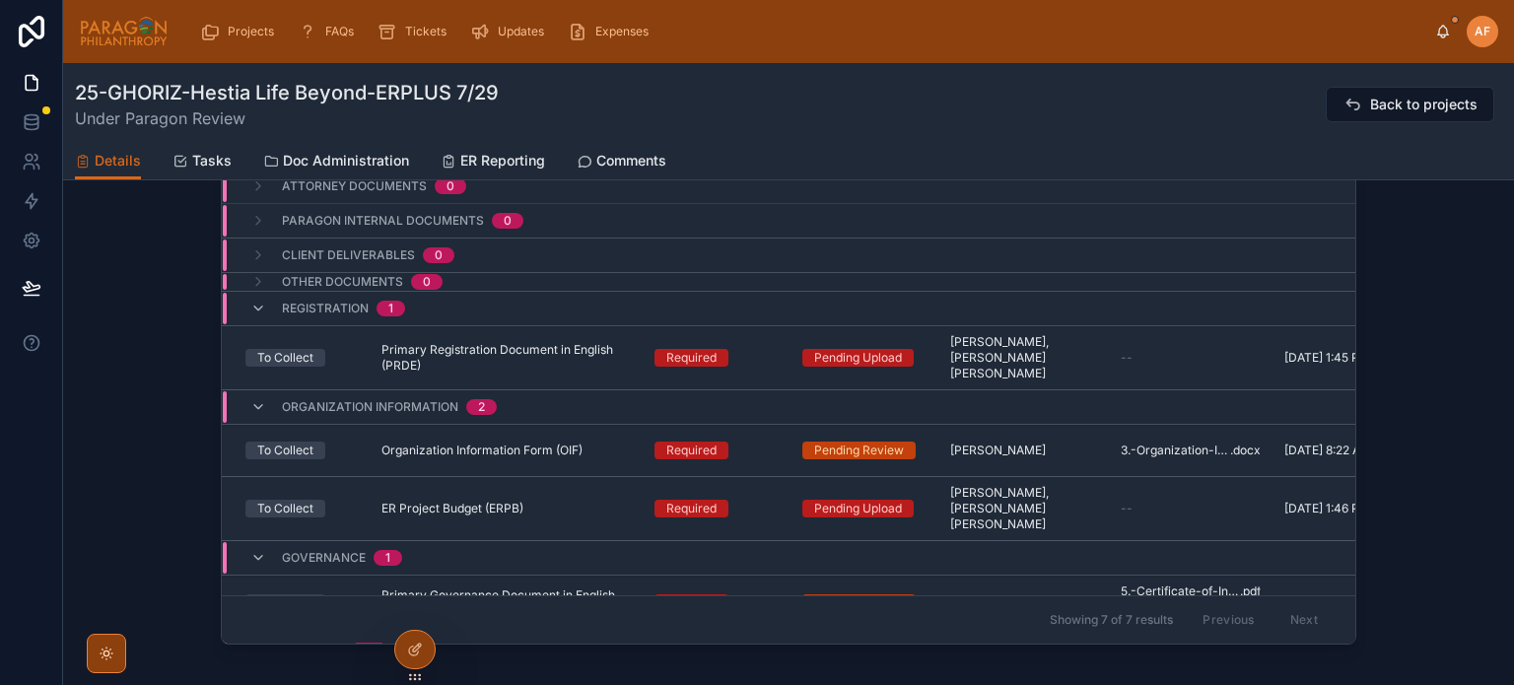
scroll to position [2035, 0]
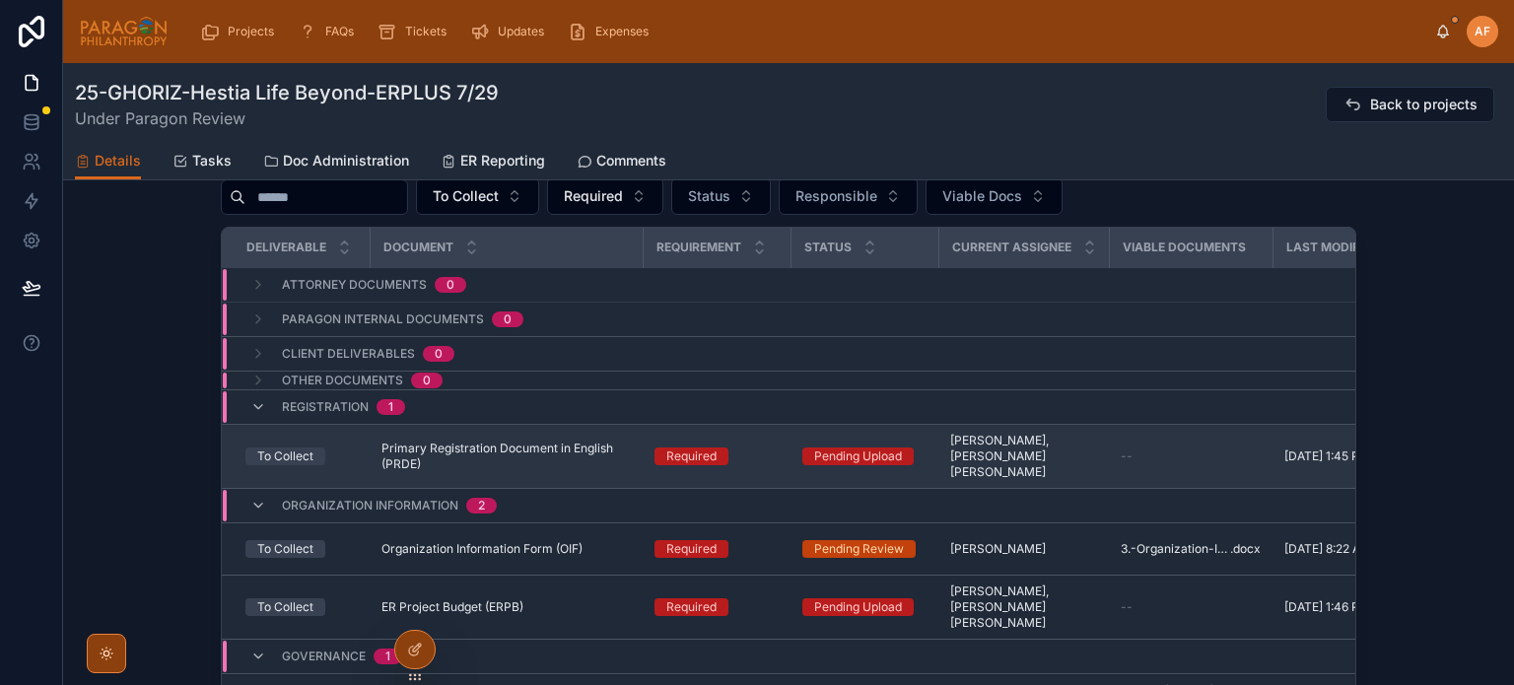
click at [620, 451] on span "Primary Registration Document in English (PRDE)" at bounding box center [505, 456] width 249 height 32
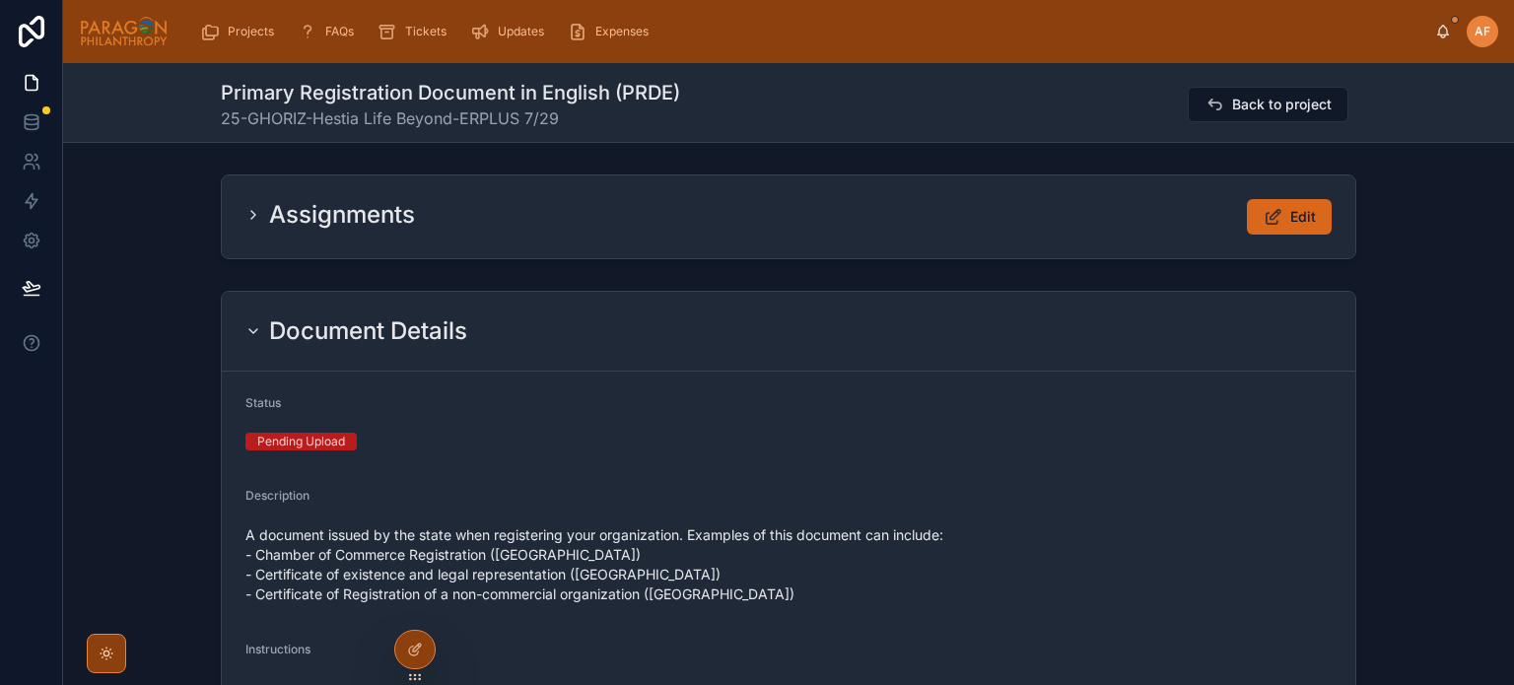
click at [1313, 188] on div "Assignments Edit" at bounding box center [788, 216] width 1133 height 83
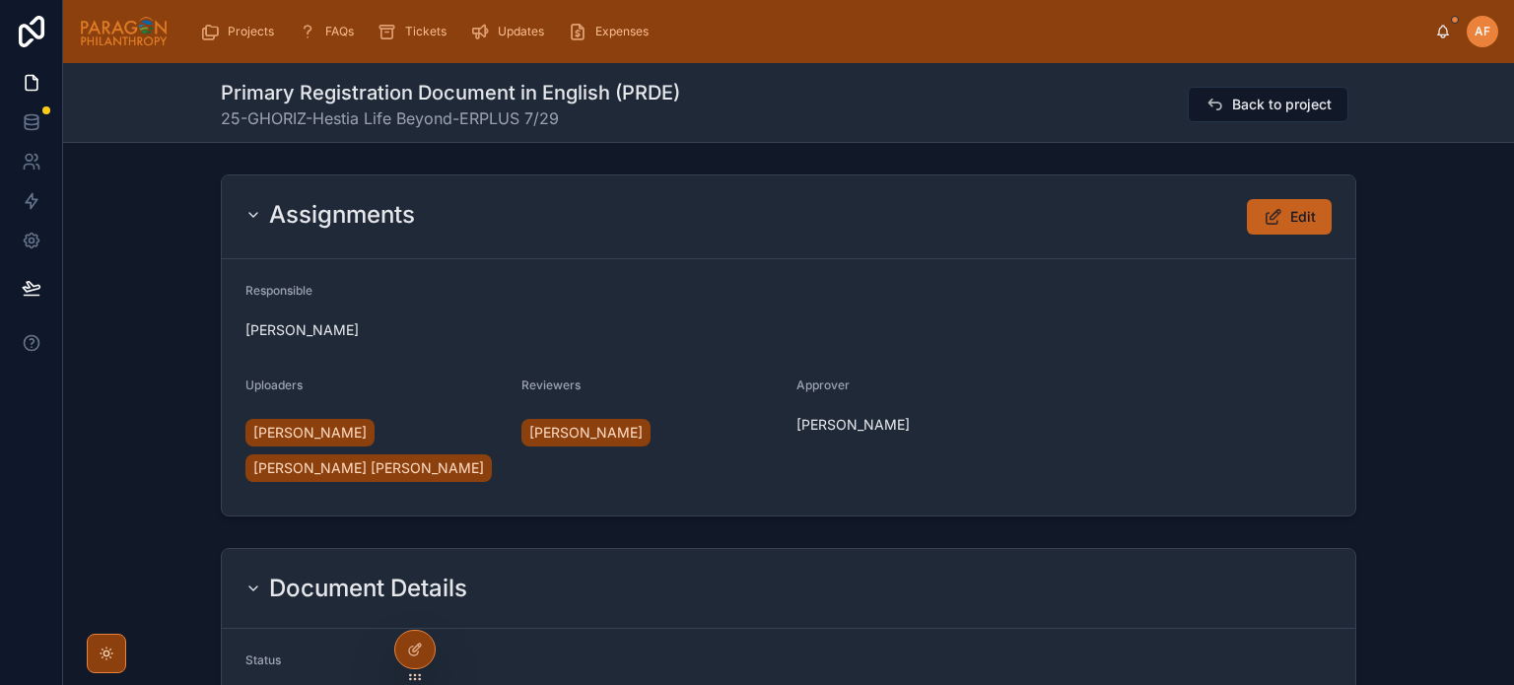
click at [1305, 208] on span "Edit" at bounding box center [1303, 217] width 26 height 20
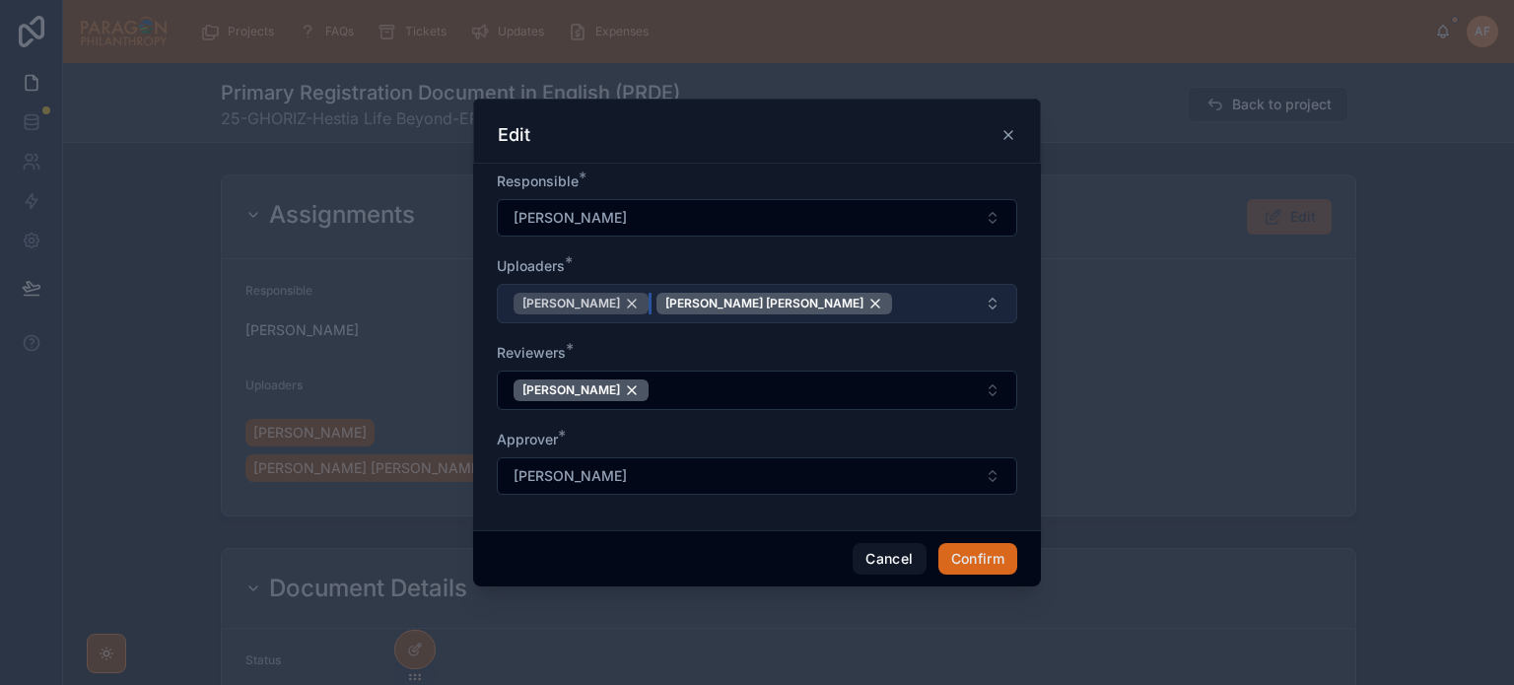
click at [609, 301] on div "[PERSON_NAME]" at bounding box center [580, 304] width 135 height 22
click at [650, 302] on div "[PERSON_NAME] [PERSON_NAME]" at bounding box center [631, 304] width 236 height 22
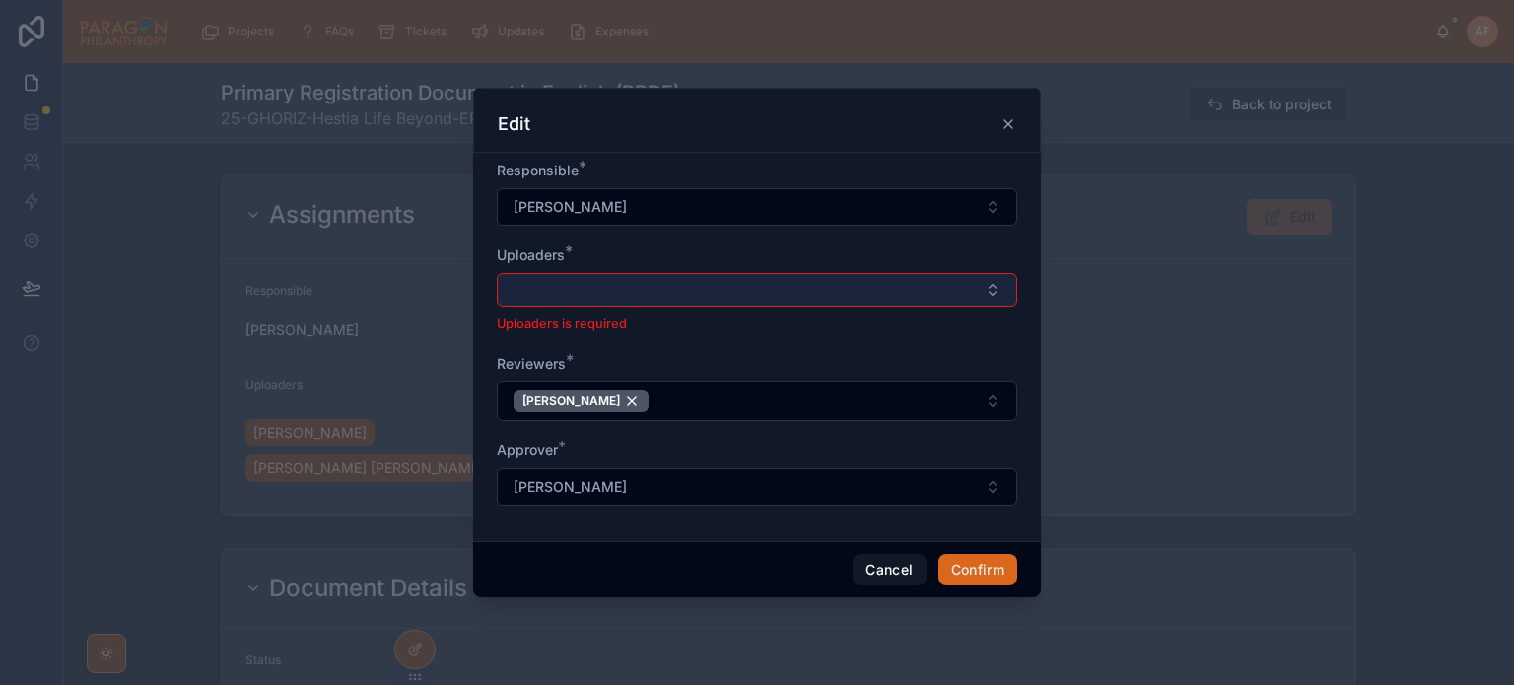
click at [650, 302] on button "Select Button" at bounding box center [757, 290] width 520 height 34
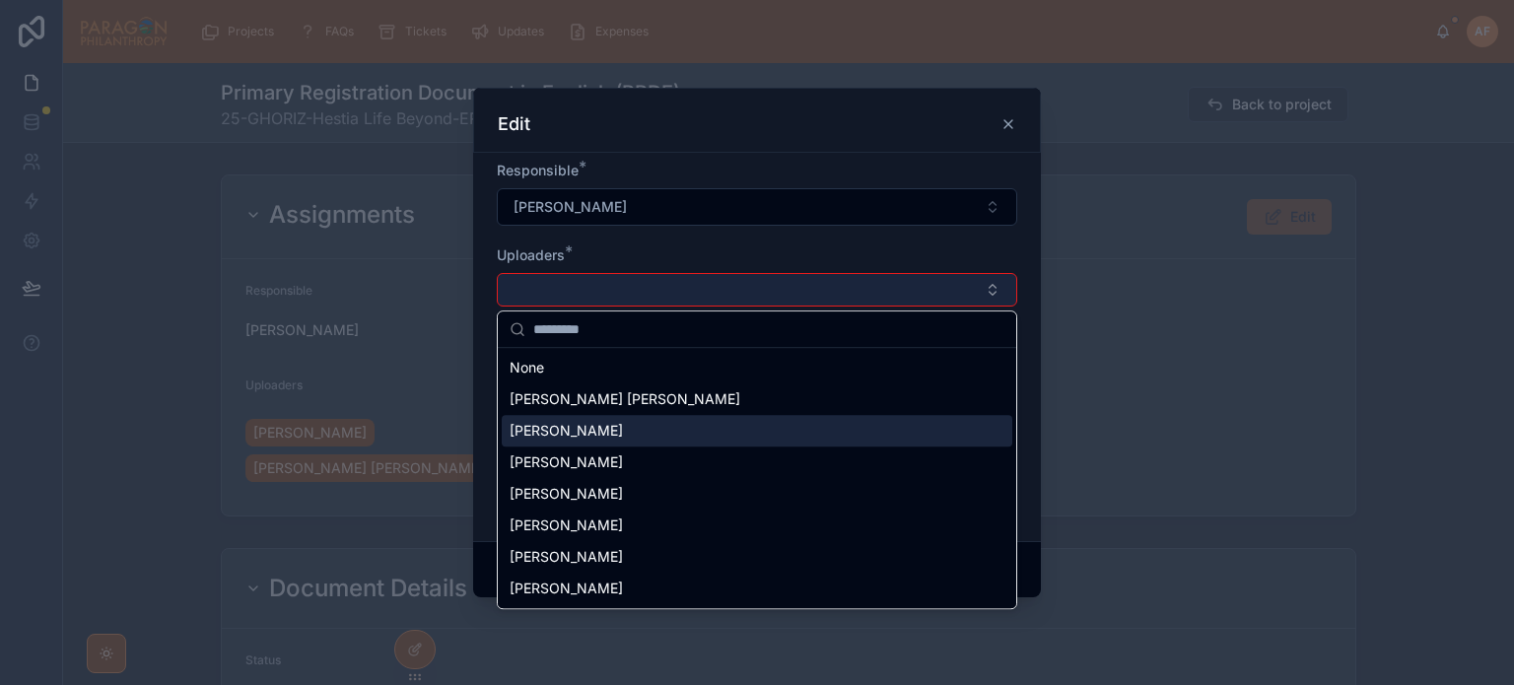
click at [607, 415] on div "[PERSON_NAME]" at bounding box center [757, 431] width 510 height 32
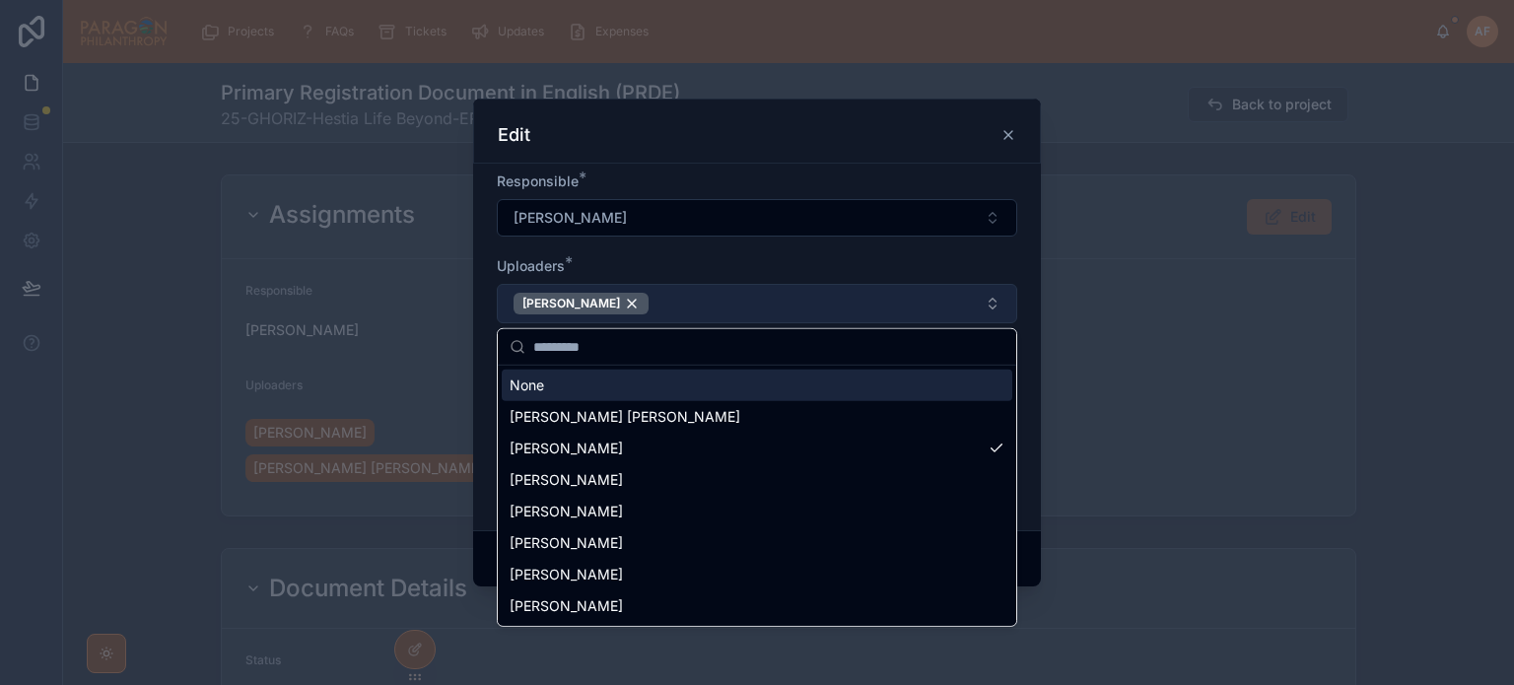
click at [769, 262] on div "Uploaders *" at bounding box center [757, 266] width 520 height 20
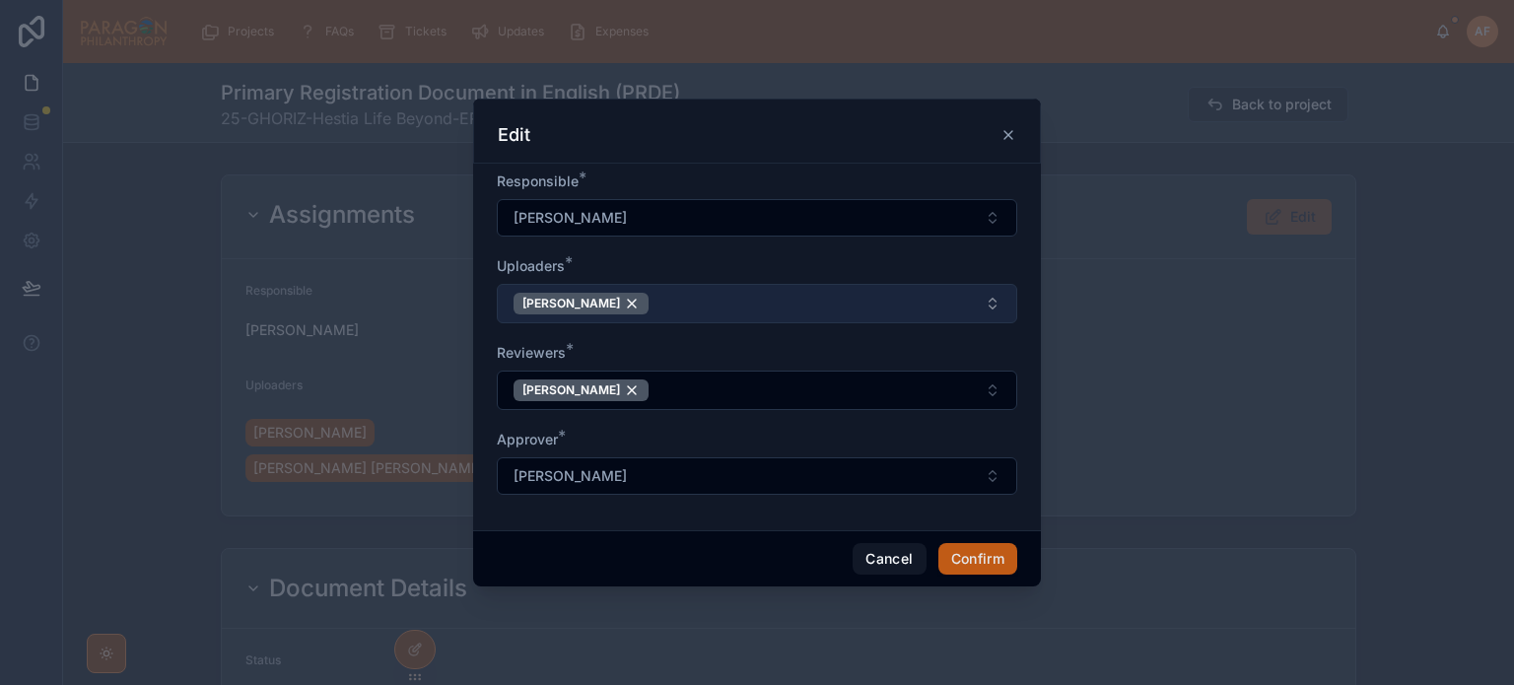
click at [966, 555] on button "Confirm" at bounding box center [977, 559] width 79 height 32
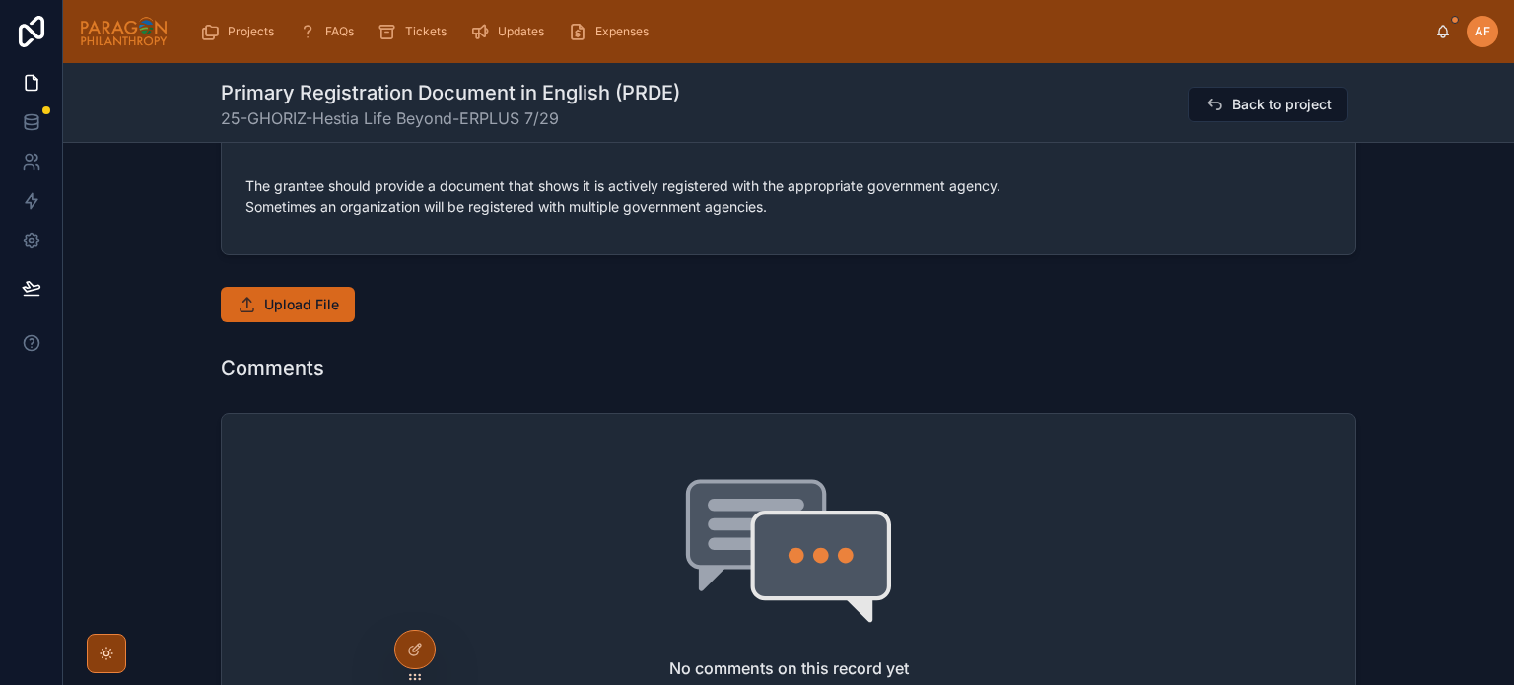
scroll to position [887, 0]
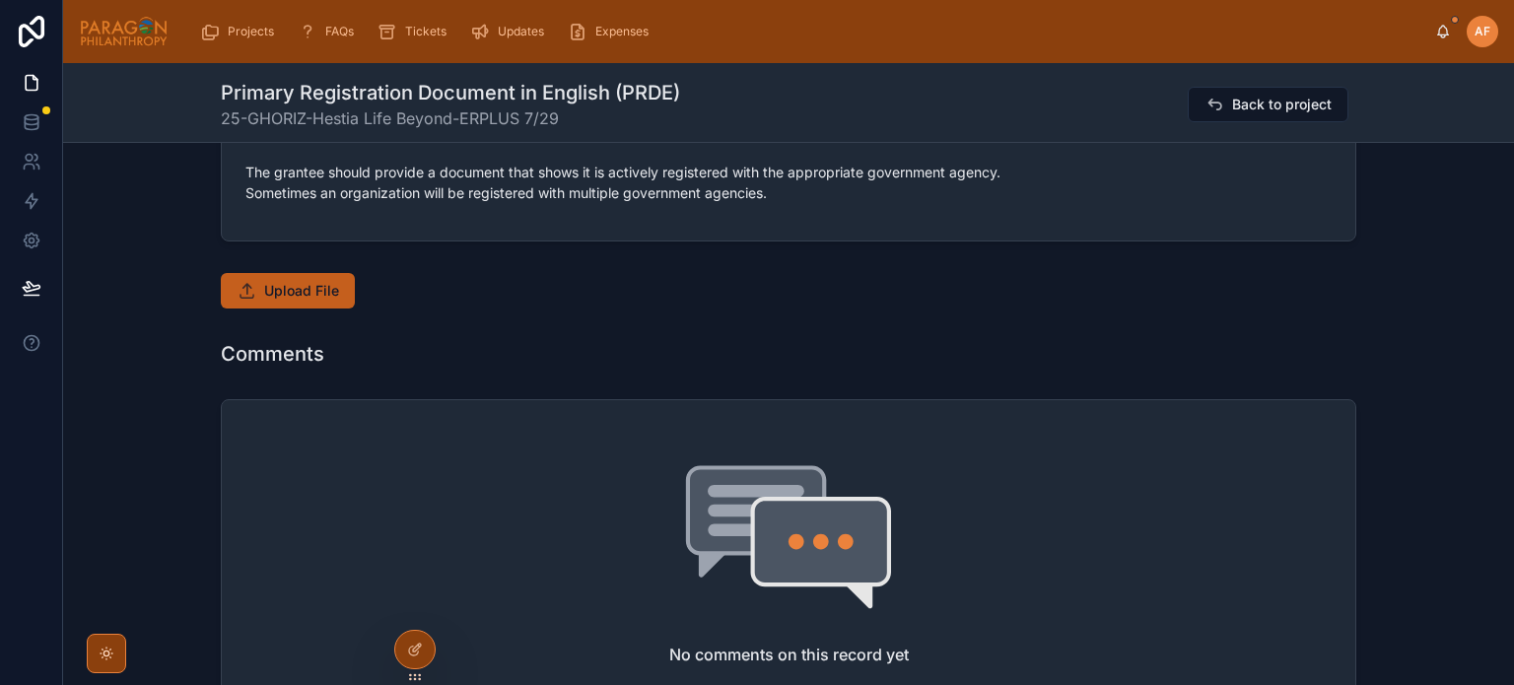
click at [283, 287] on span "Upload File" at bounding box center [301, 291] width 75 height 20
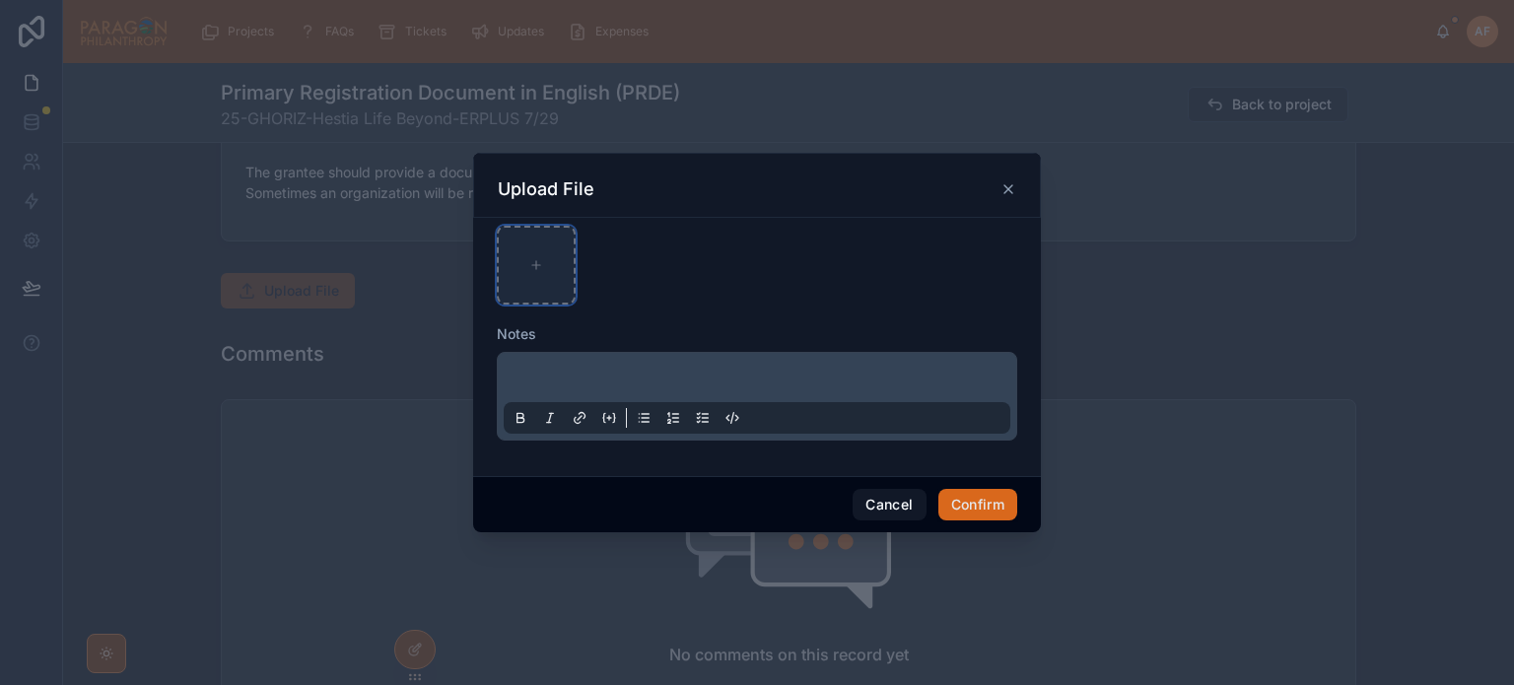
click at [559, 252] on div at bounding box center [536, 265] width 79 height 79
type input "**********"
click at [528, 275] on div at bounding box center [536, 265] width 79 height 79
click at [1003, 501] on button "Confirm" at bounding box center [977, 505] width 79 height 32
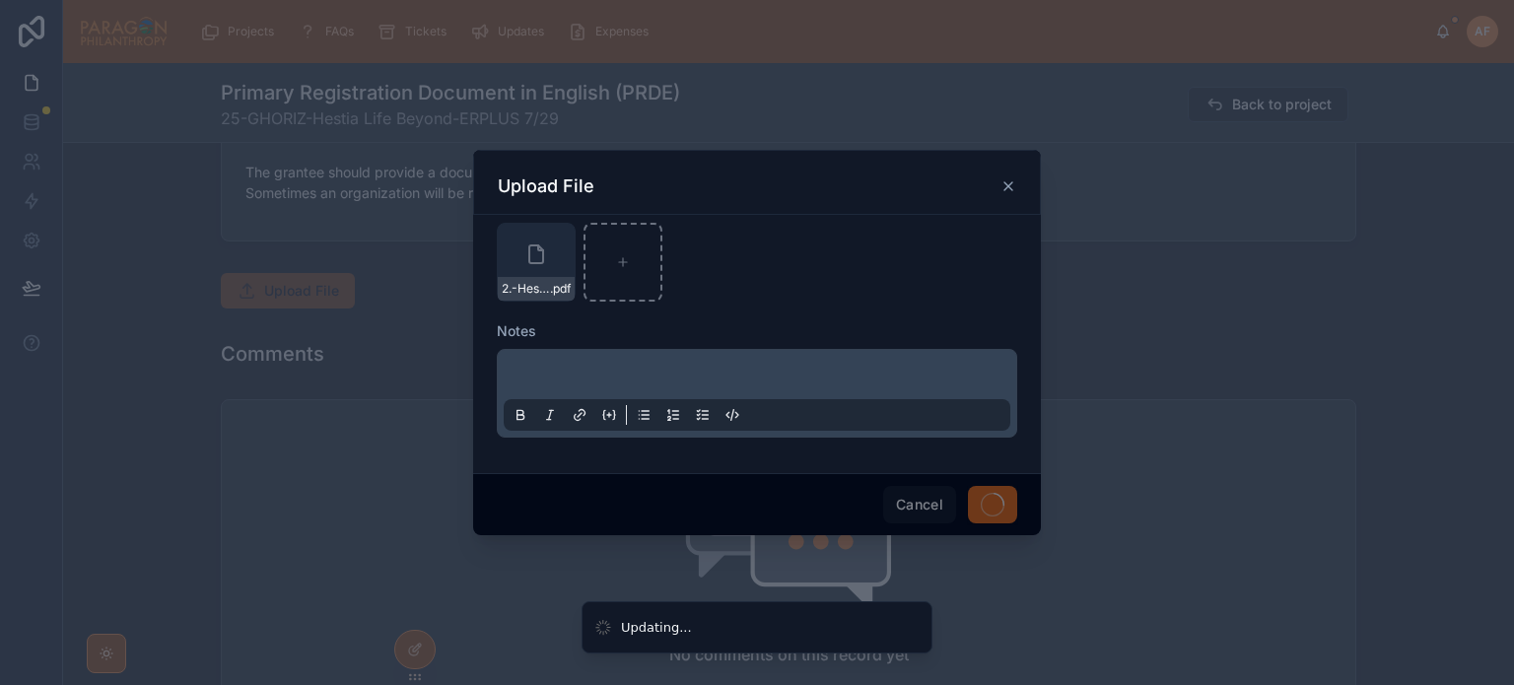
click at [834, 300] on div "2.-Hestia-Registration-Certificate .pdf" at bounding box center [757, 262] width 520 height 79
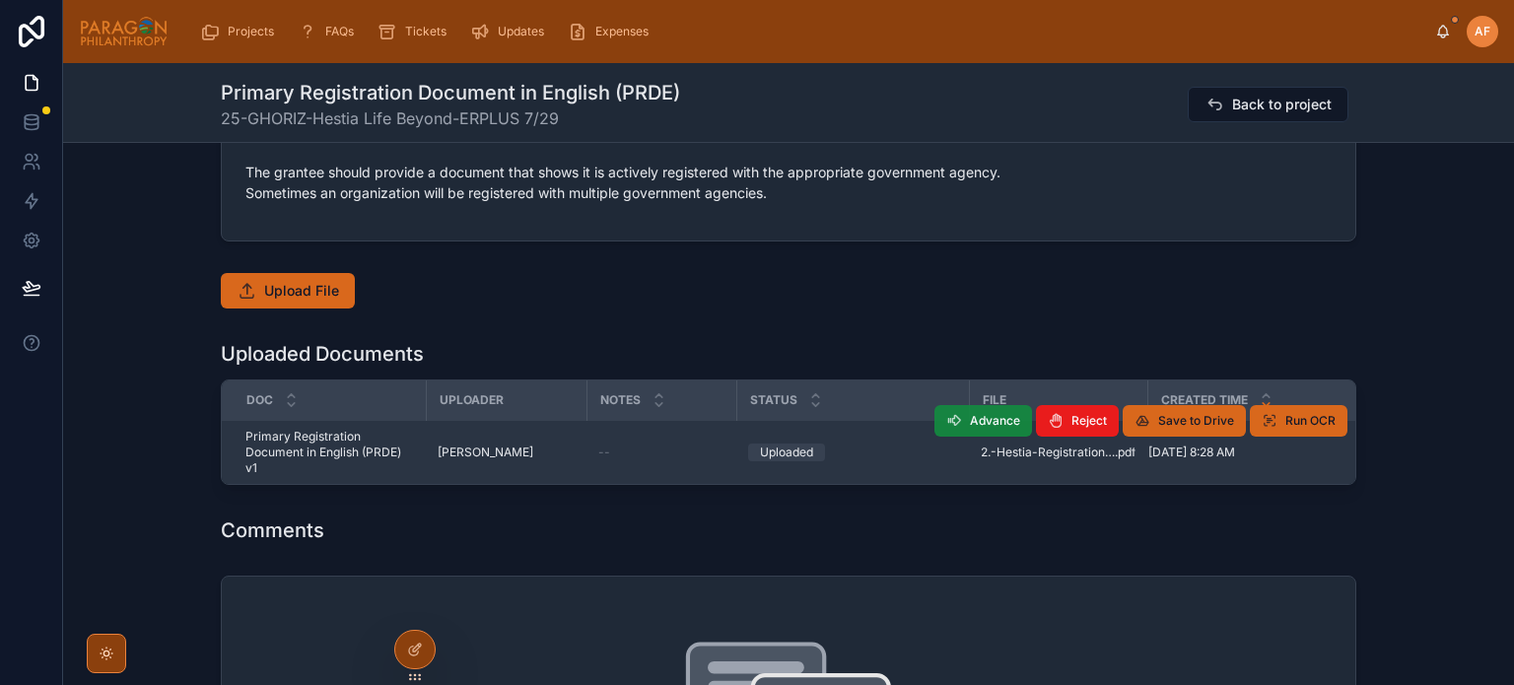
click at [978, 423] on span "Advance" at bounding box center [995, 421] width 50 height 16
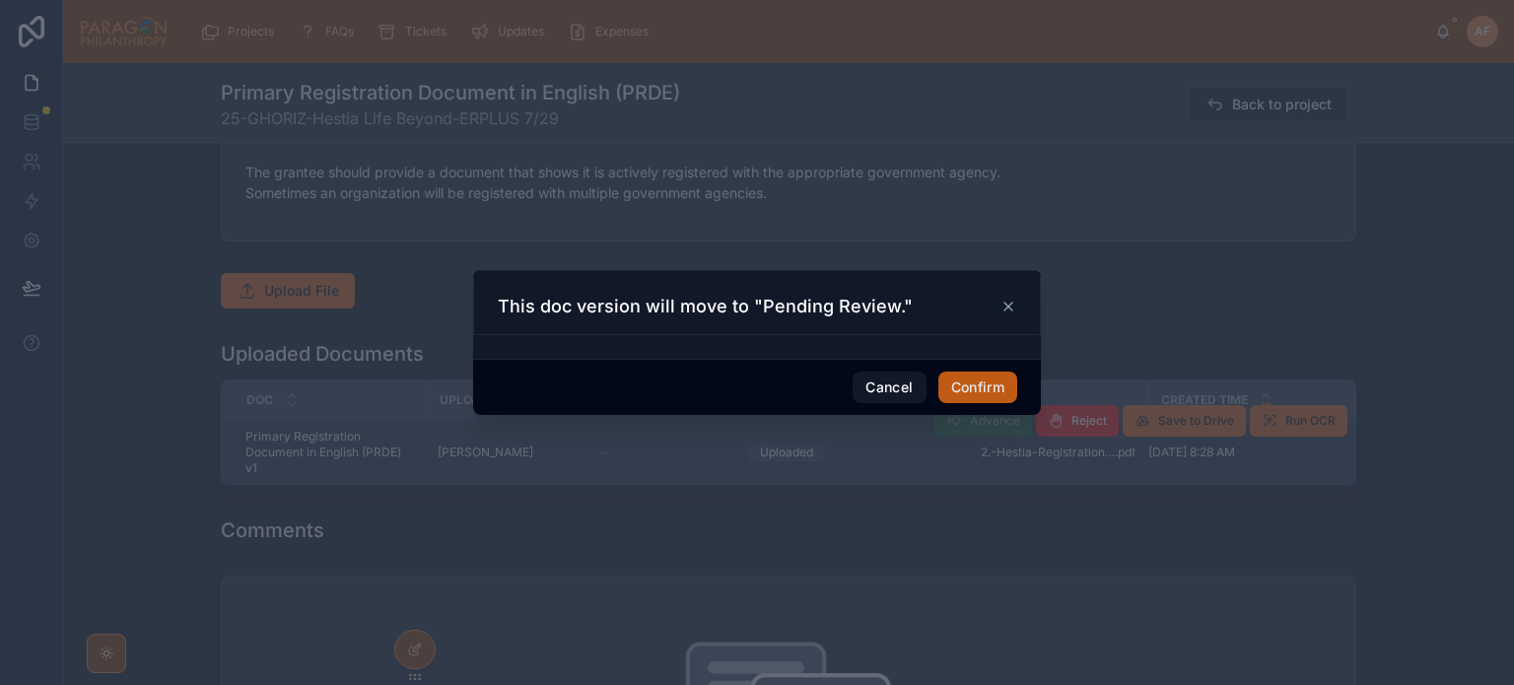
click at [976, 400] on button "Confirm" at bounding box center [977, 388] width 79 height 32
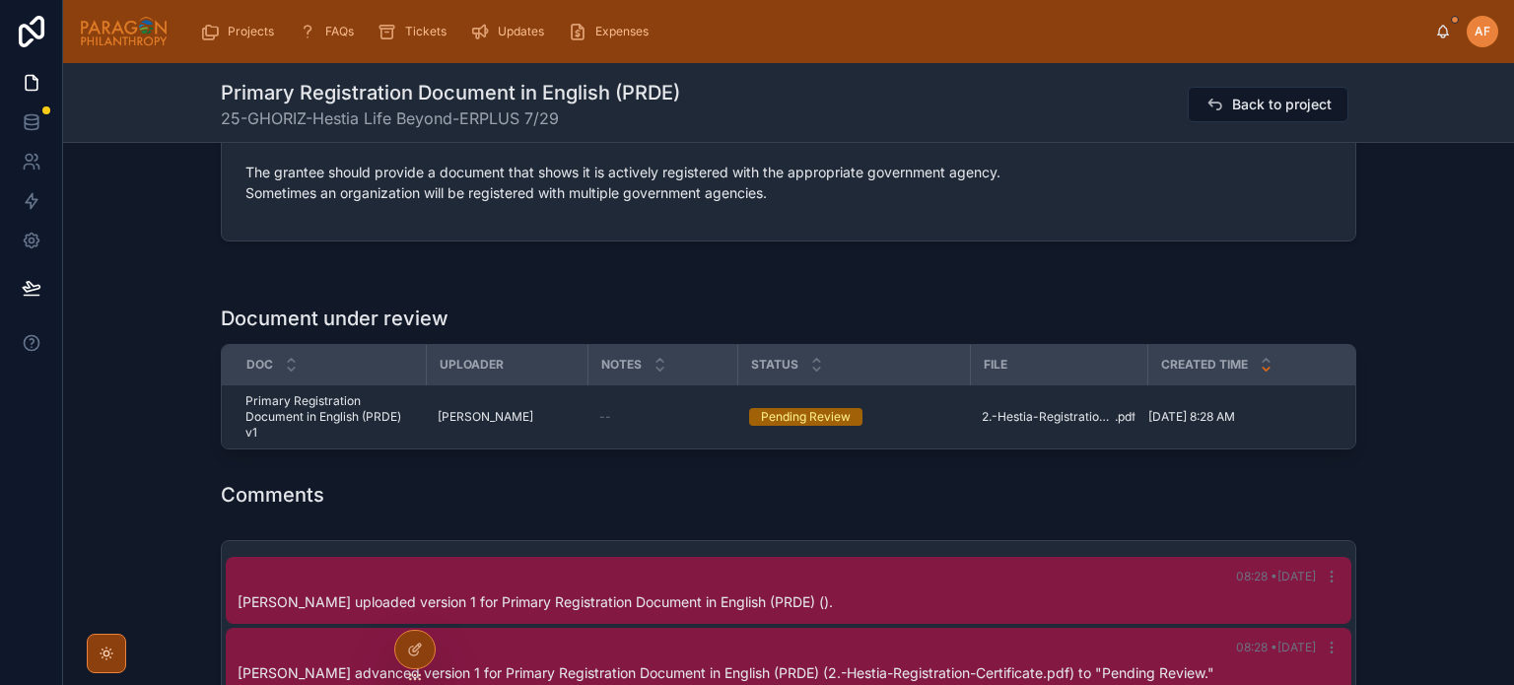
click at [1001, 305] on div "Document under review" at bounding box center [788, 319] width 1135 height 28
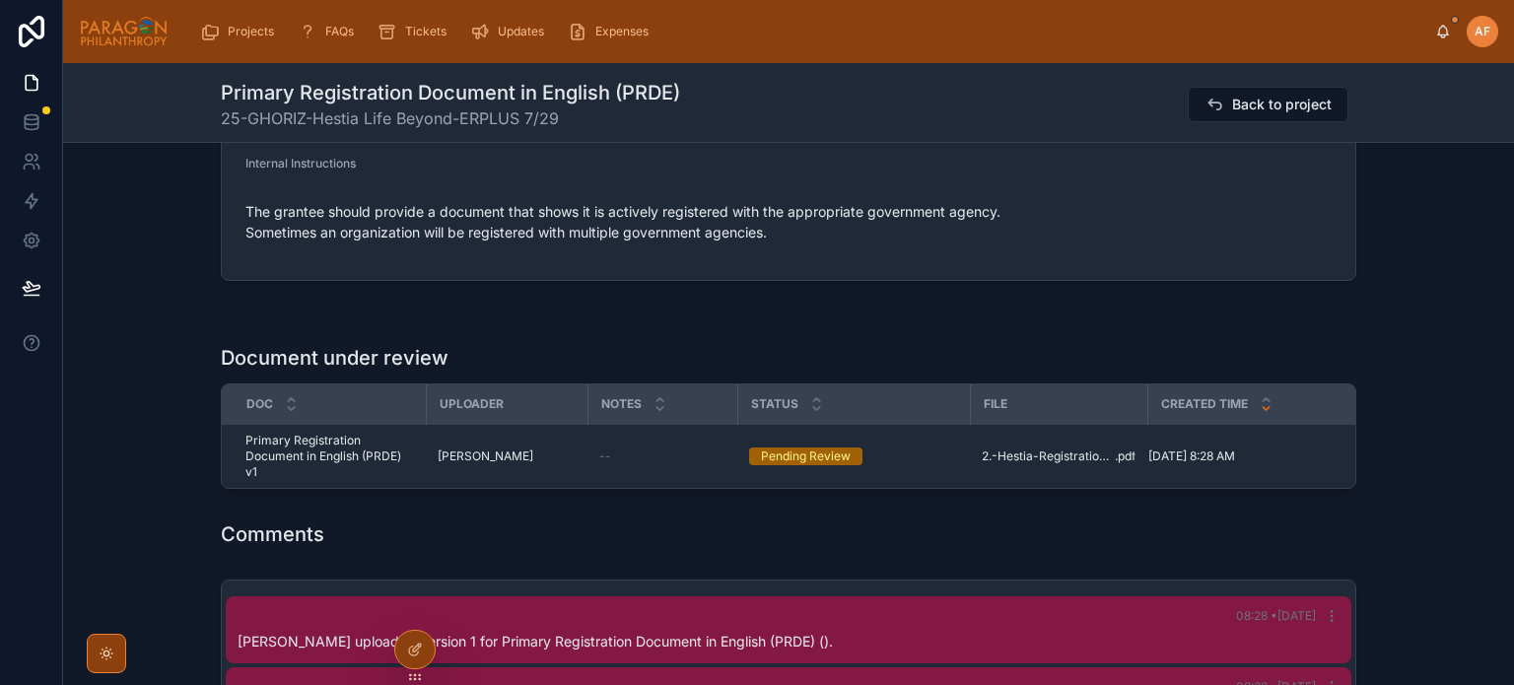
scroll to position [788, 0]
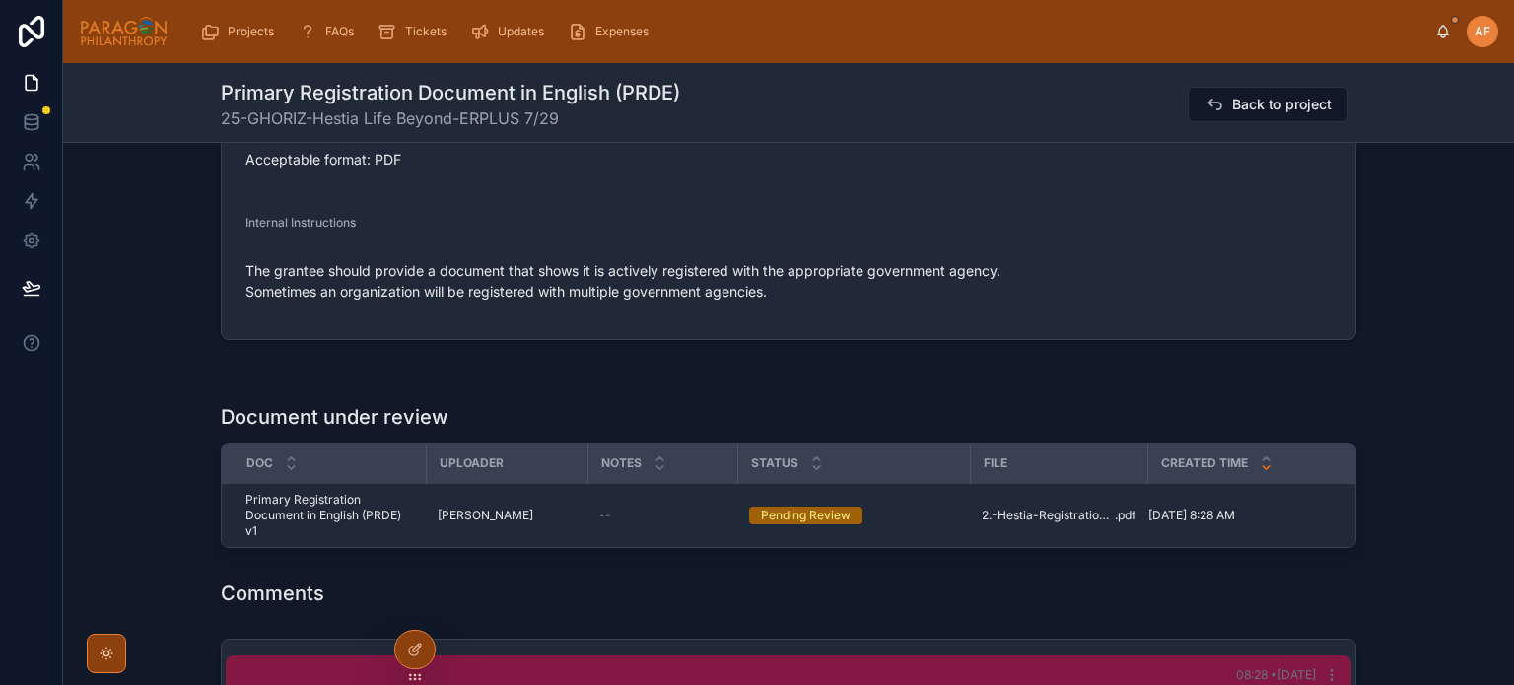
click at [1119, 373] on div at bounding box center [788, 372] width 1451 height 16
click at [243, 22] on div "Projects" at bounding box center [241, 32] width 82 height 32
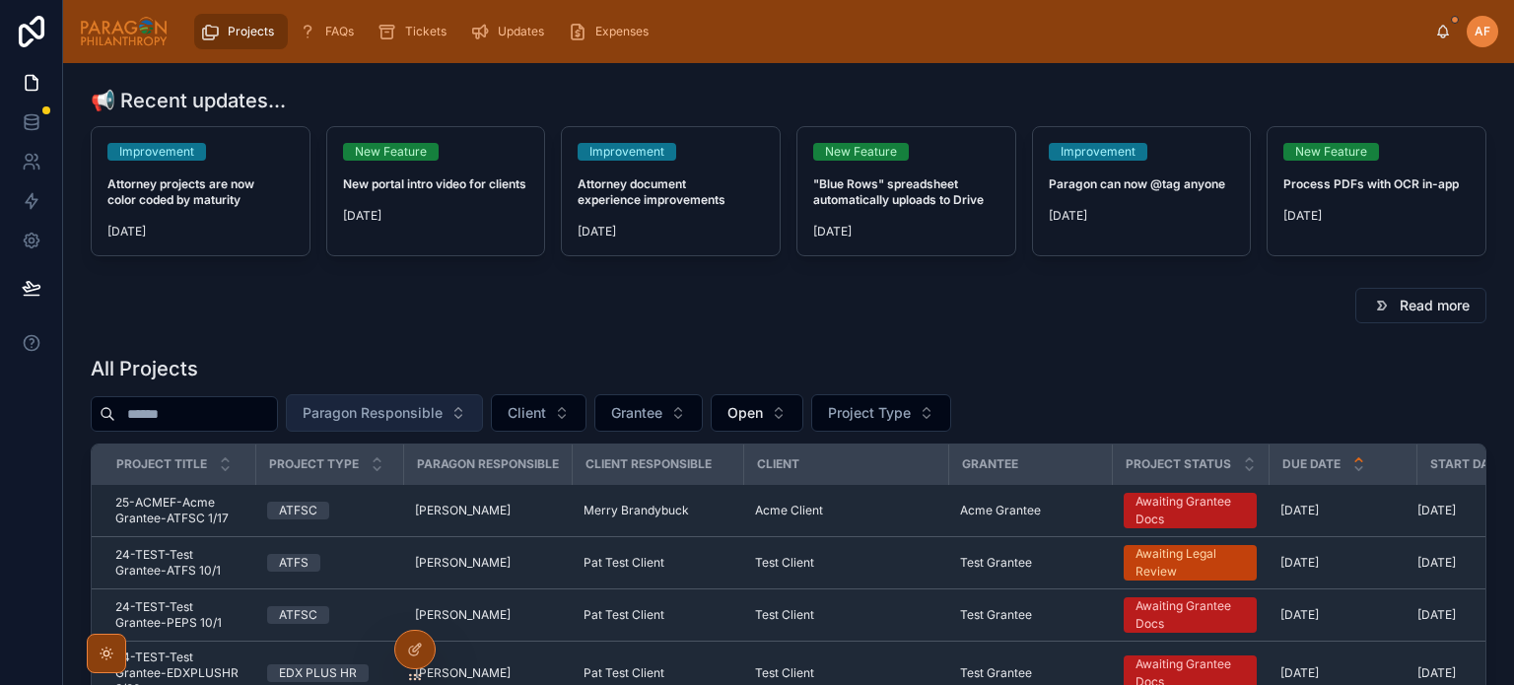
click at [442, 409] on span "Paragon Responsible" at bounding box center [373, 413] width 140 height 20
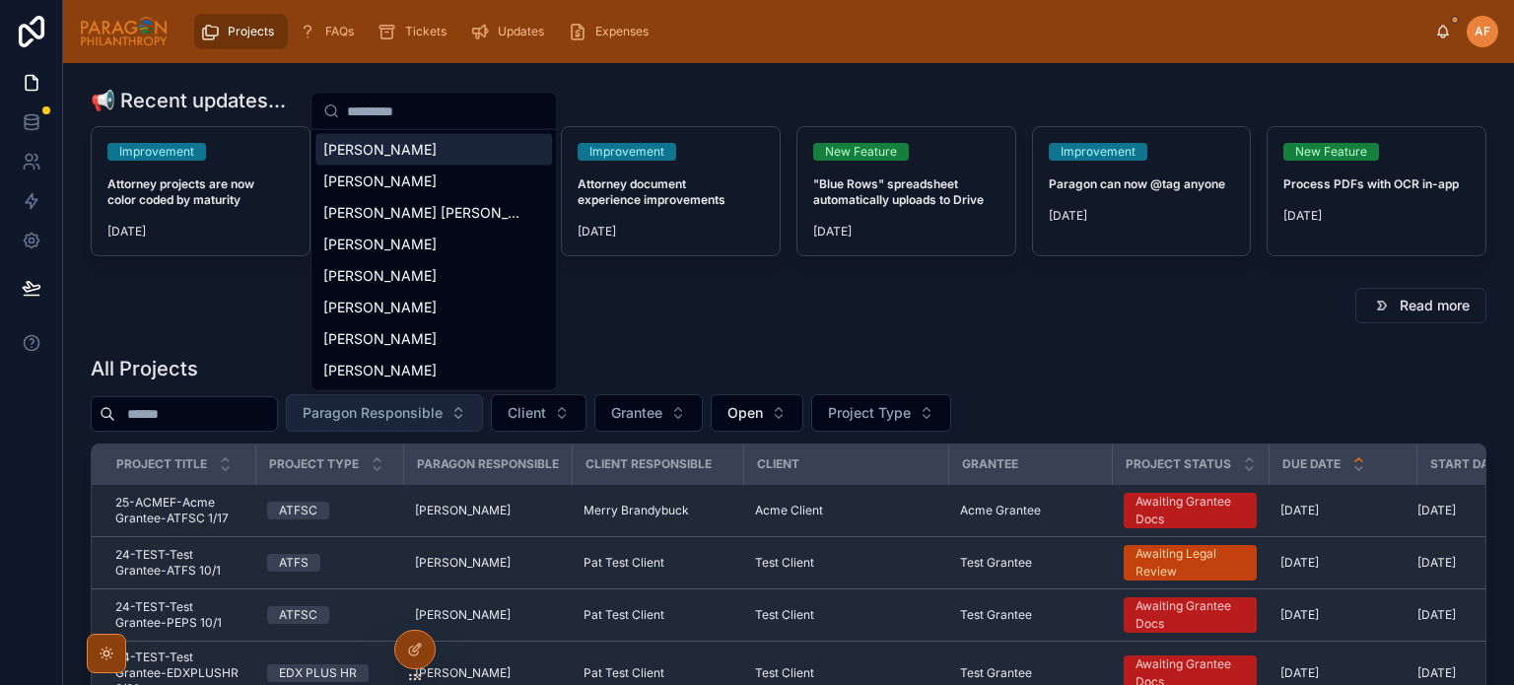
click at [442, 409] on span "Paragon Responsible" at bounding box center [373, 413] width 140 height 20
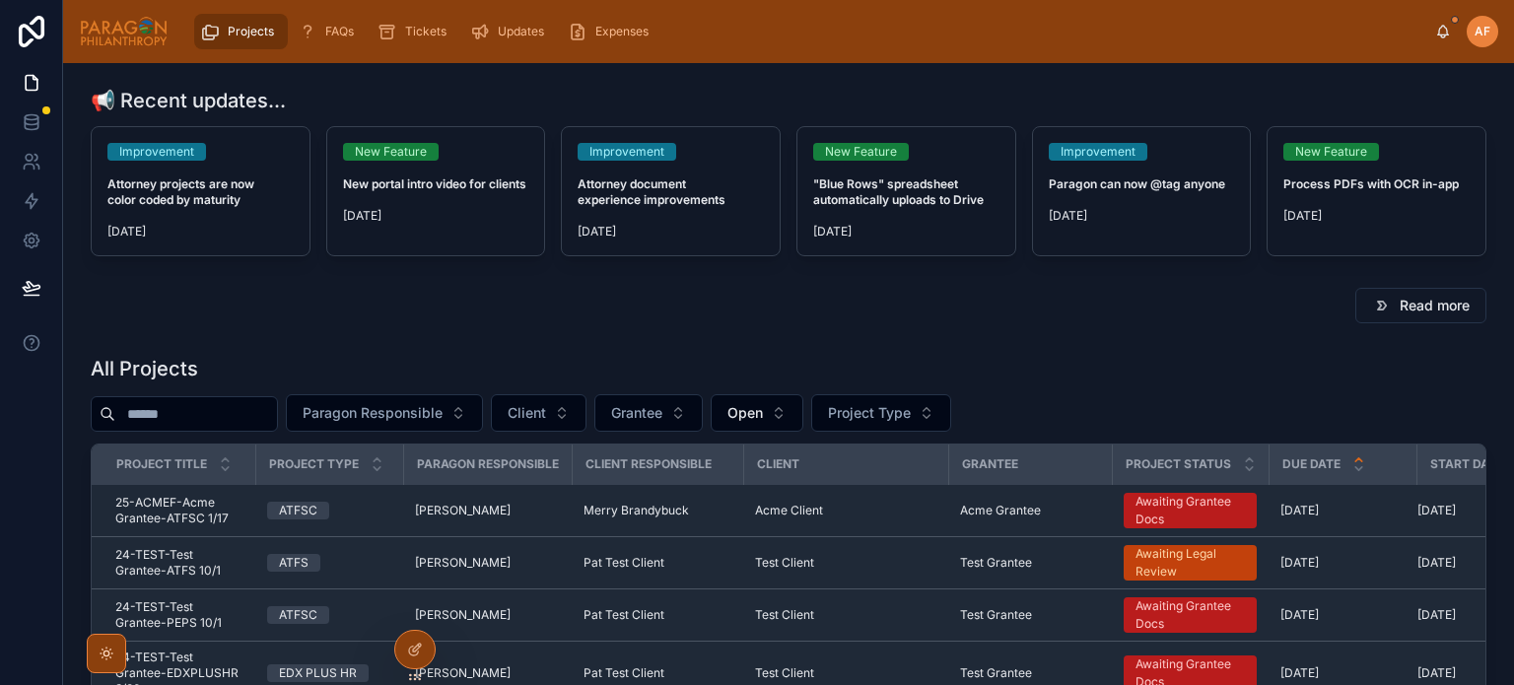
click at [277, 418] on input "text" at bounding box center [196, 414] width 162 height 28
type input "*******"
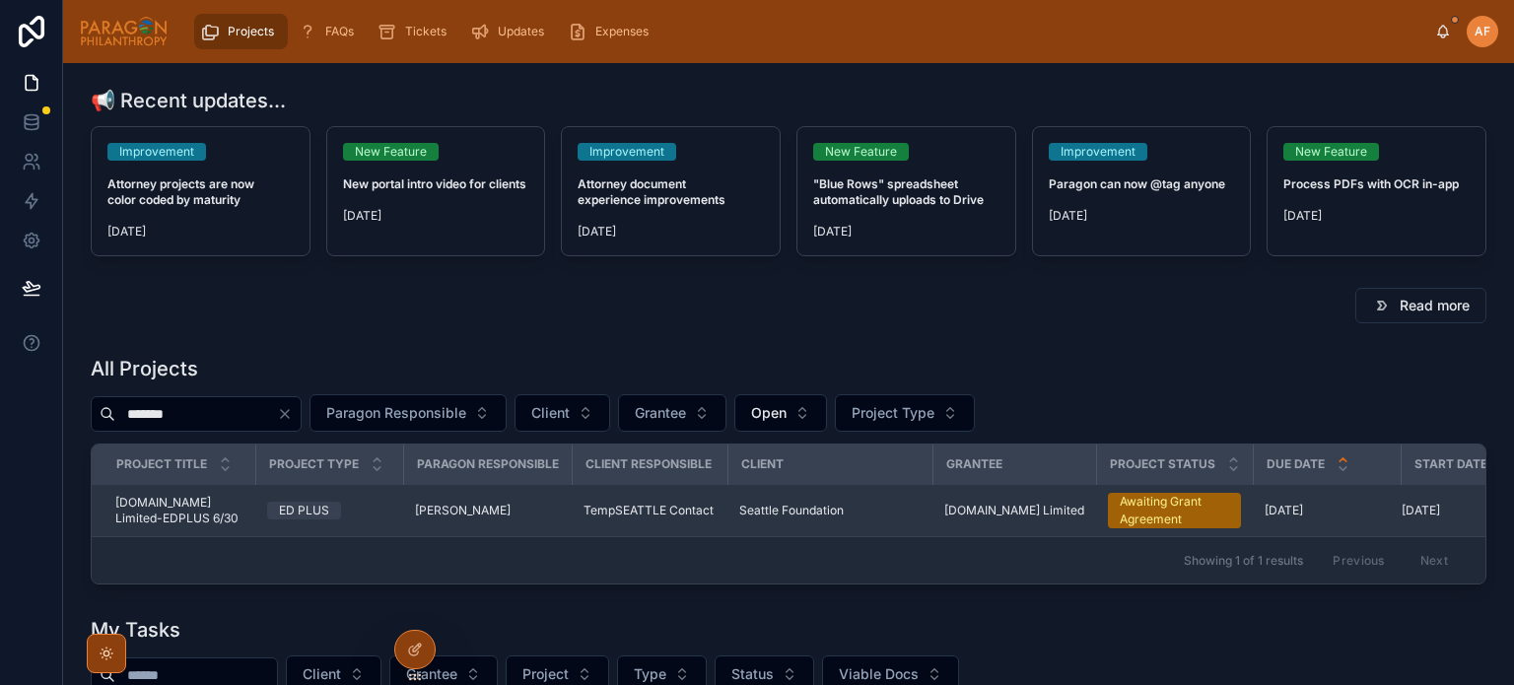
click at [885, 518] on div "Seattle Foundation" at bounding box center [829, 511] width 181 height 16
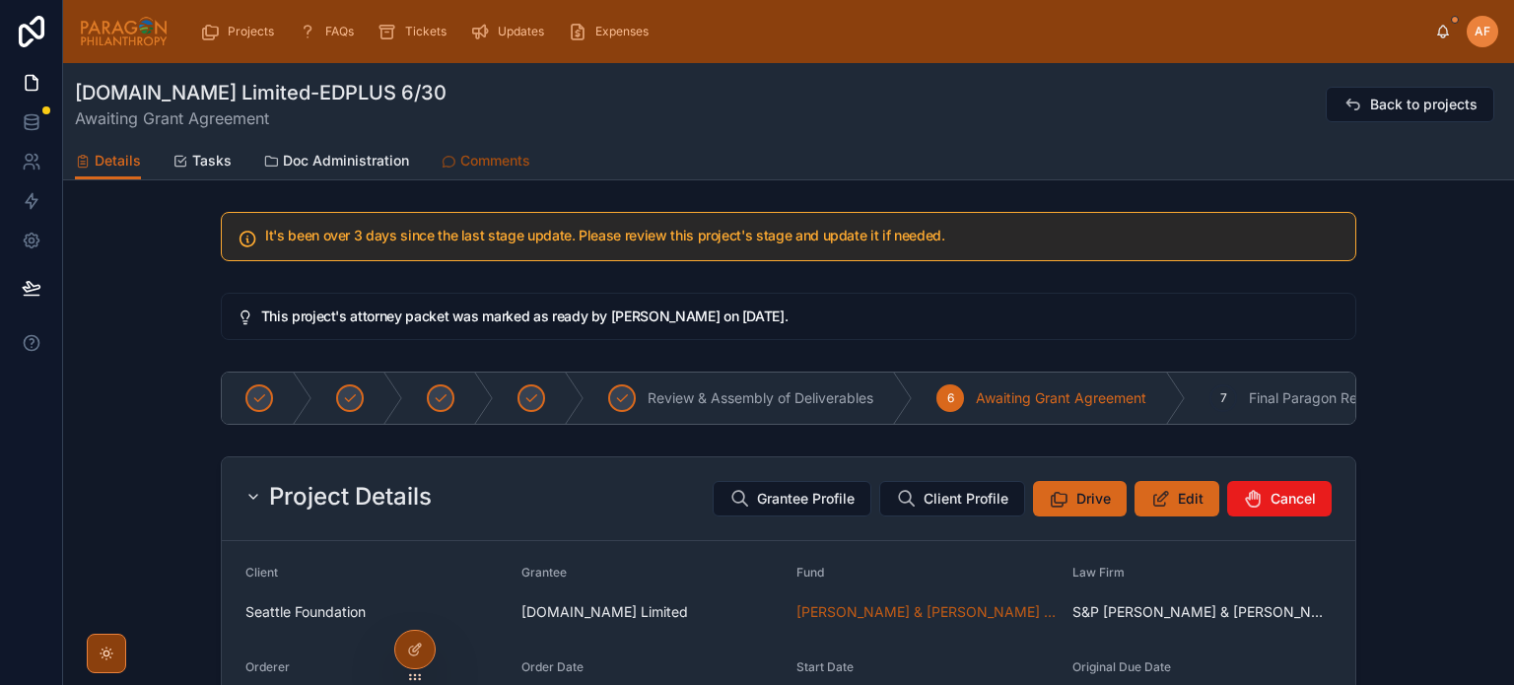
click at [520, 146] on link "Comments" at bounding box center [485, 162] width 90 height 39
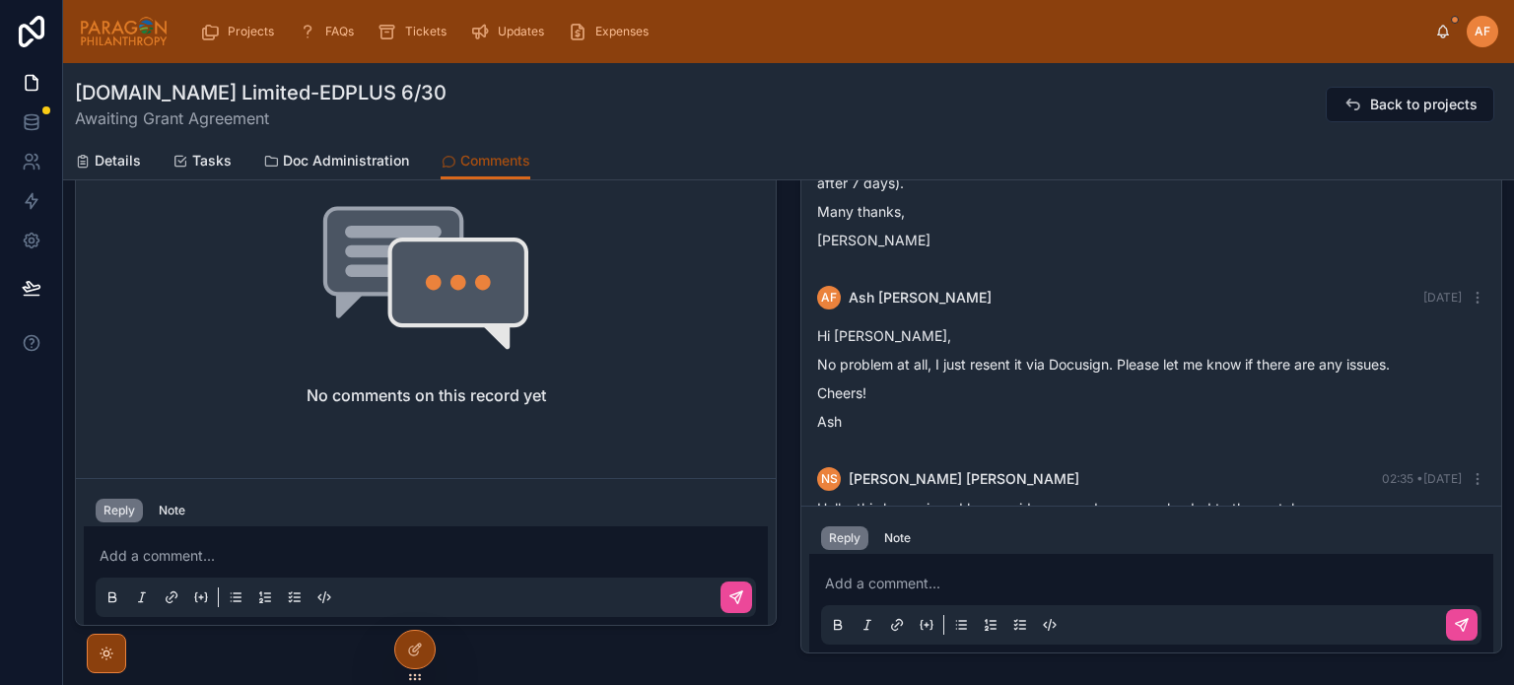
scroll to position [690, 0]
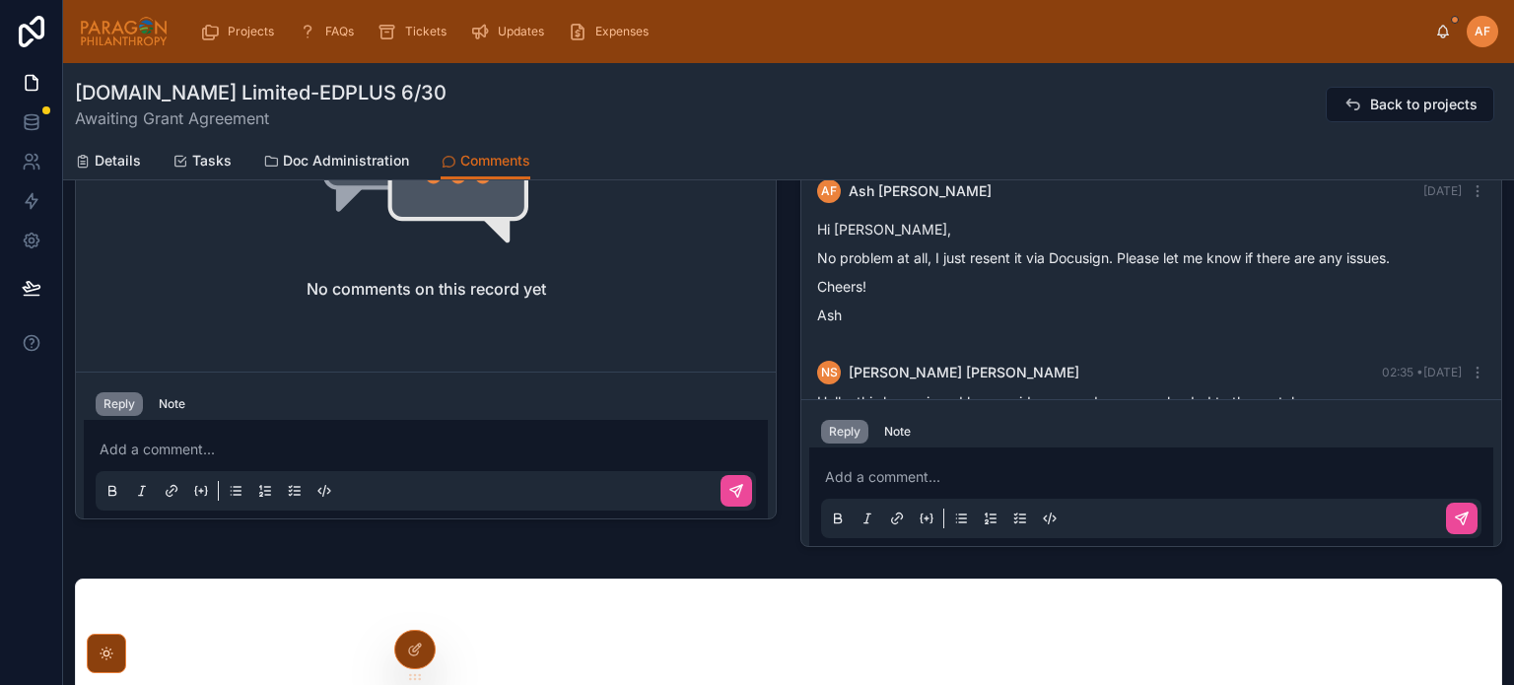
click at [958, 469] on p at bounding box center [1155, 477] width 660 height 20
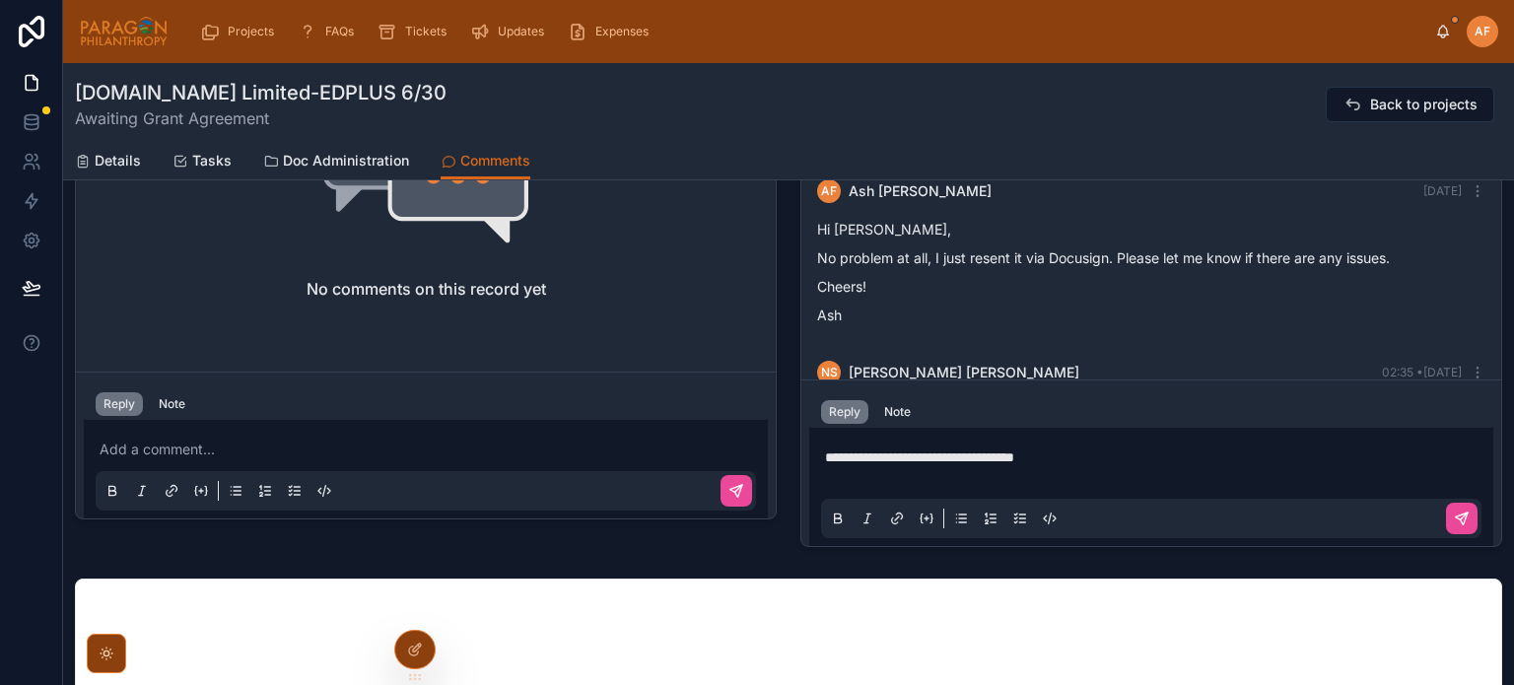
scroll to position [670, 0]
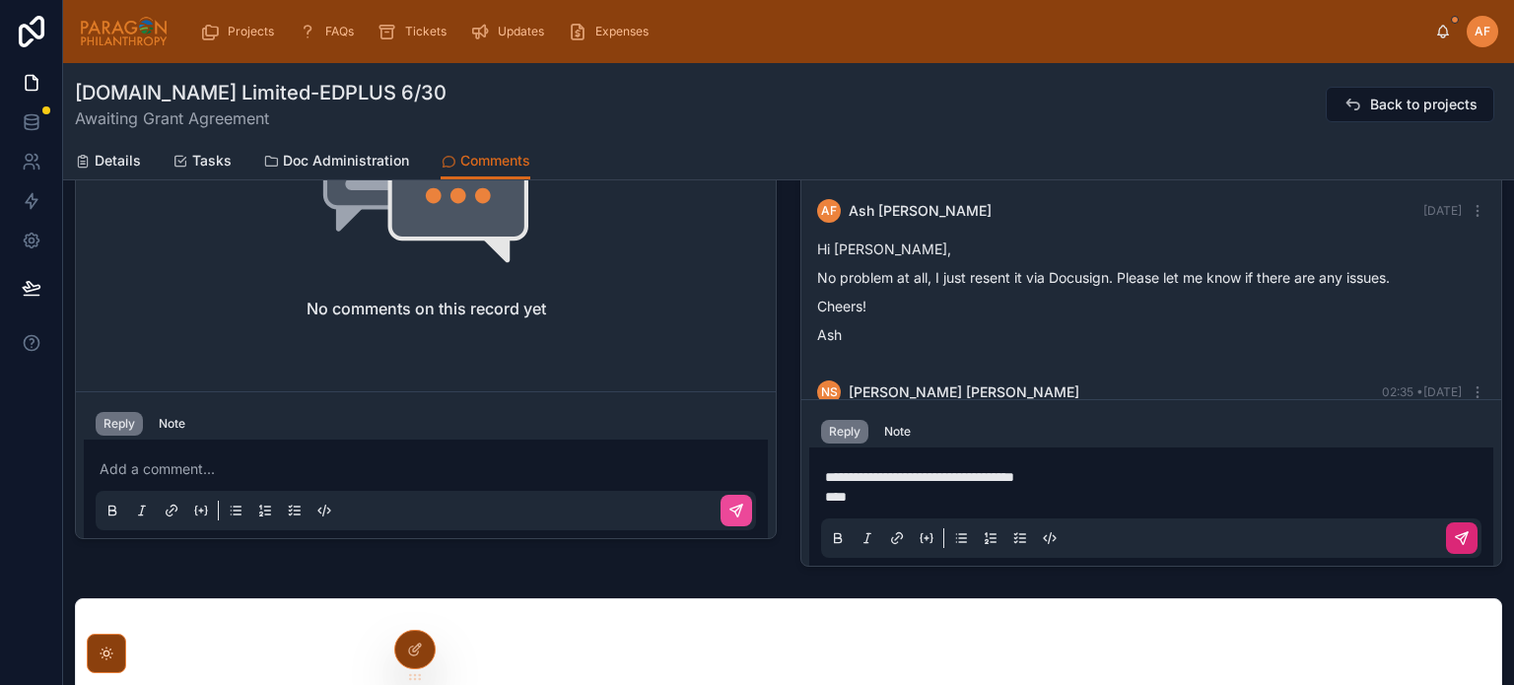
click at [1461, 535] on button at bounding box center [1462, 538] width 32 height 32
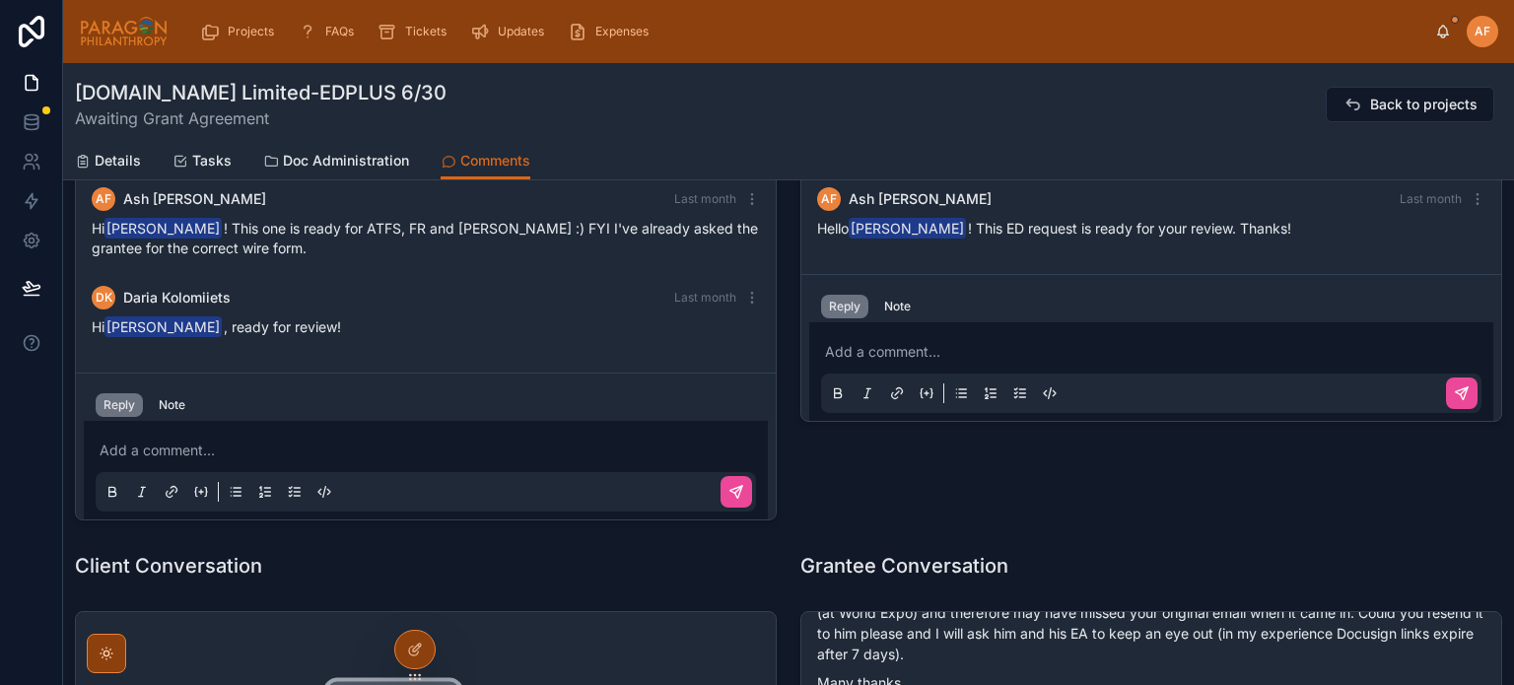
scroll to position [79, 0]
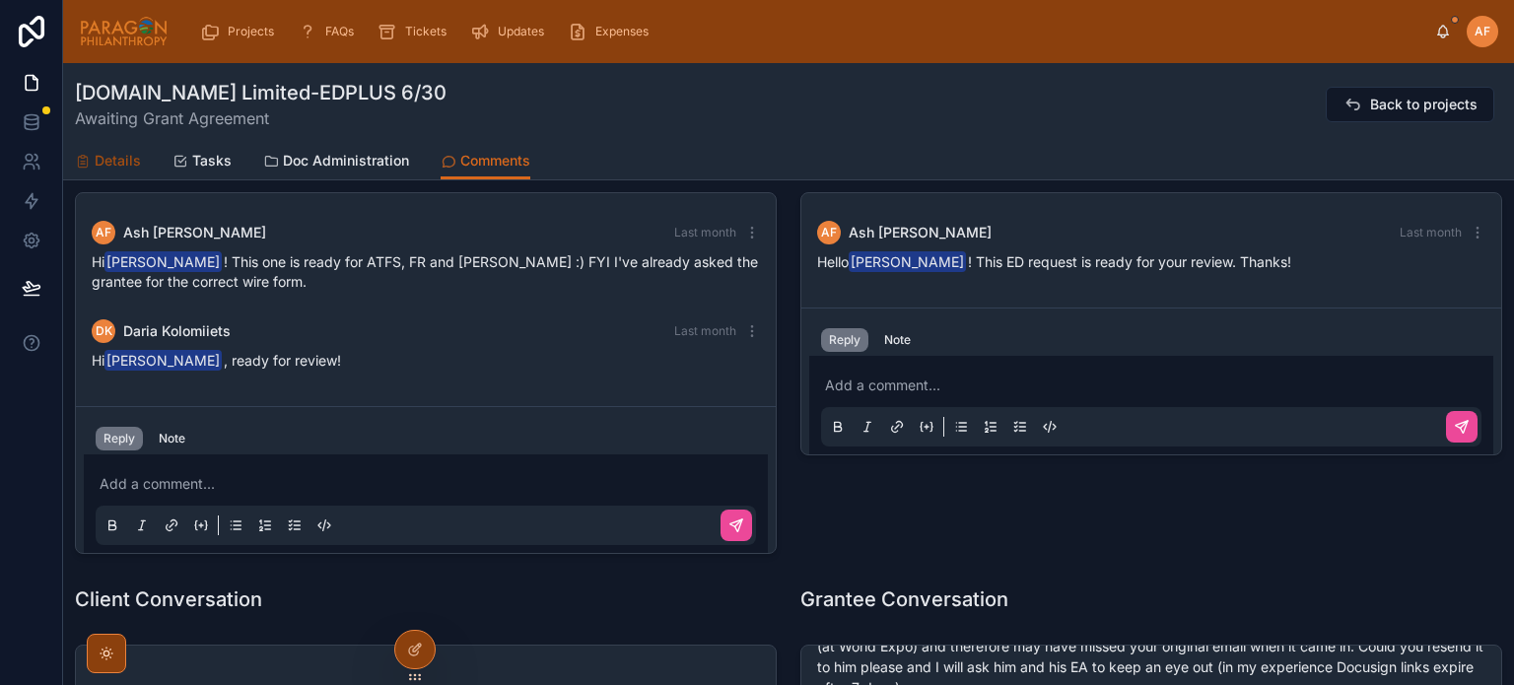
click at [114, 159] on span "Details" at bounding box center [118, 161] width 46 height 20
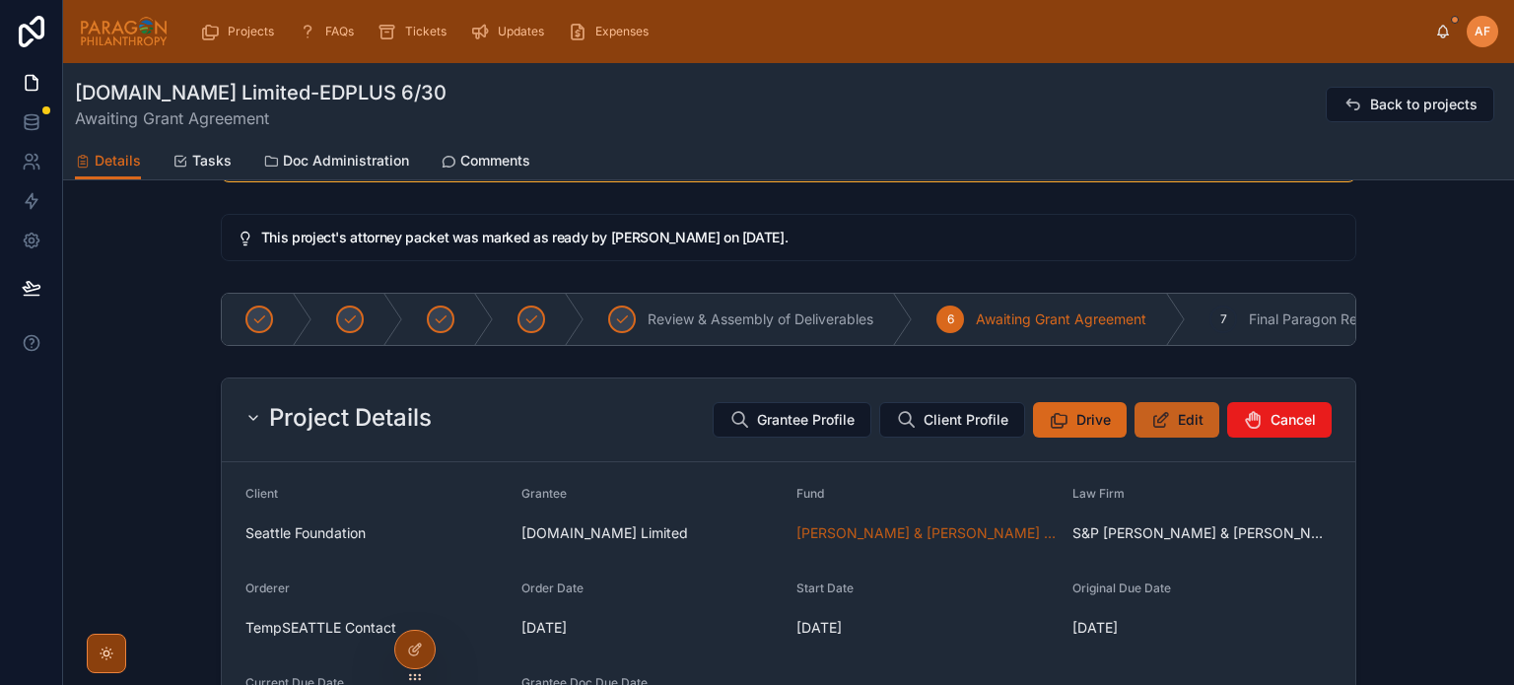
click at [1155, 426] on icon at bounding box center [1160, 420] width 21 height 20
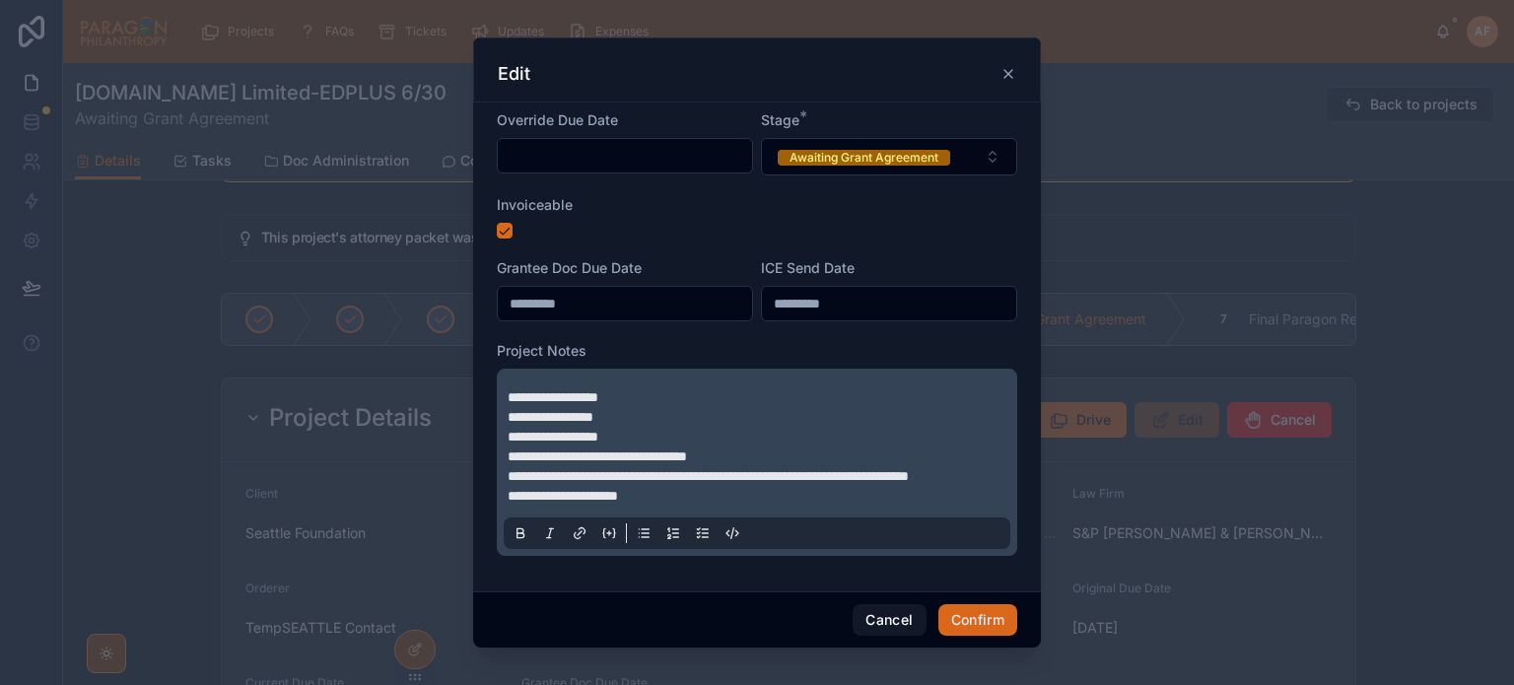
click at [644, 388] on p "**********" at bounding box center [761, 397] width 507 height 20
click at [508, 399] on span "**********" at bounding box center [553, 397] width 91 height 14
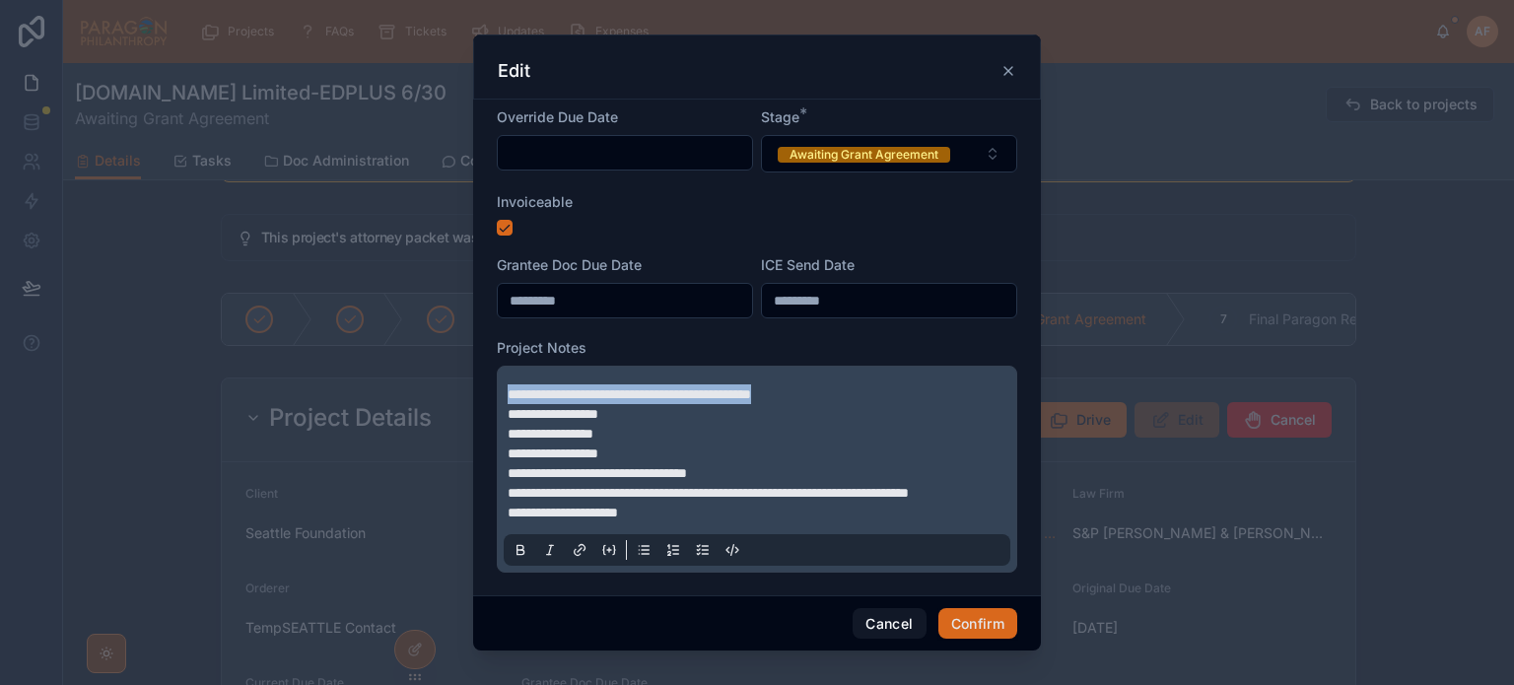
drag, startPoint x: 745, startPoint y: 390, endPoint x: 505, endPoint y: 394, distance: 240.5
click at [505, 394] on div "**********" at bounding box center [757, 469] width 507 height 193
copy span "**********"
click at [985, 622] on button "Confirm" at bounding box center [977, 624] width 79 height 32
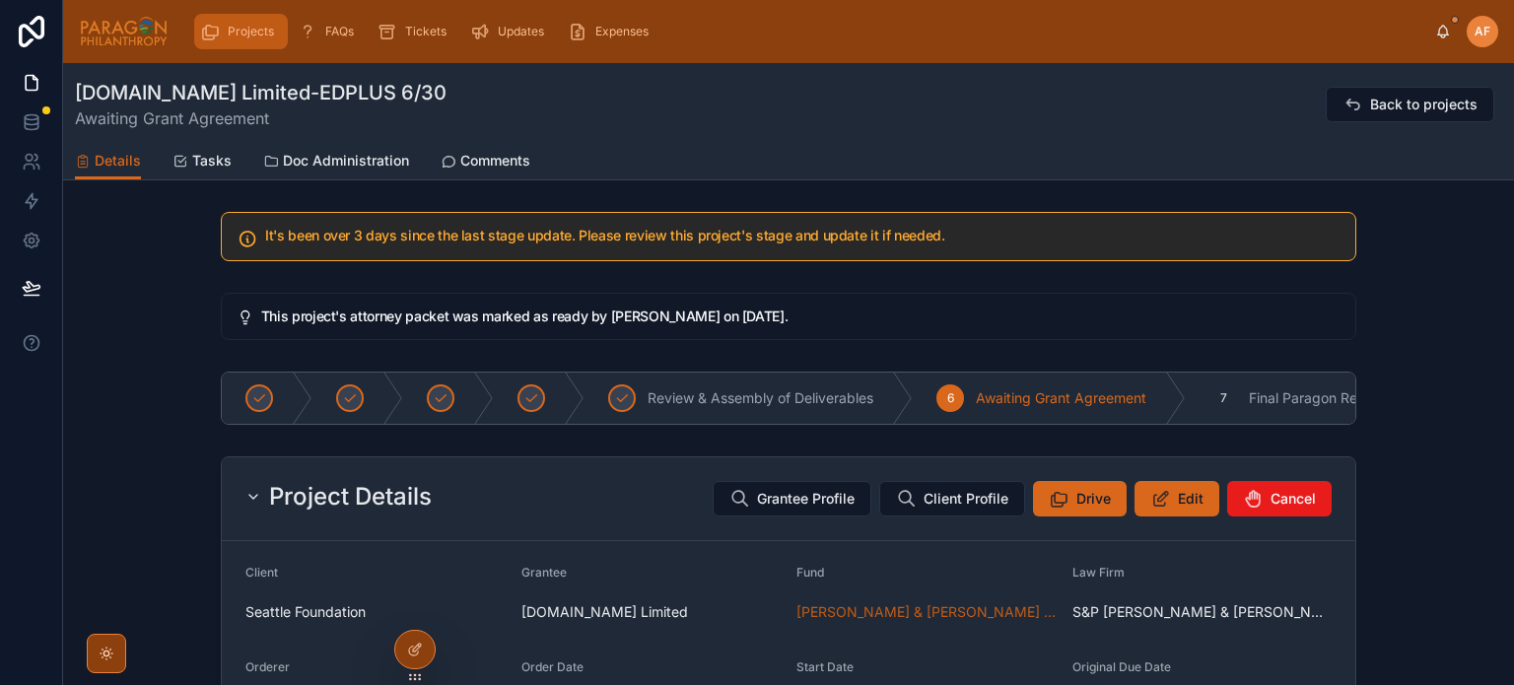
click at [213, 42] on div "Projects" at bounding box center [241, 32] width 82 height 32
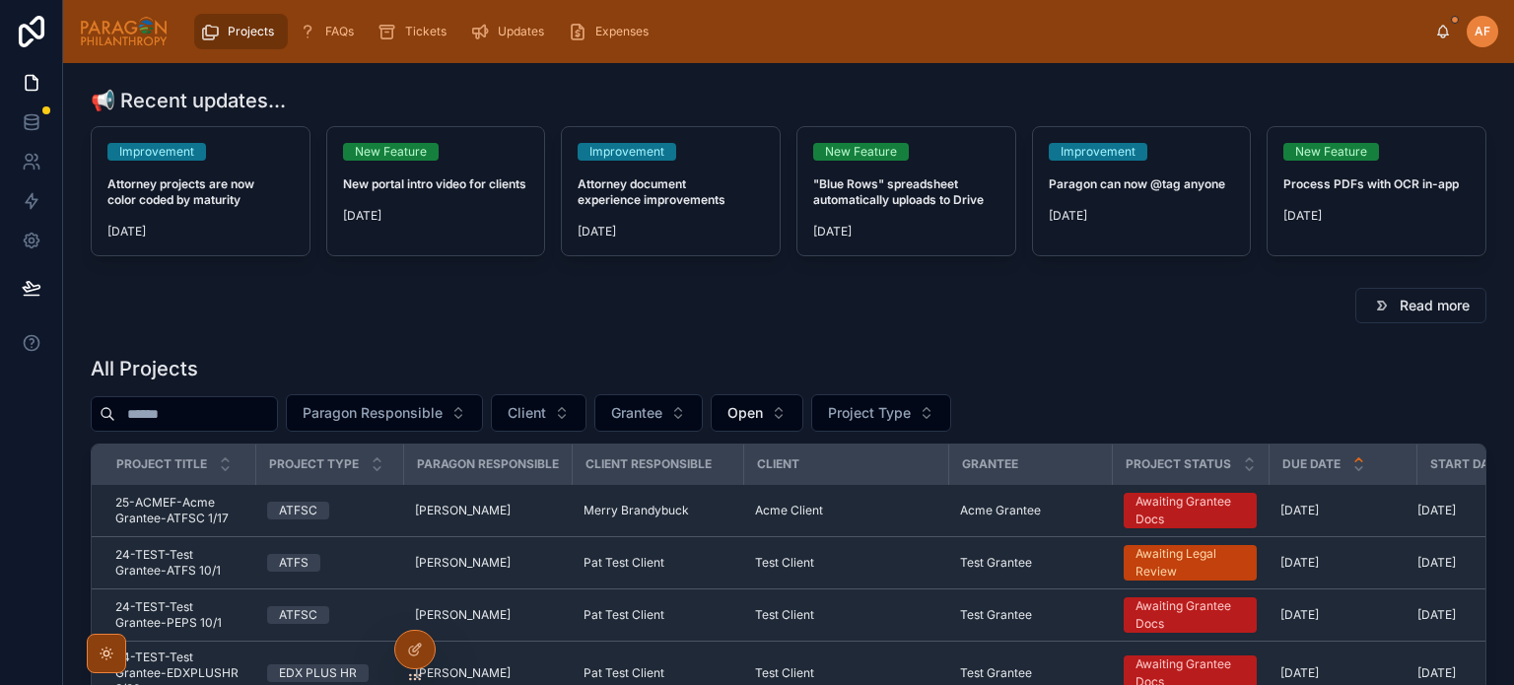
click at [263, 409] on input "text" at bounding box center [196, 414] width 162 height 28
type input "******"
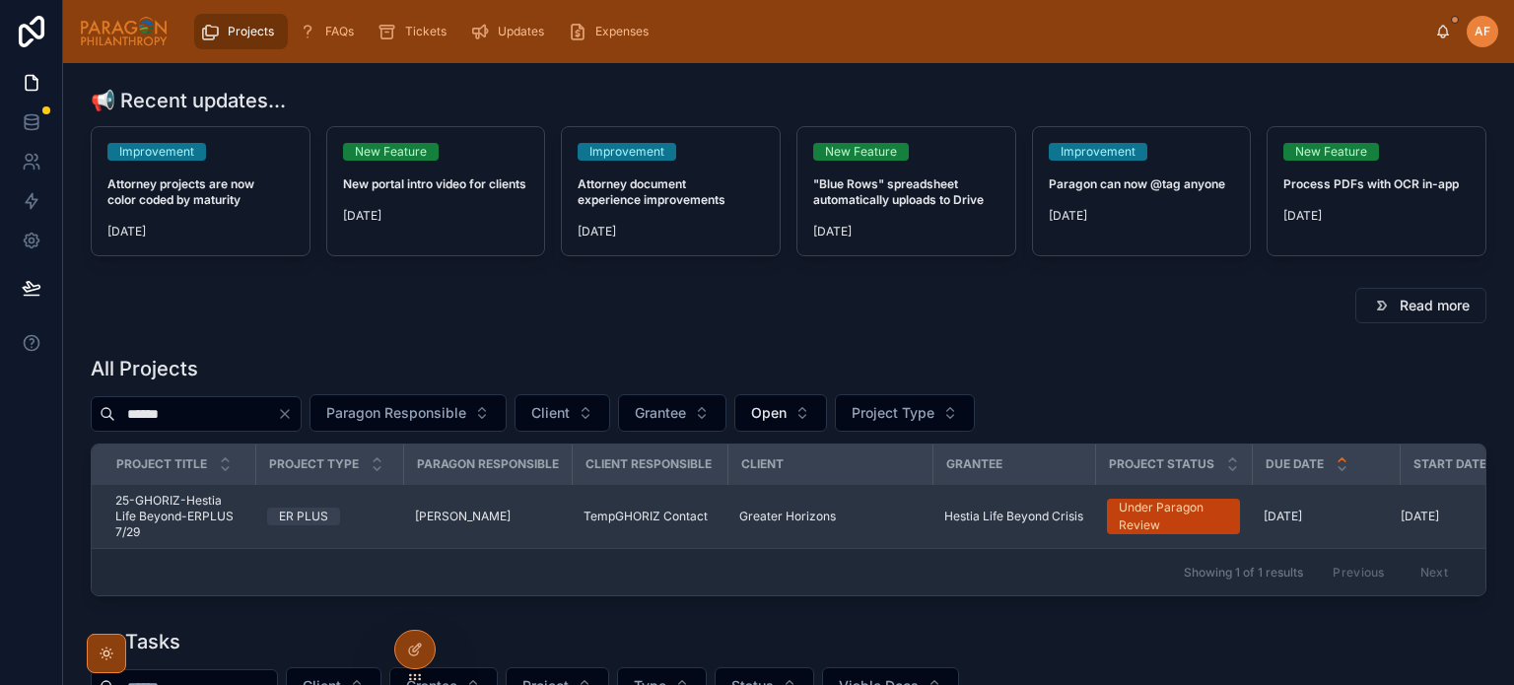
click at [398, 522] on td "ER PLUS" at bounding box center [329, 517] width 148 height 64
click at [384, 505] on td "ER PLUS" at bounding box center [329, 517] width 148 height 64
click at [389, 519] on div "ER PLUS" at bounding box center [329, 517] width 124 height 18
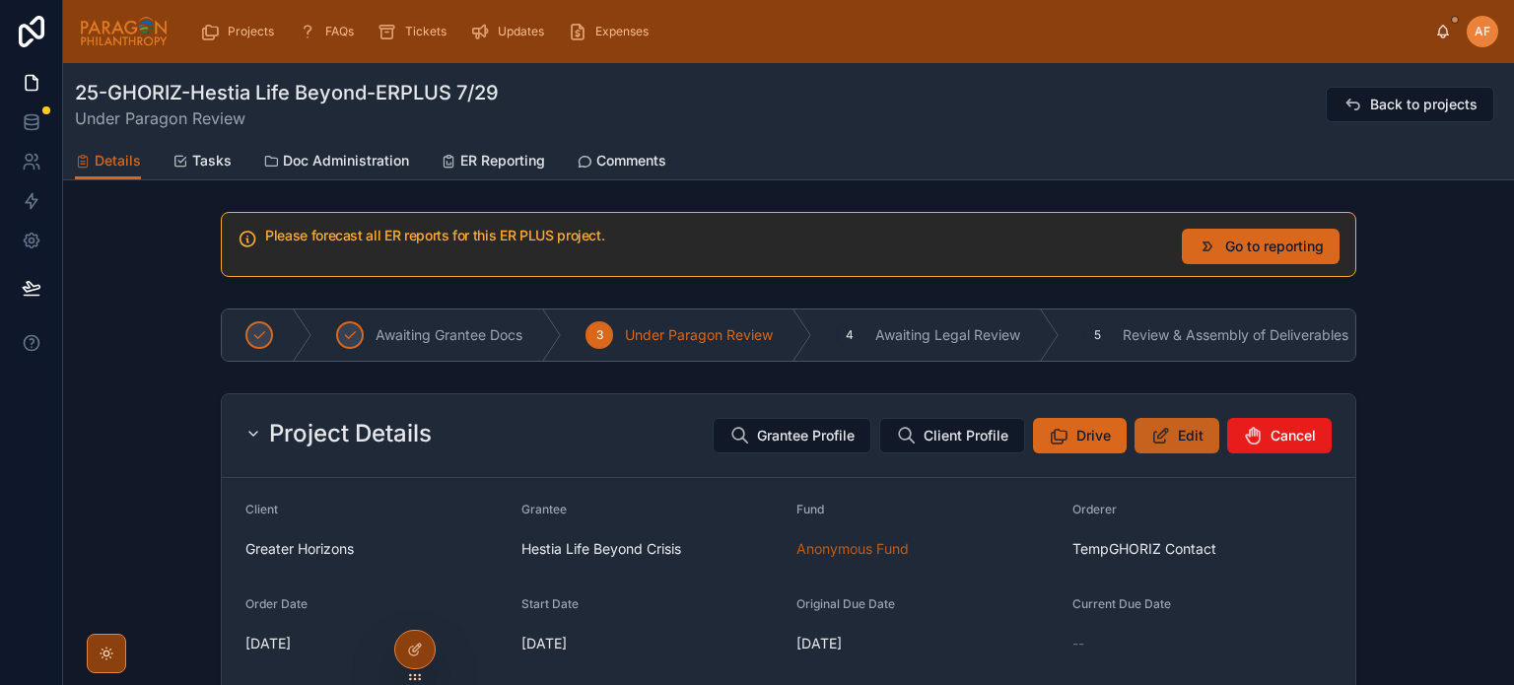
click at [1150, 440] on icon at bounding box center [1160, 436] width 21 height 20
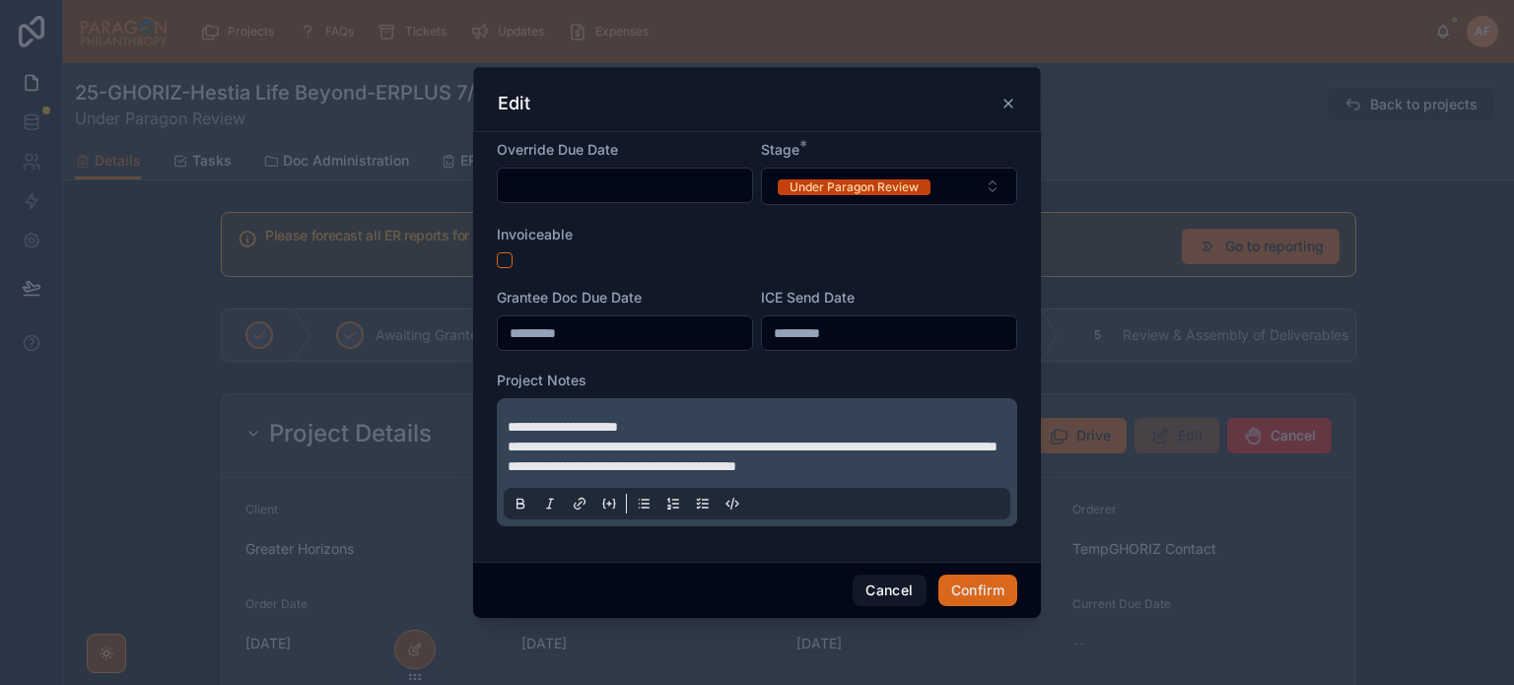
click at [506, 418] on div "**********" at bounding box center [757, 462] width 507 height 114
click at [508, 420] on span "**********" at bounding box center [563, 427] width 110 height 14
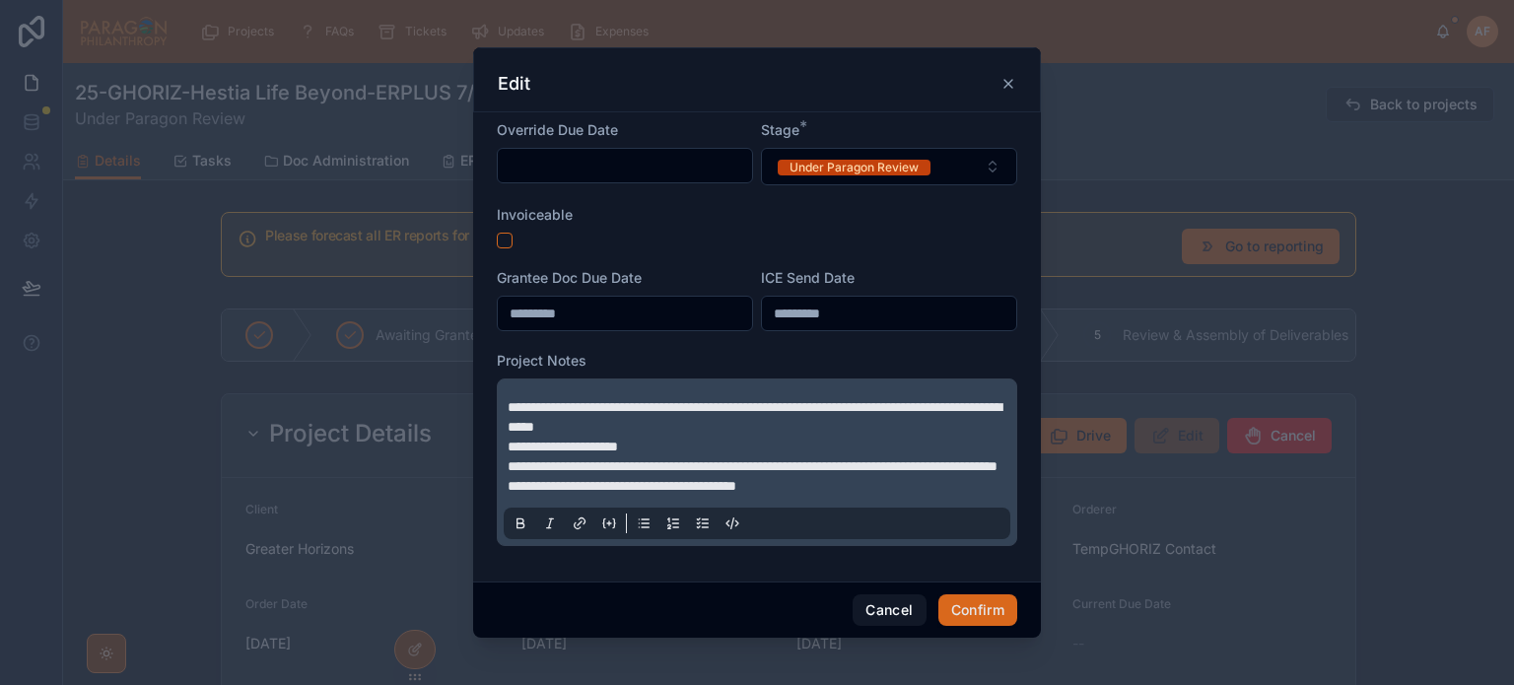
click at [548, 400] on span "**********" at bounding box center [755, 417] width 494 height 34
click at [985, 621] on button "Confirm" at bounding box center [977, 610] width 79 height 32
